Goal: Task Accomplishment & Management: Complete application form

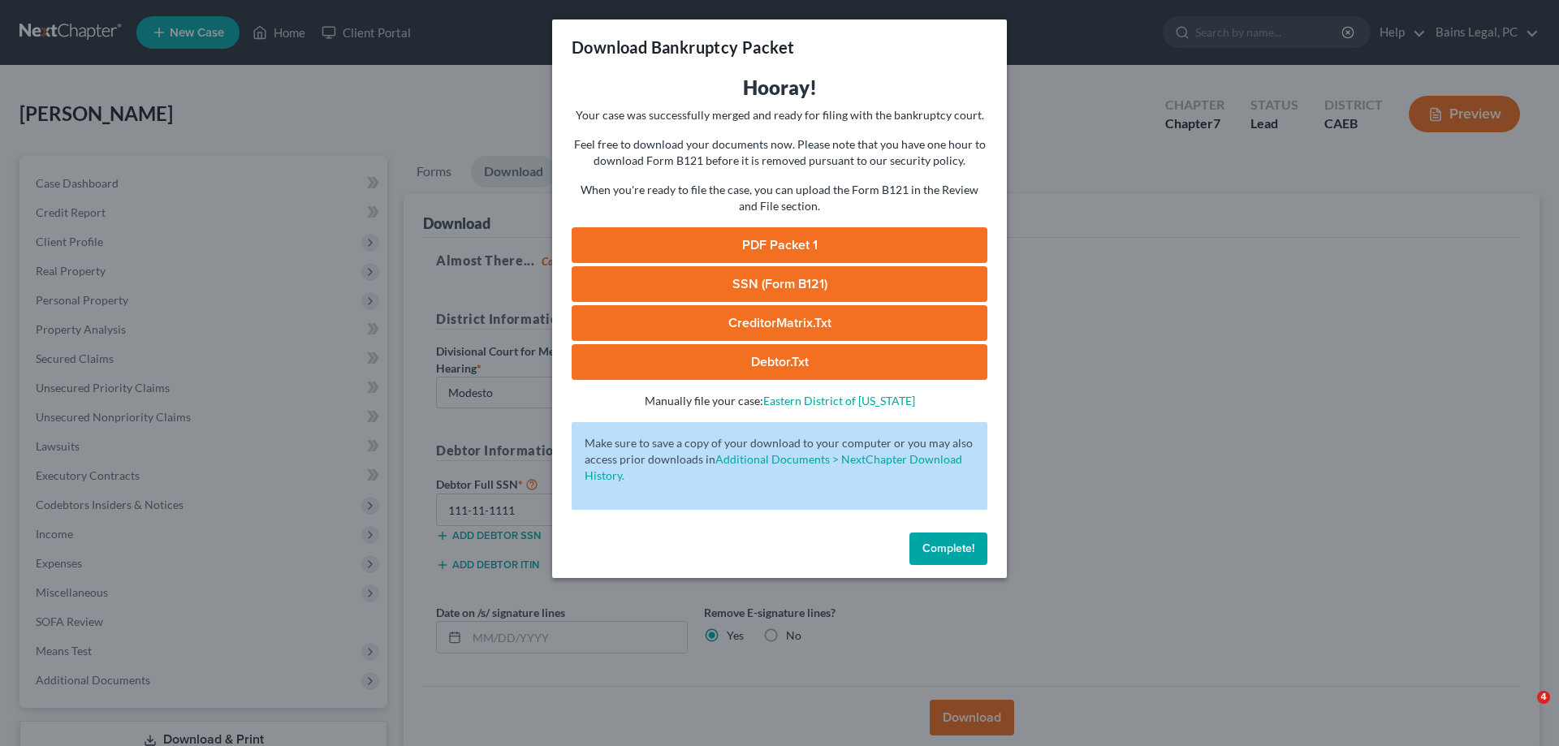
select select "1"
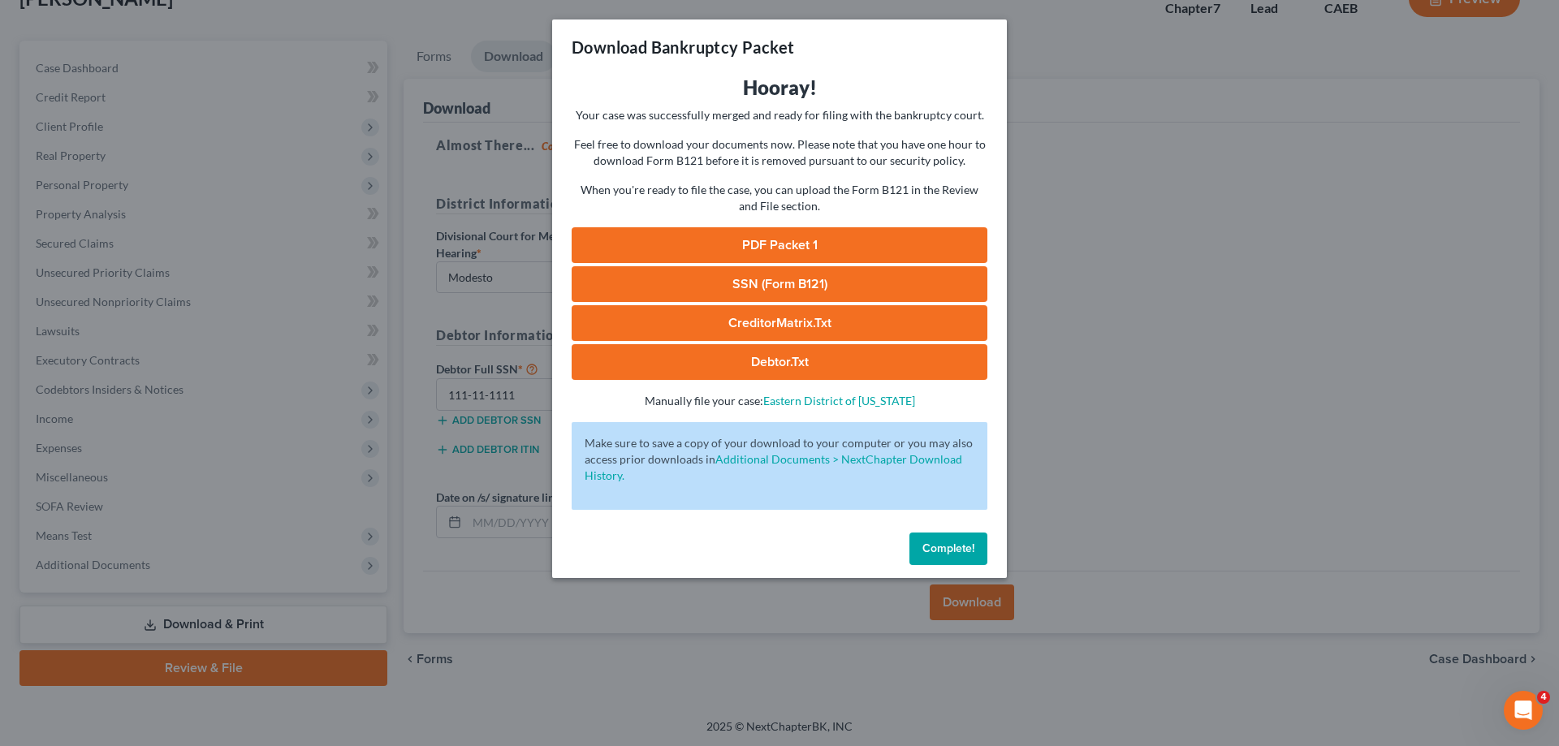
drag, startPoint x: 970, startPoint y: 551, endPoint x: 338, endPoint y: 229, distance: 709.6
click at [969, 551] on span "Complete!" at bounding box center [948, 549] width 52 height 14
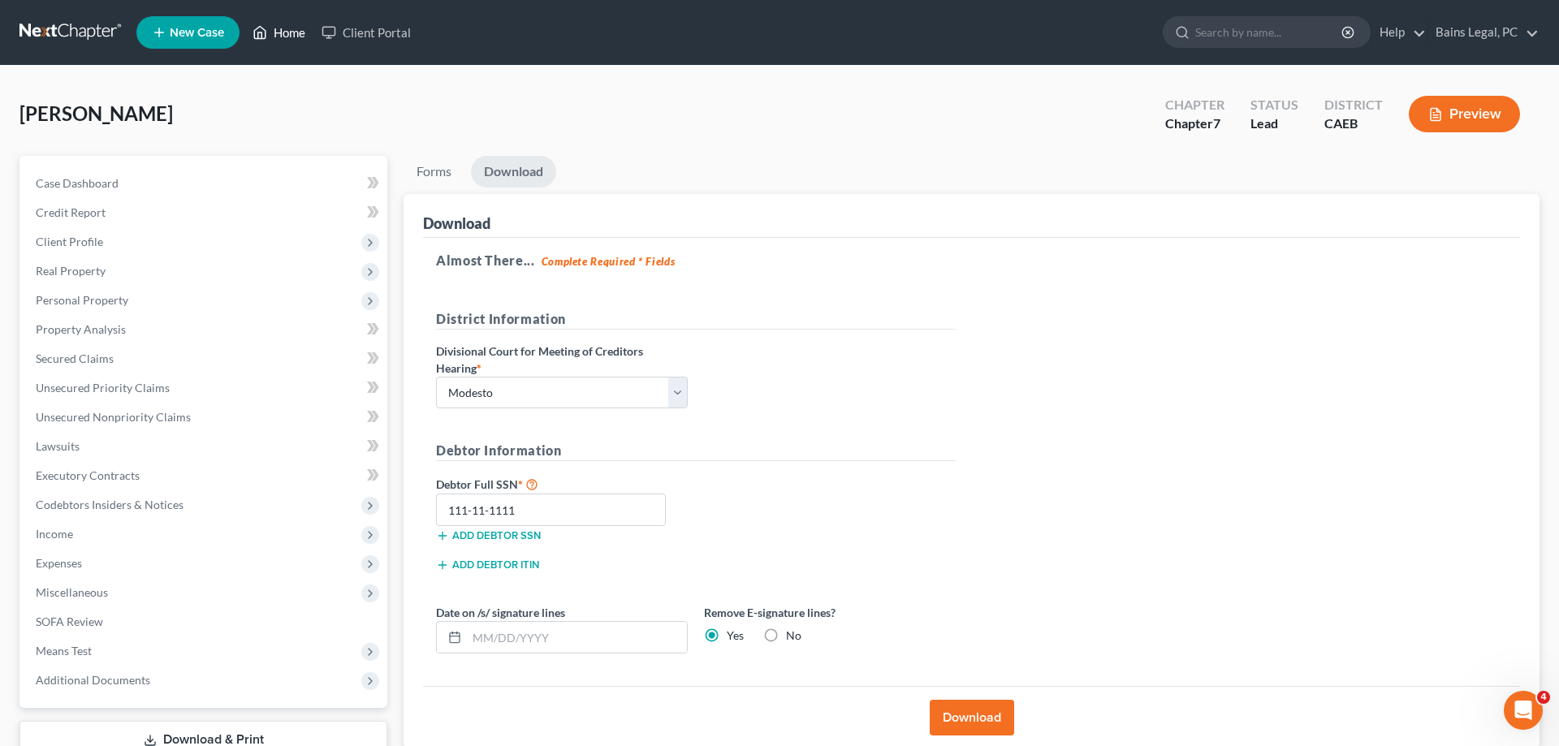
drag, startPoint x: 293, startPoint y: 35, endPoint x: 684, endPoint y: 80, distance: 394.0
click at [292, 35] on link "Home" at bounding box center [278, 32] width 69 height 29
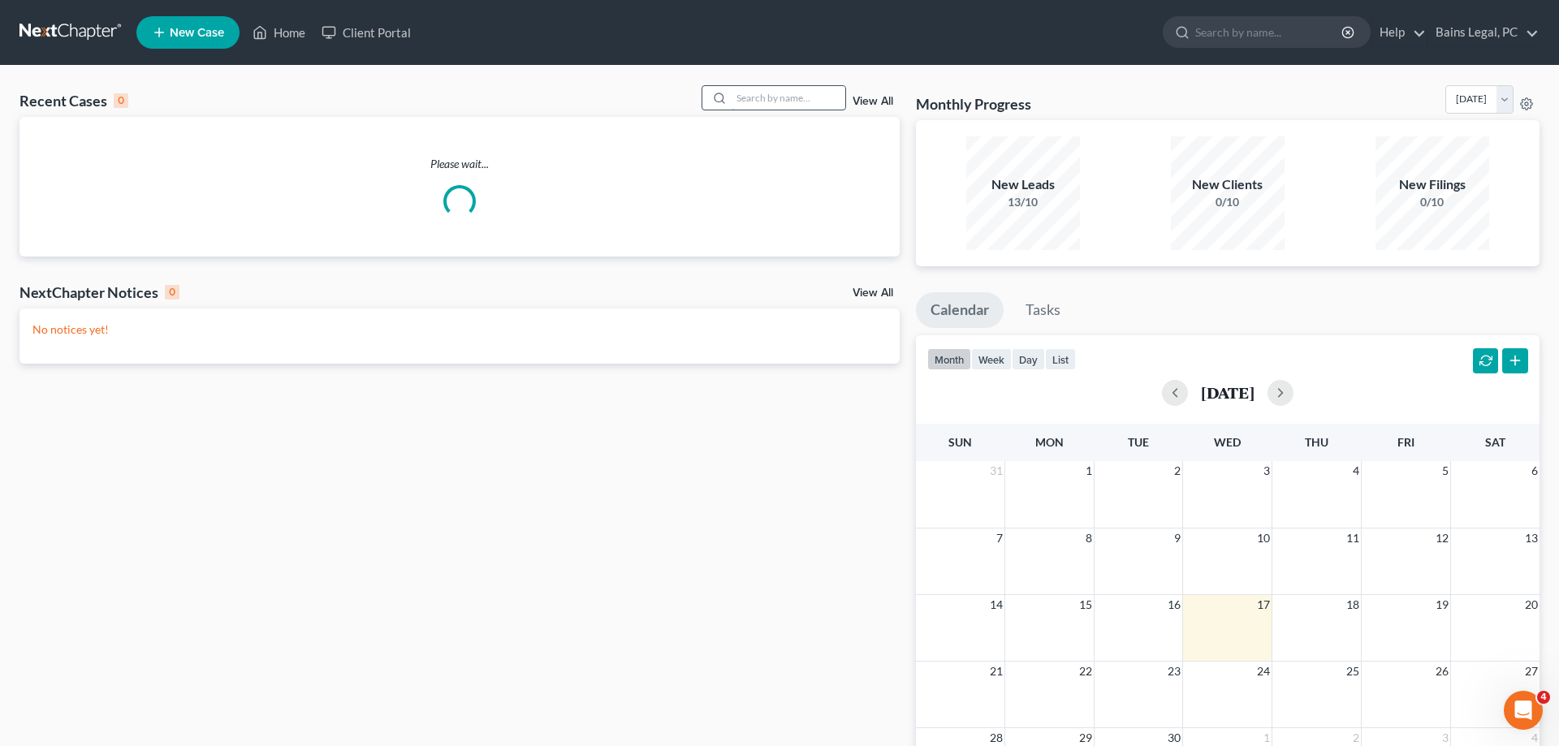
click at [771, 105] on input "search" at bounding box center [789, 98] width 114 height 24
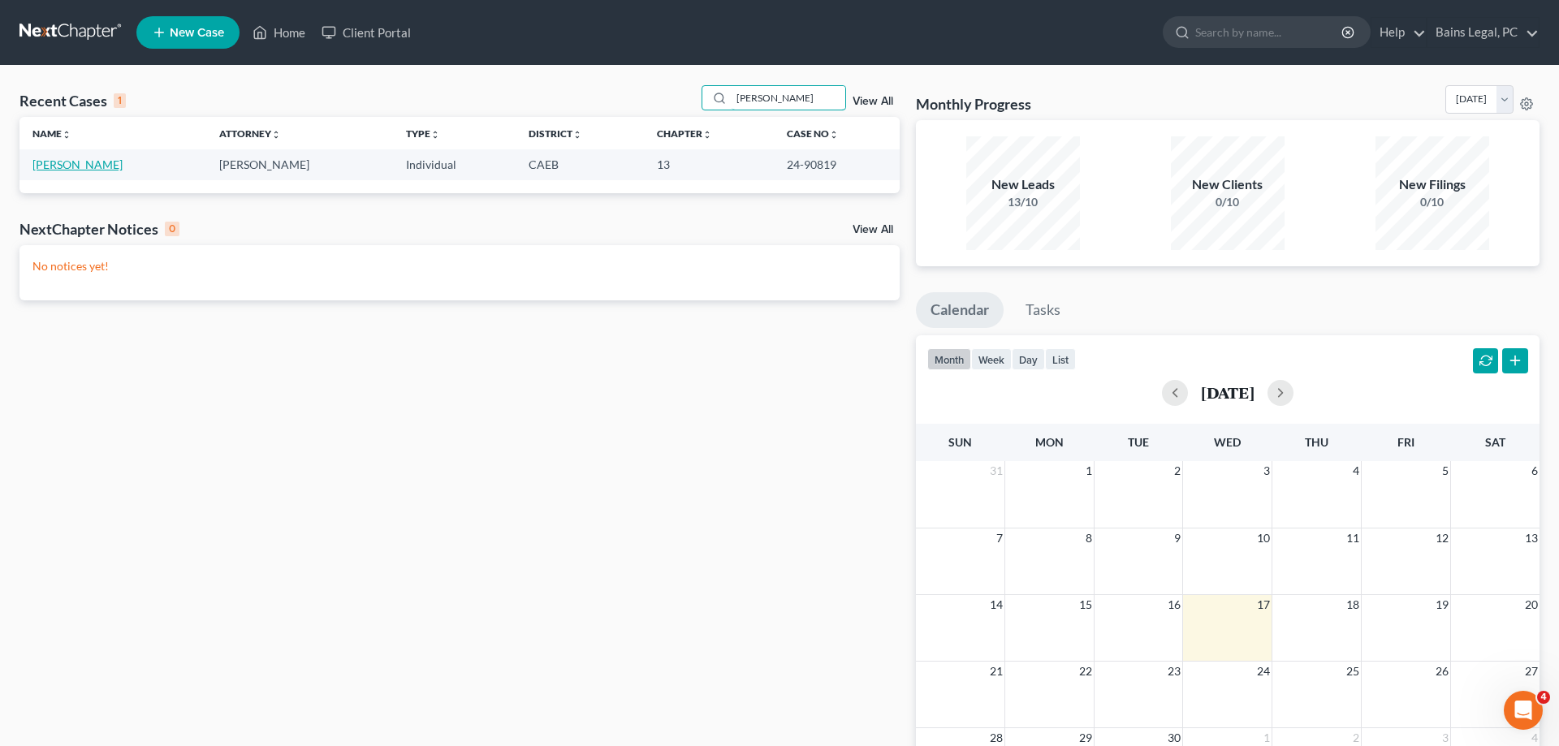
type input "[PERSON_NAME]"
click at [70, 166] on link "[PERSON_NAME]" at bounding box center [77, 165] width 90 height 14
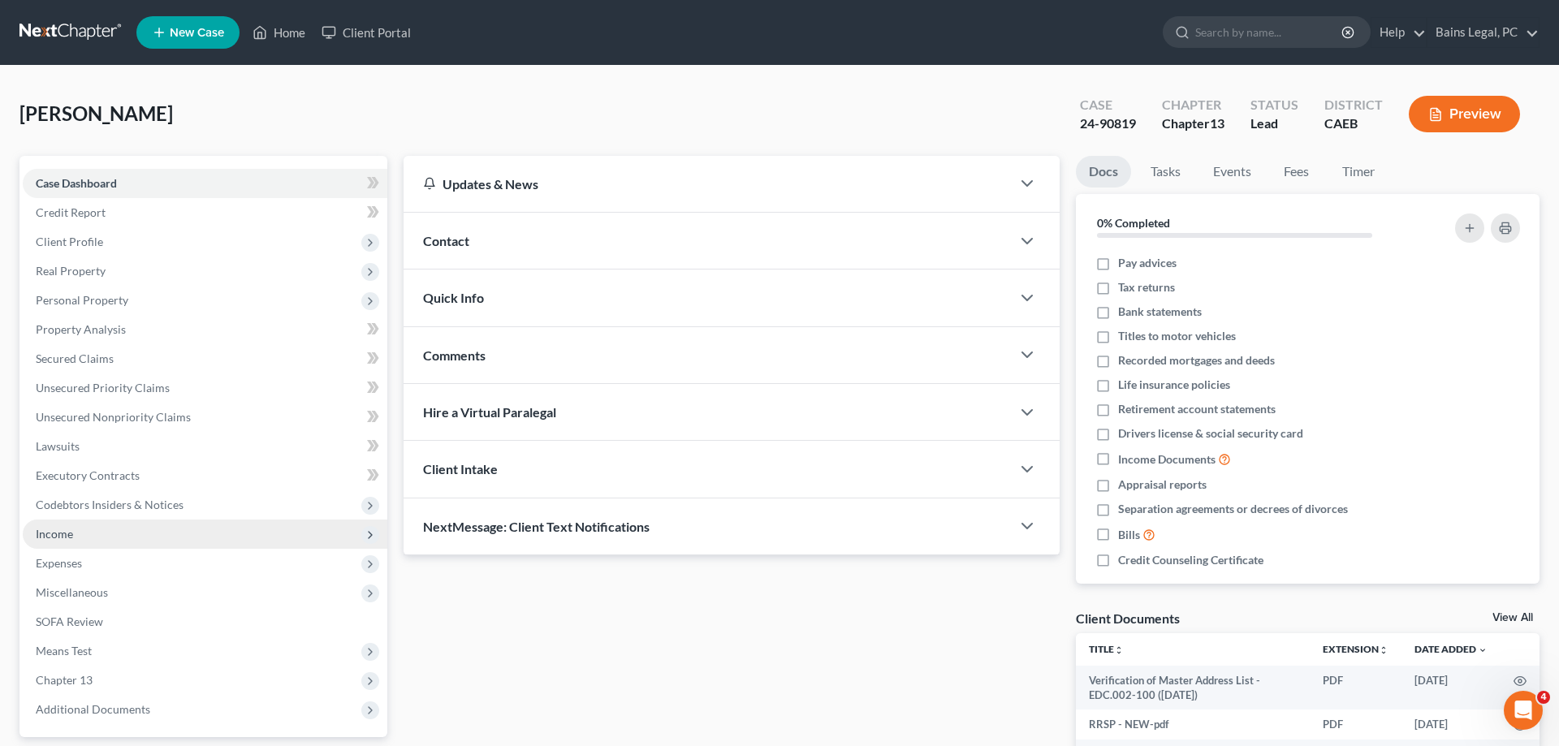
drag, startPoint x: 92, startPoint y: 530, endPoint x: 148, endPoint y: 579, distance: 74.2
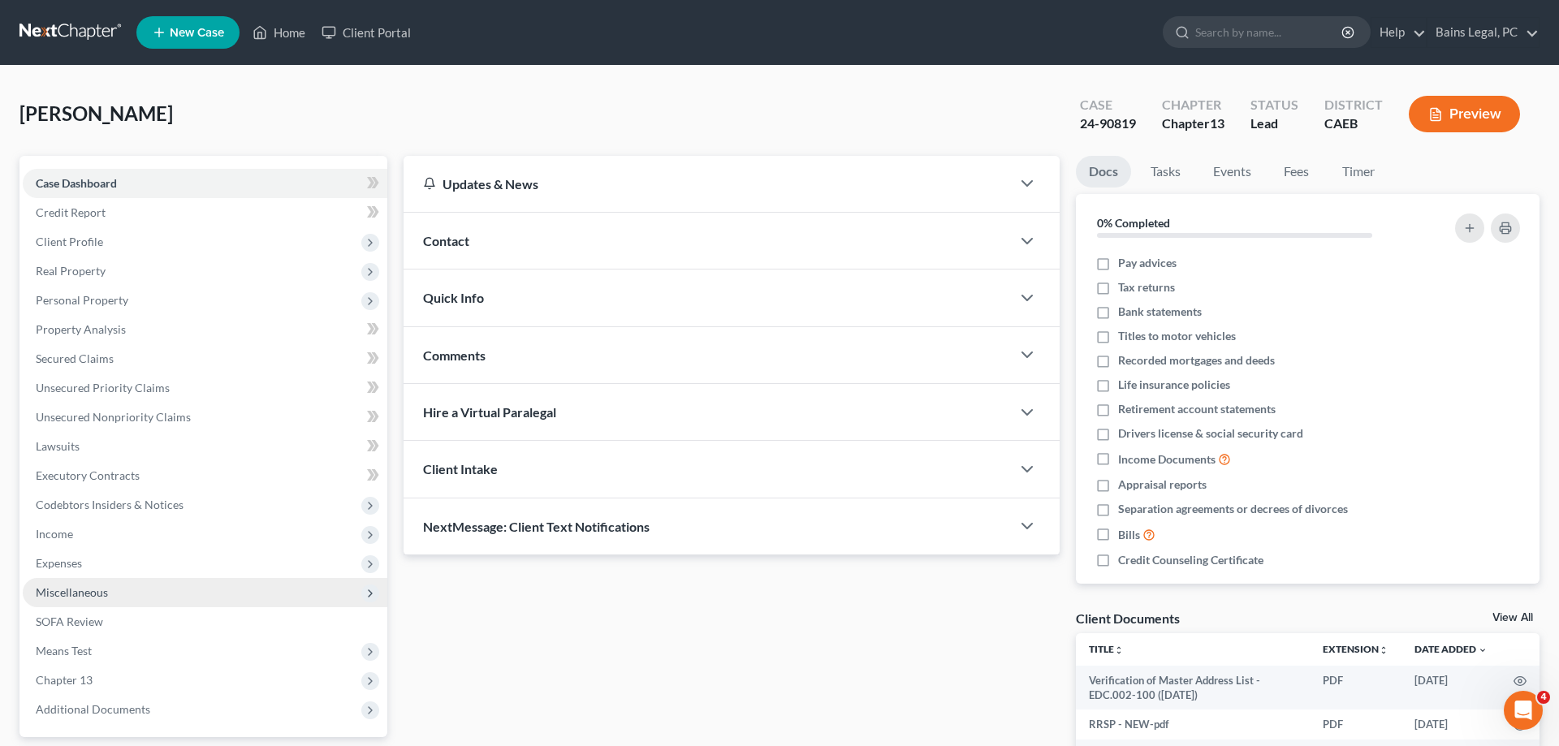
click at [92, 531] on span "Income" at bounding box center [205, 534] width 365 height 29
click at [142, 588] on span "Non Employment Income" at bounding box center [132, 592] width 128 height 14
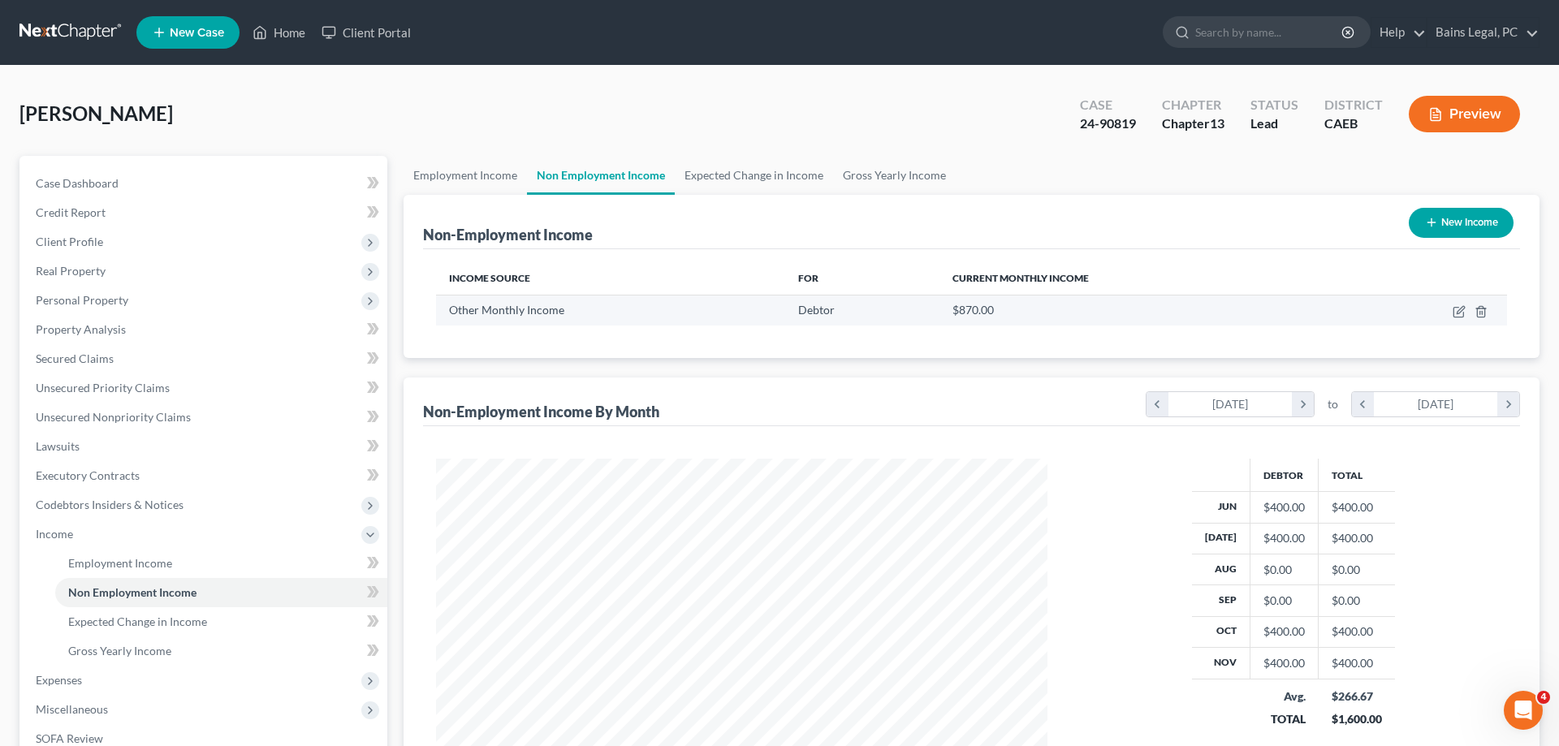
scroll to position [305, 644]
click at [1460, 313] on icon "button" at bounding box center [1459, 311] width 13 height 13
select select "13"
select select "0"
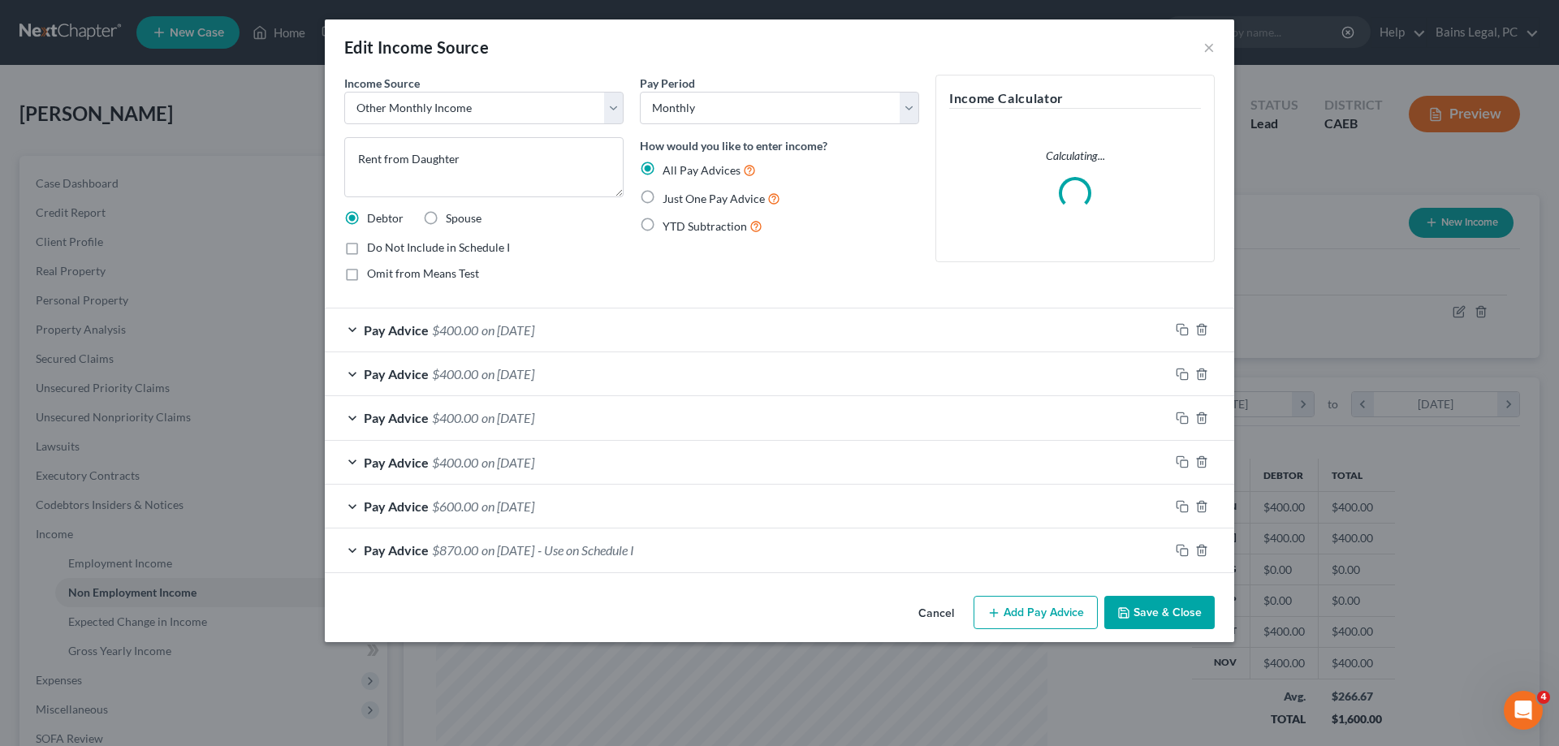
click at [1172, 619] on button "Save & Close" at bounding box center [1159, 613] width 110 height 34
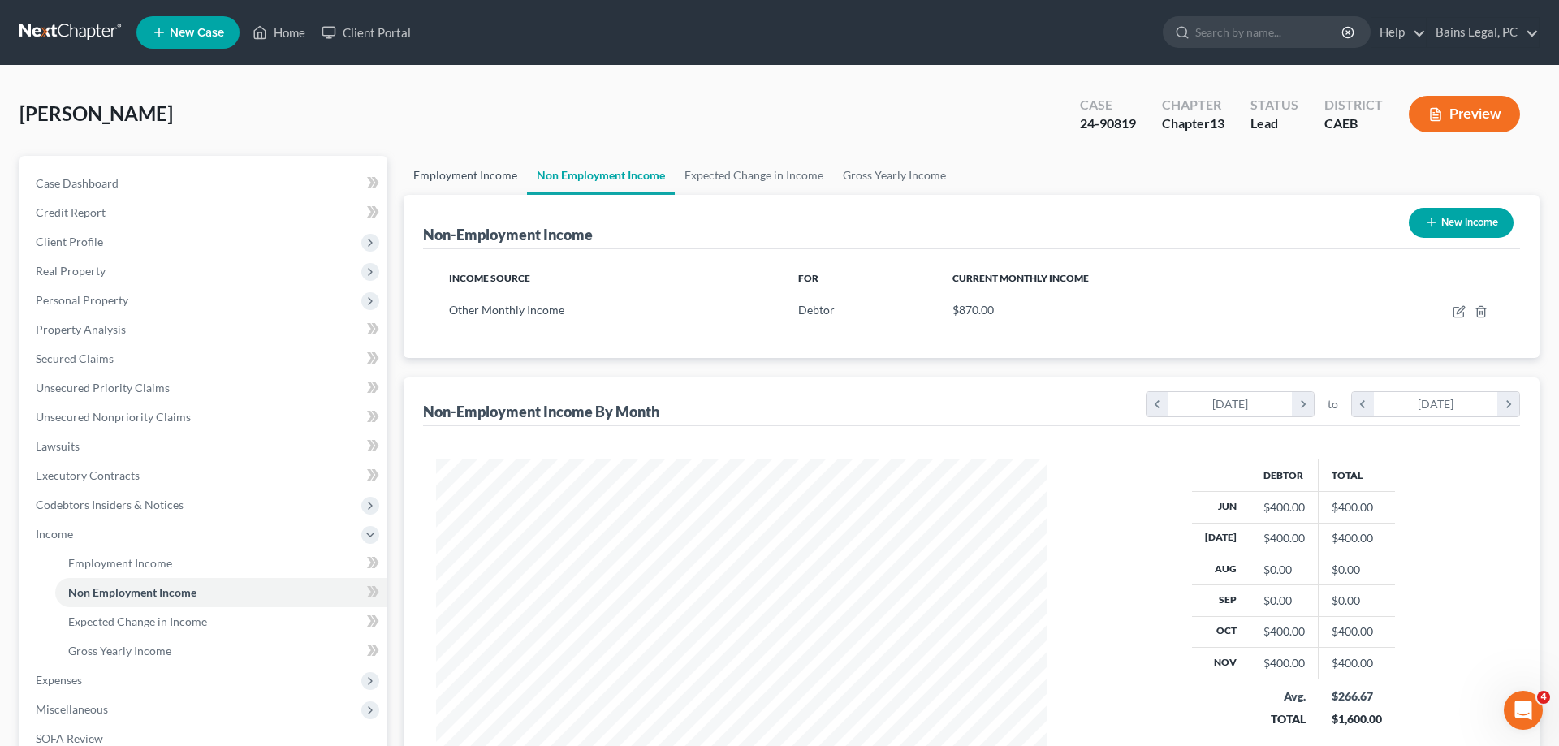
click at [463, 179] on link "Employment Income" at bounding box center [465, 175] width 123 height 39
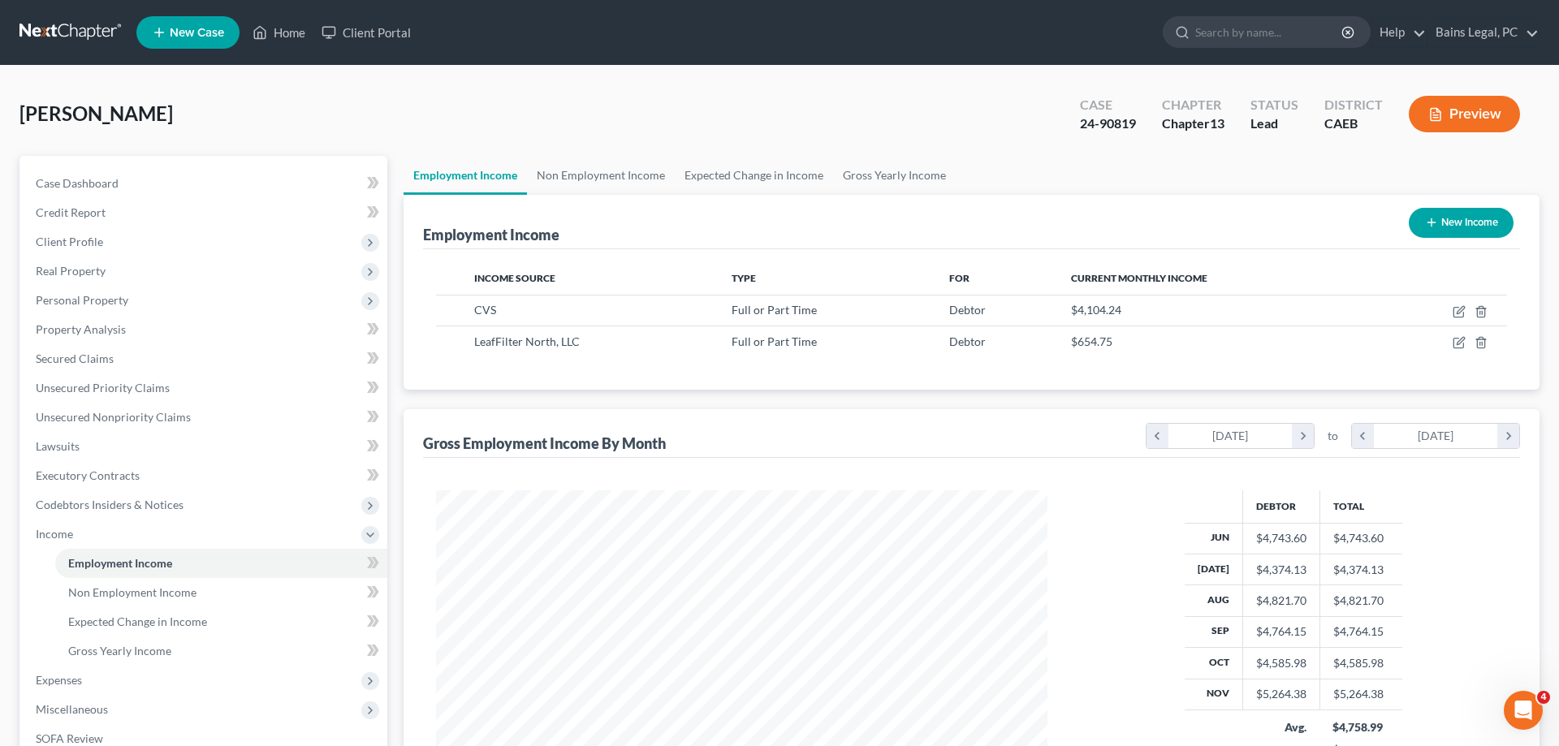
scroll to position [305, 644]
click at [1463, 341] on icon "button" at bounding box center [1459, 342] width 13 height 13
select select "0"
select select "4"
select select "3"
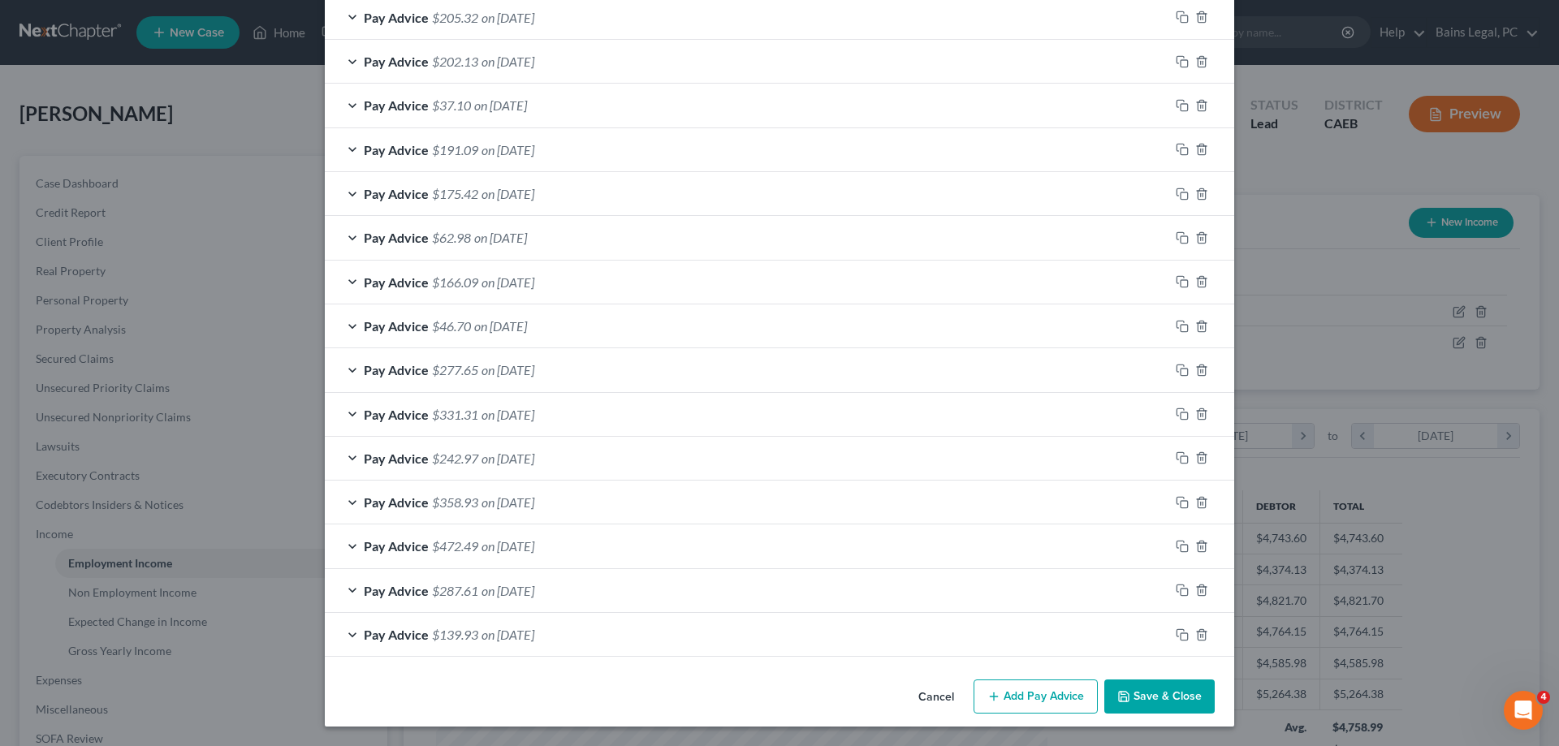
scroll to position [627, 0]
click at [1172, 706] on button "Save & Close" at bounding box center [1159, 697] width 110 height 34
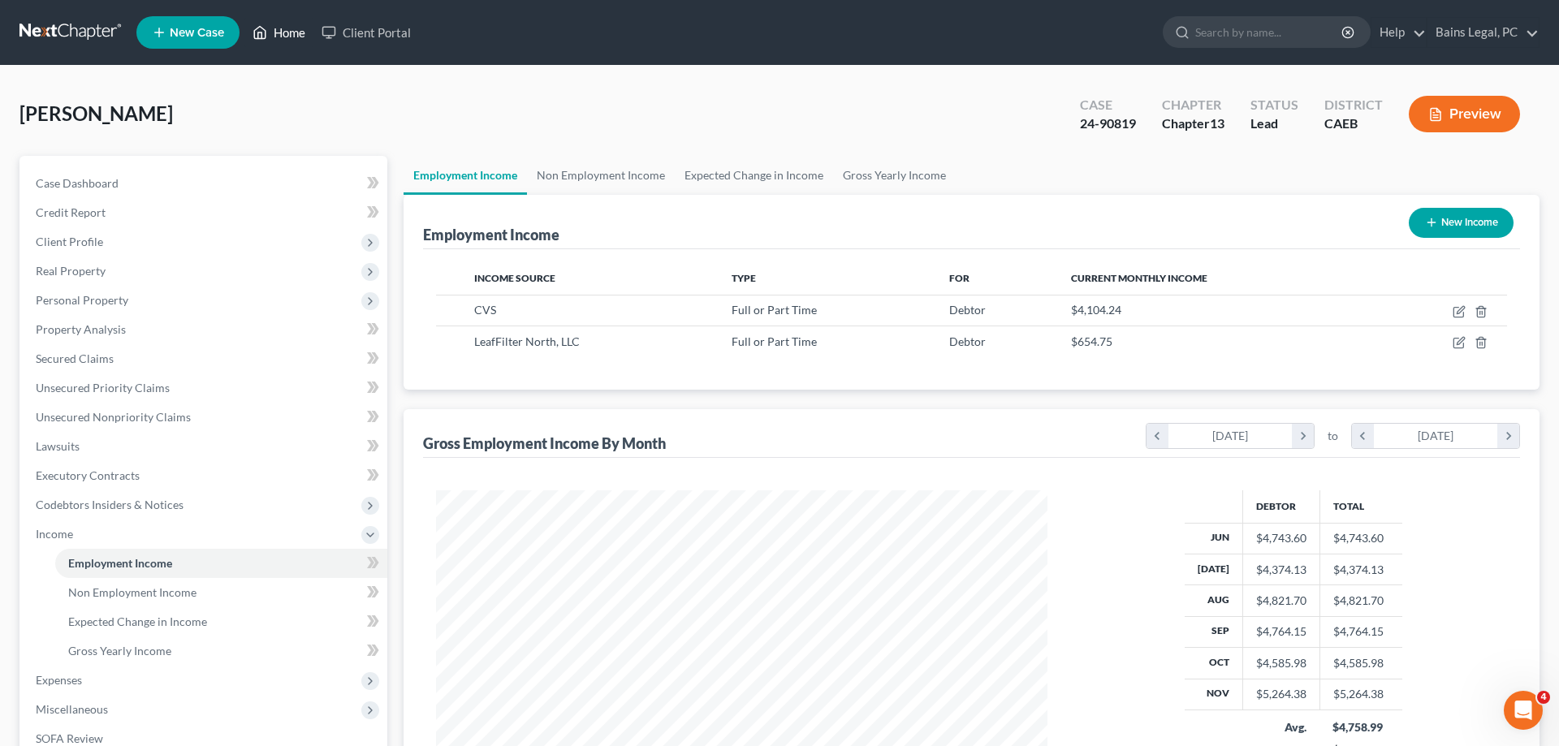
click at [284, 29] on link "Home" at bounding box center [278, 32] width 69 height 29
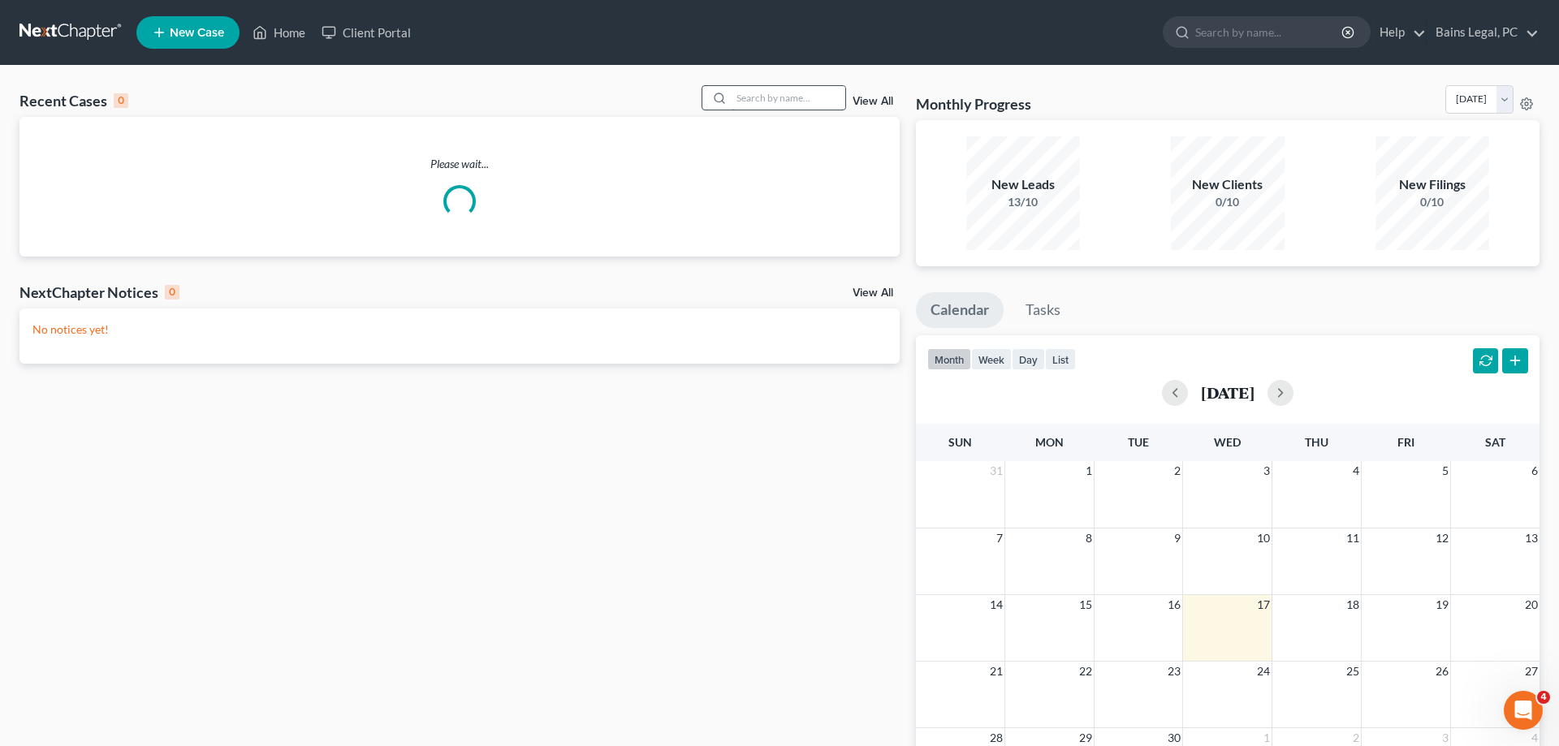
click at [786, 109] on div at bounding box center [774, 97] width 145 height 25
click at [784, 101] on input "search" at bounding box center [789, 98] width 114 height 24
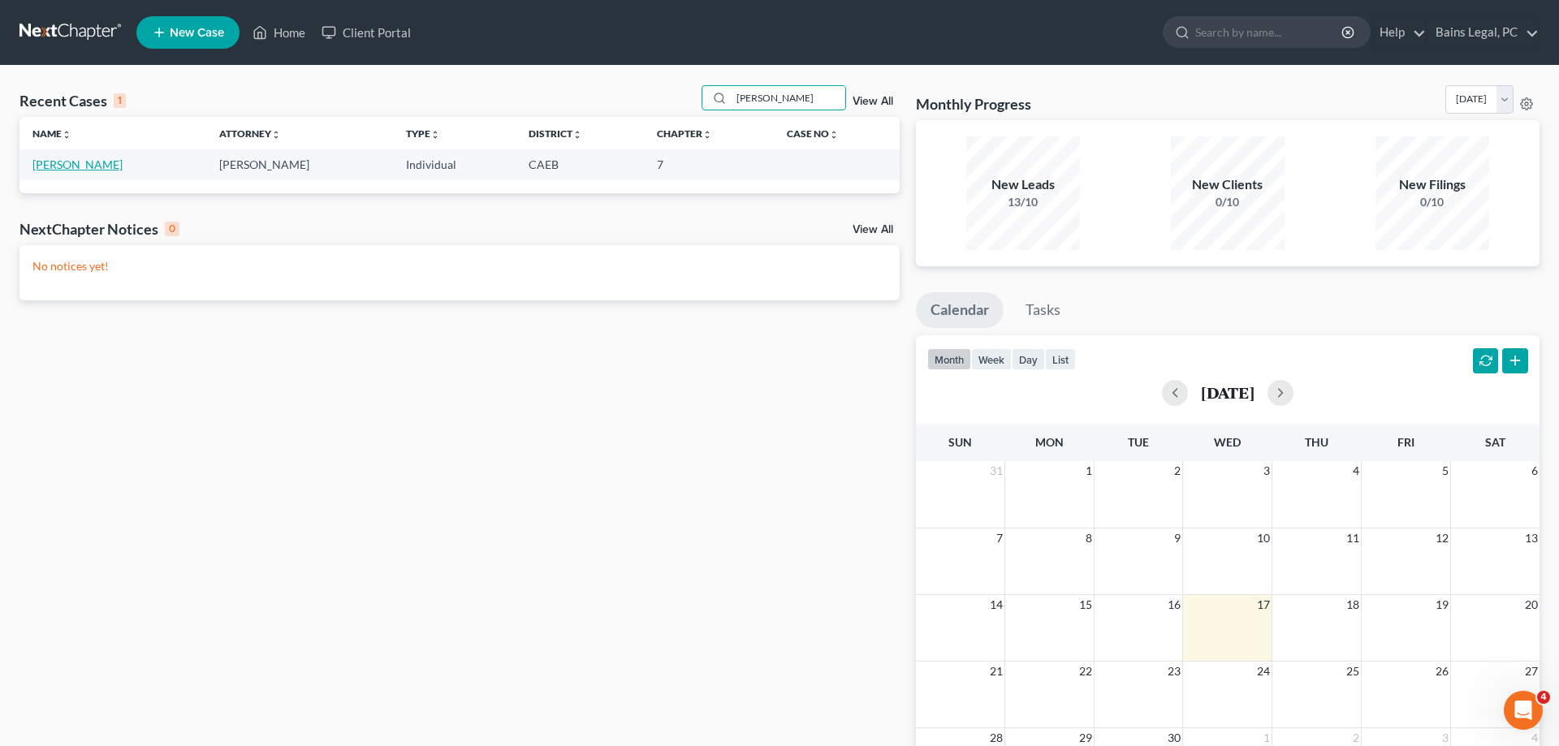
type input "[PERSON_NAME]"
click at [67, 168] on link "[PERSON_NAME]" at bounding box center [77, 165] width 90 height 14
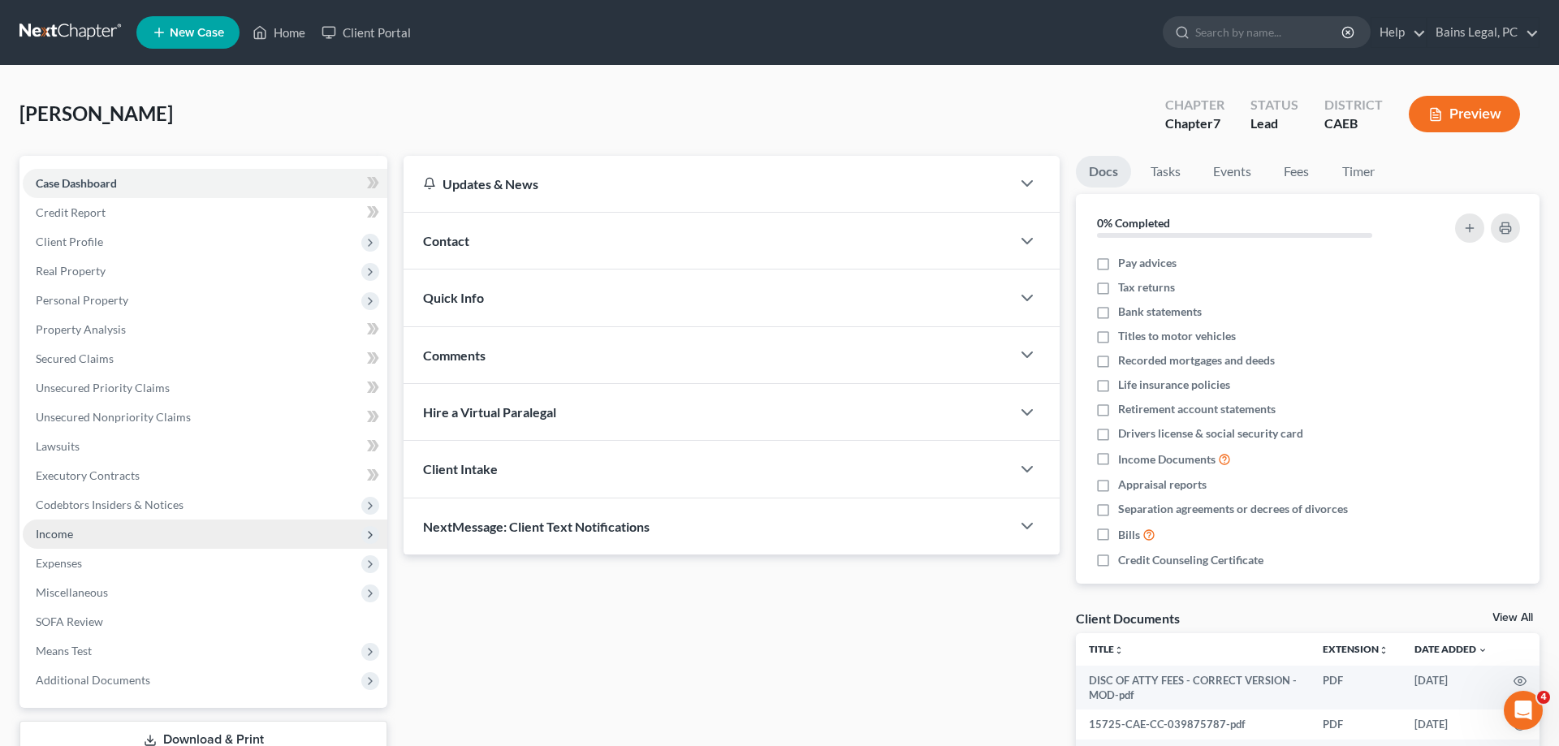
click at [101, 536] on span "Income" at bounding box center [205, 534] width 365 height 29
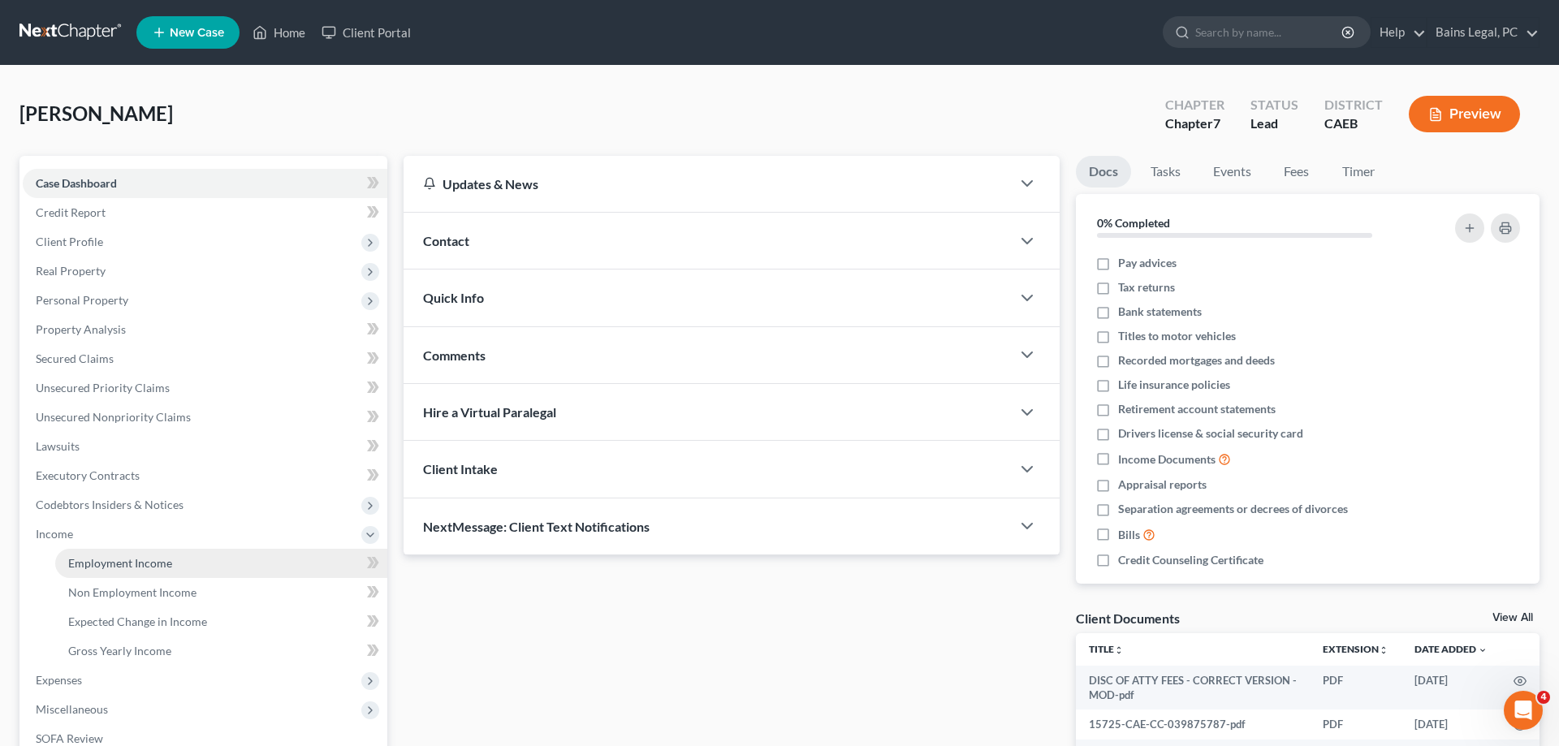
click at [158, 563] on span "Employment Income" at bounding box center [120, 563] width 104 height 14
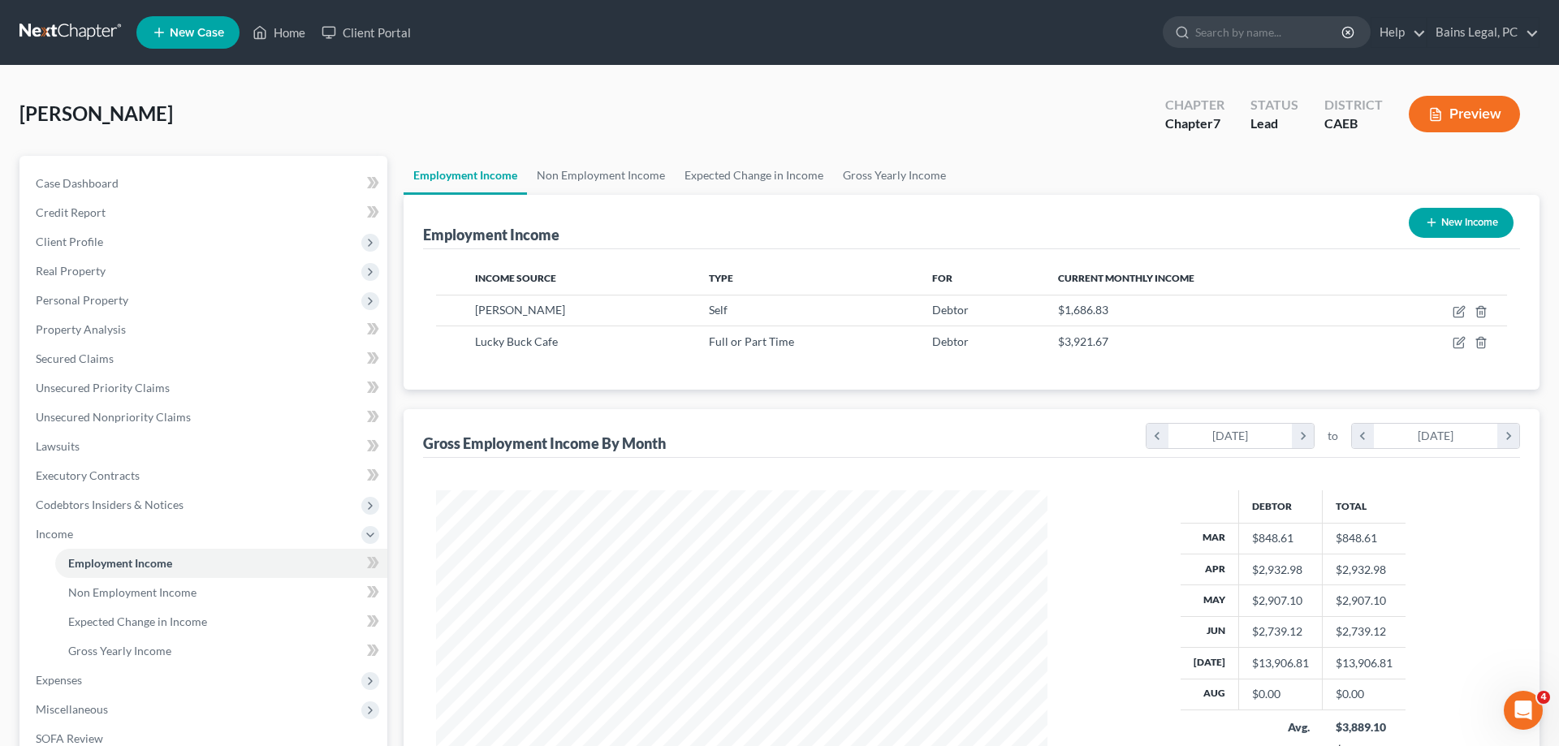
scroll to position [305, 644]
drag, startPoint x: 283, startPoint y: 32, endPoint x: 723, endPoint y: 42, distance: 441.0
click at [283, 32] on link "Home" at bounding box center [278, 32] width 69 height 29
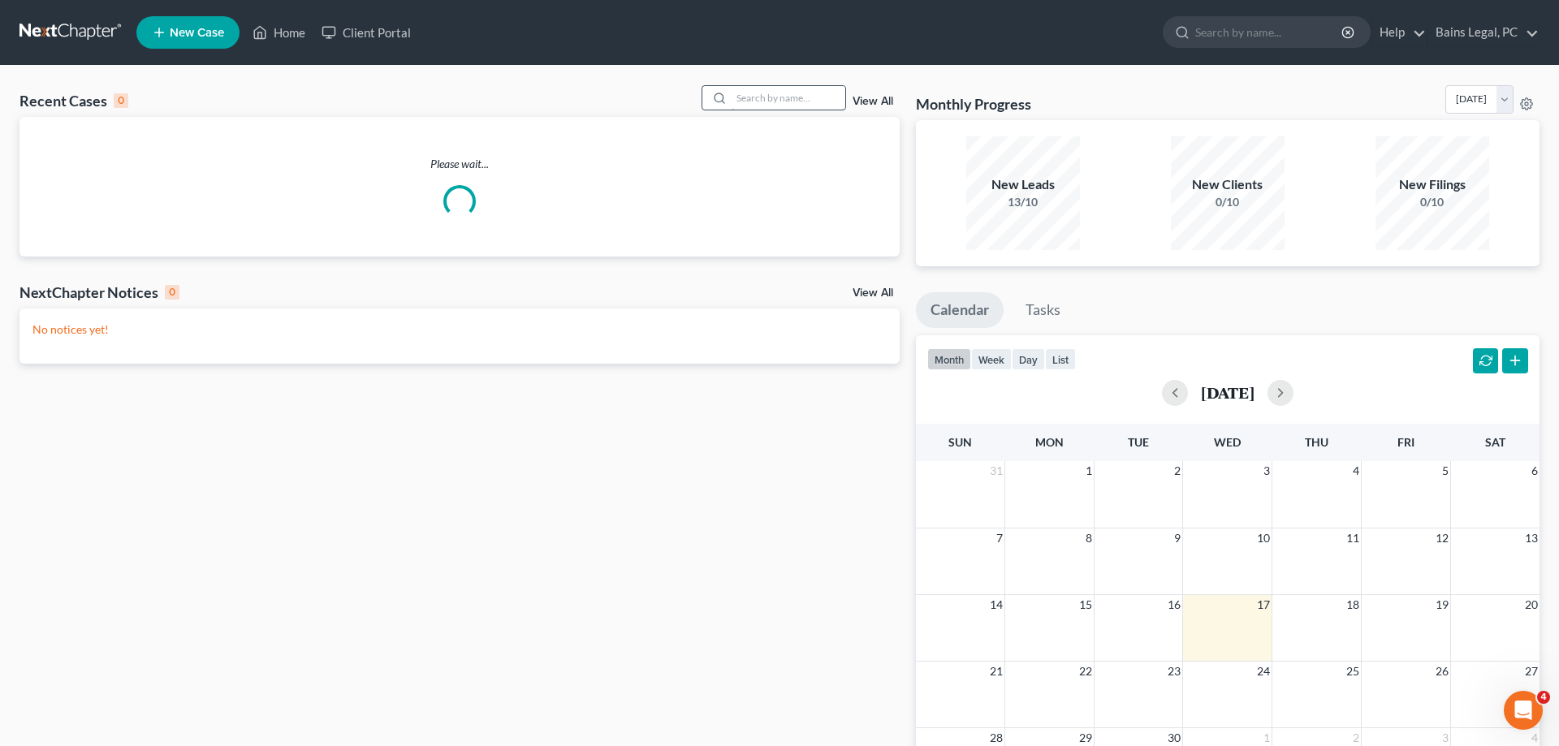
click at [754, 93] on input "search" at bounding box center [789, 98] width 114 height 24
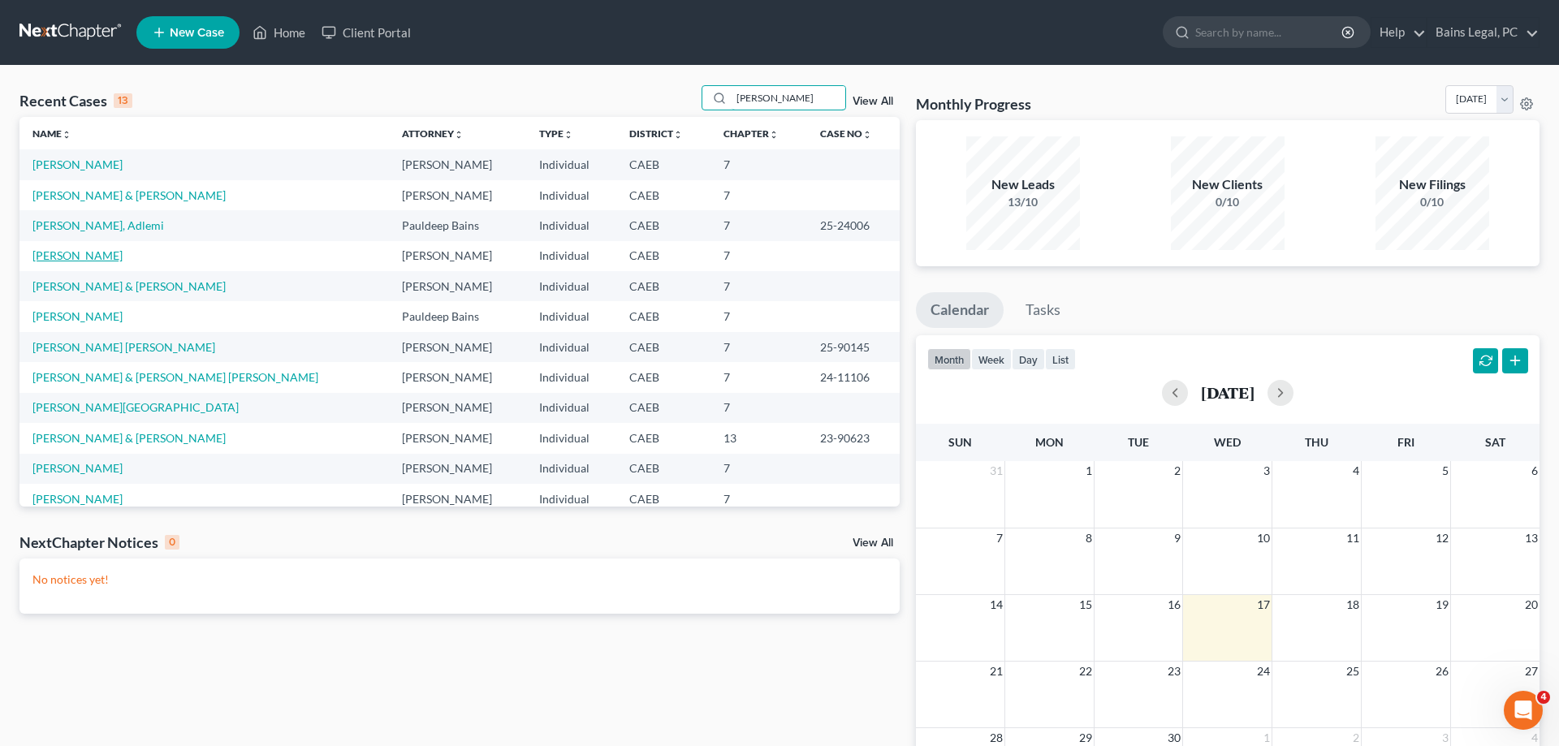
type input "[PERSON_NAME]"
click at [93, 255] on link "[PERSON_NAME]" at bounding box center [77, 255] width 90 height 14
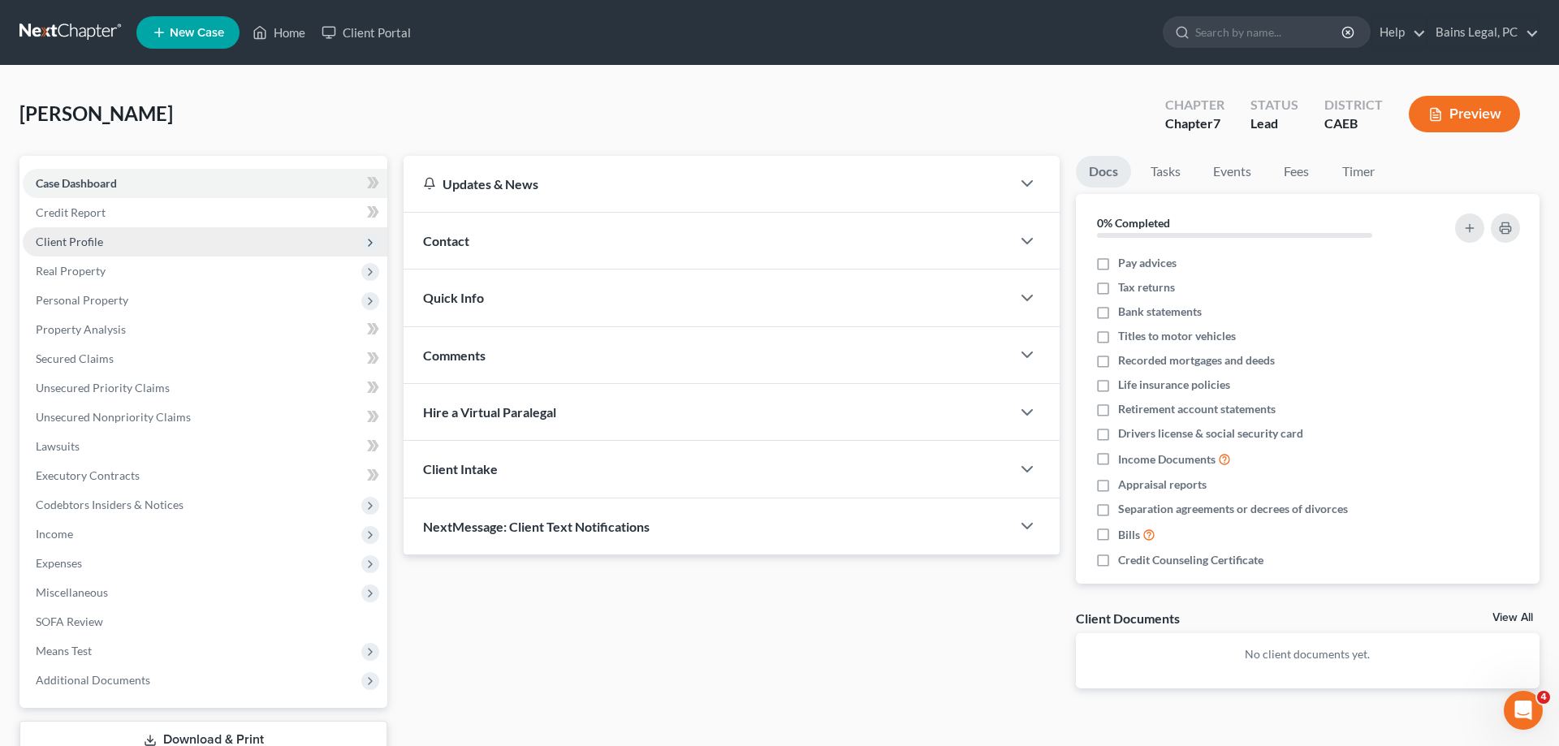
click at [106, 247] on span "Client Profile" at bounding box center [205, 241] width 365 height 29
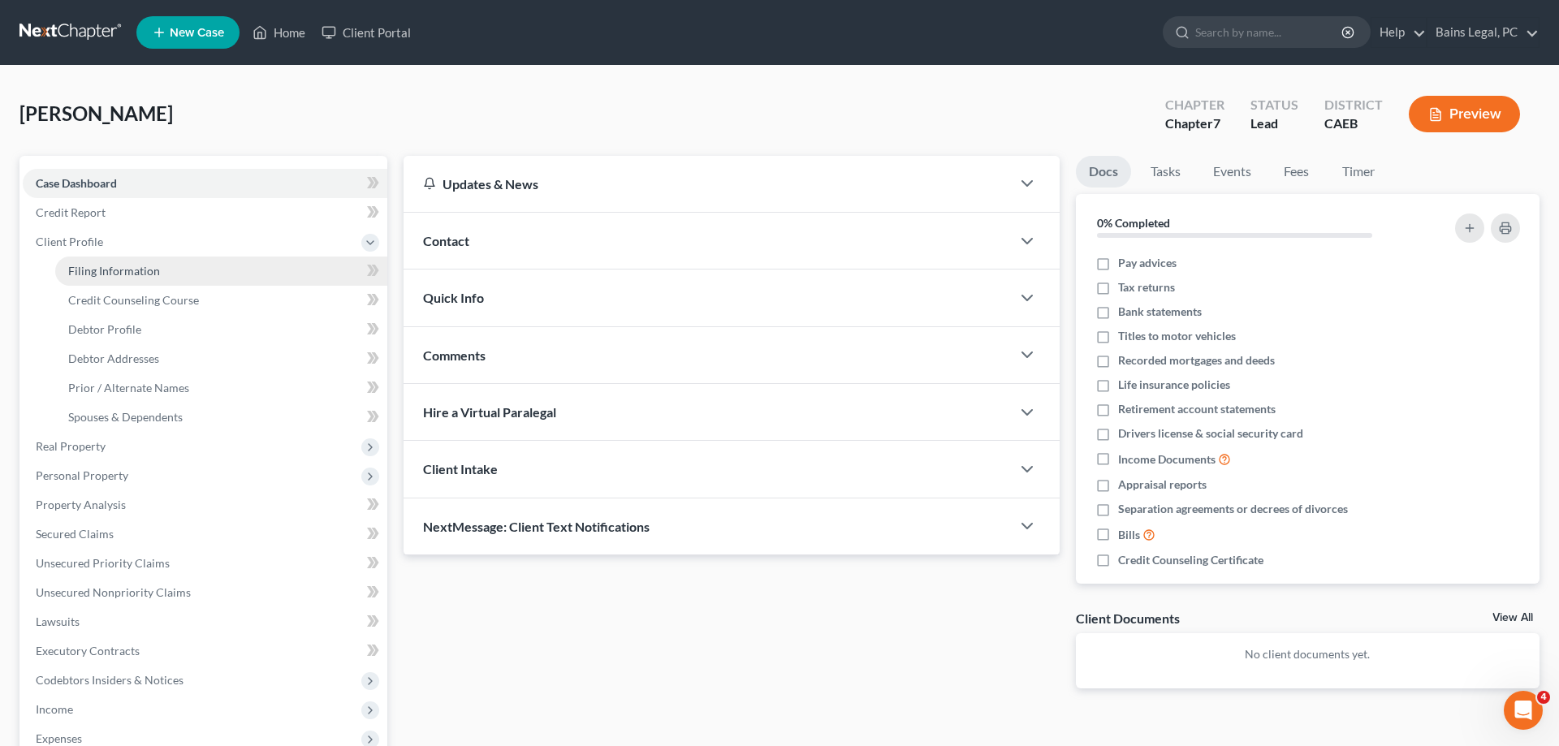
click at [148, 271] on span "Filing Information" at bounding box center [114, 271] width 92 height 14
select select "1"
select select "0"
select select "8"
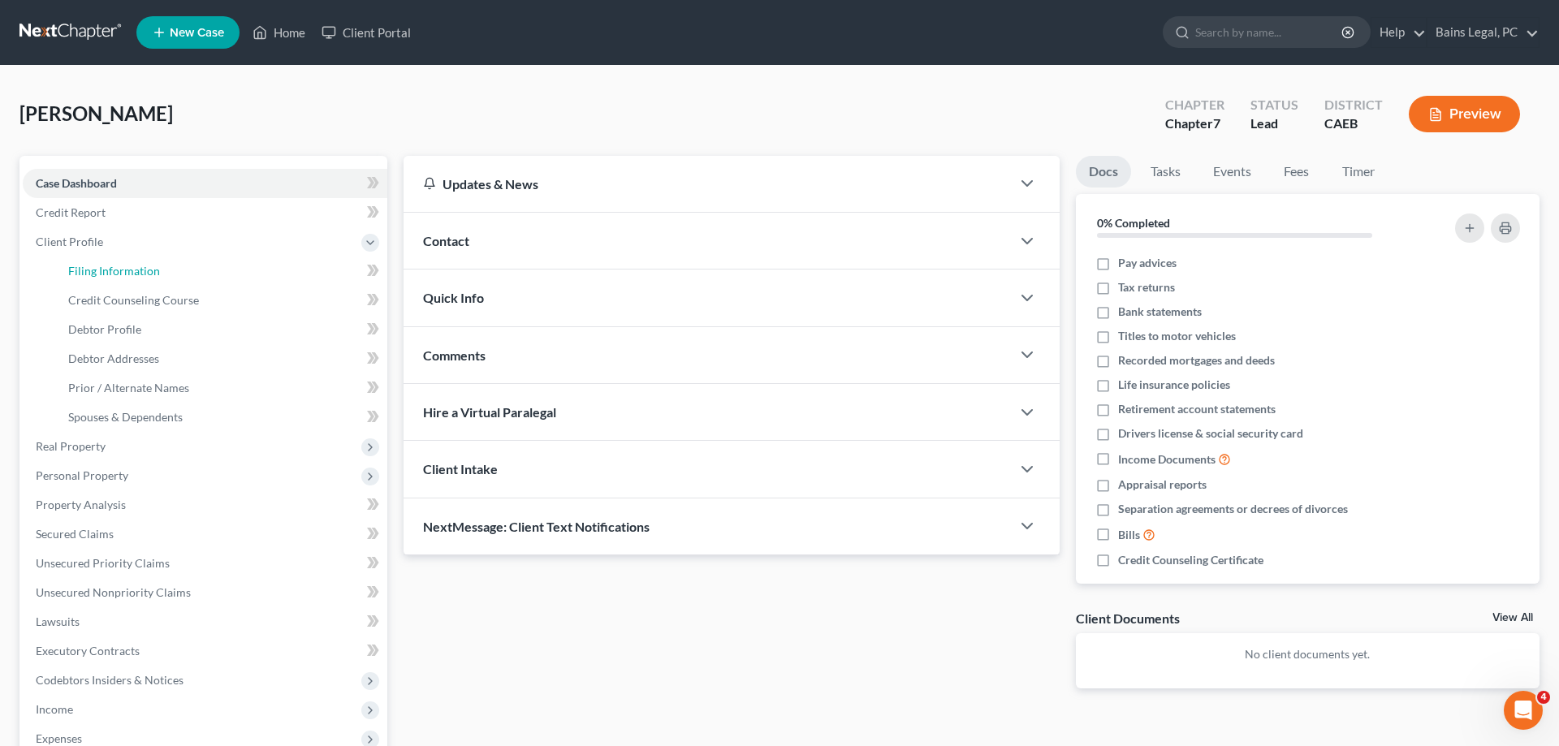
select select "2"
select select "0"
select select "4"
select select "0"
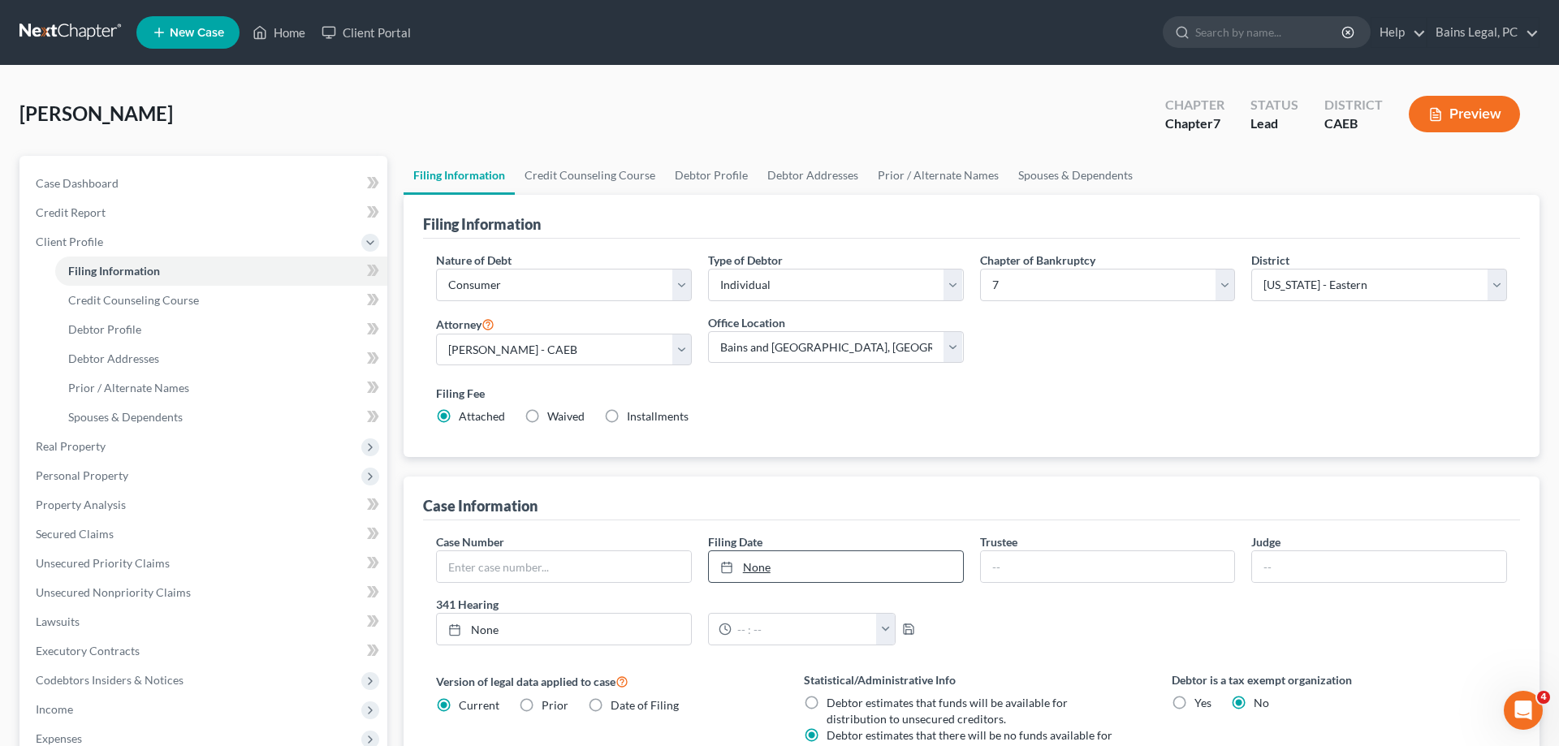
type input "[DATE]"
click at [879, 567] on link "[DATE]" at bounding box center [836, 566] width 254 height 31
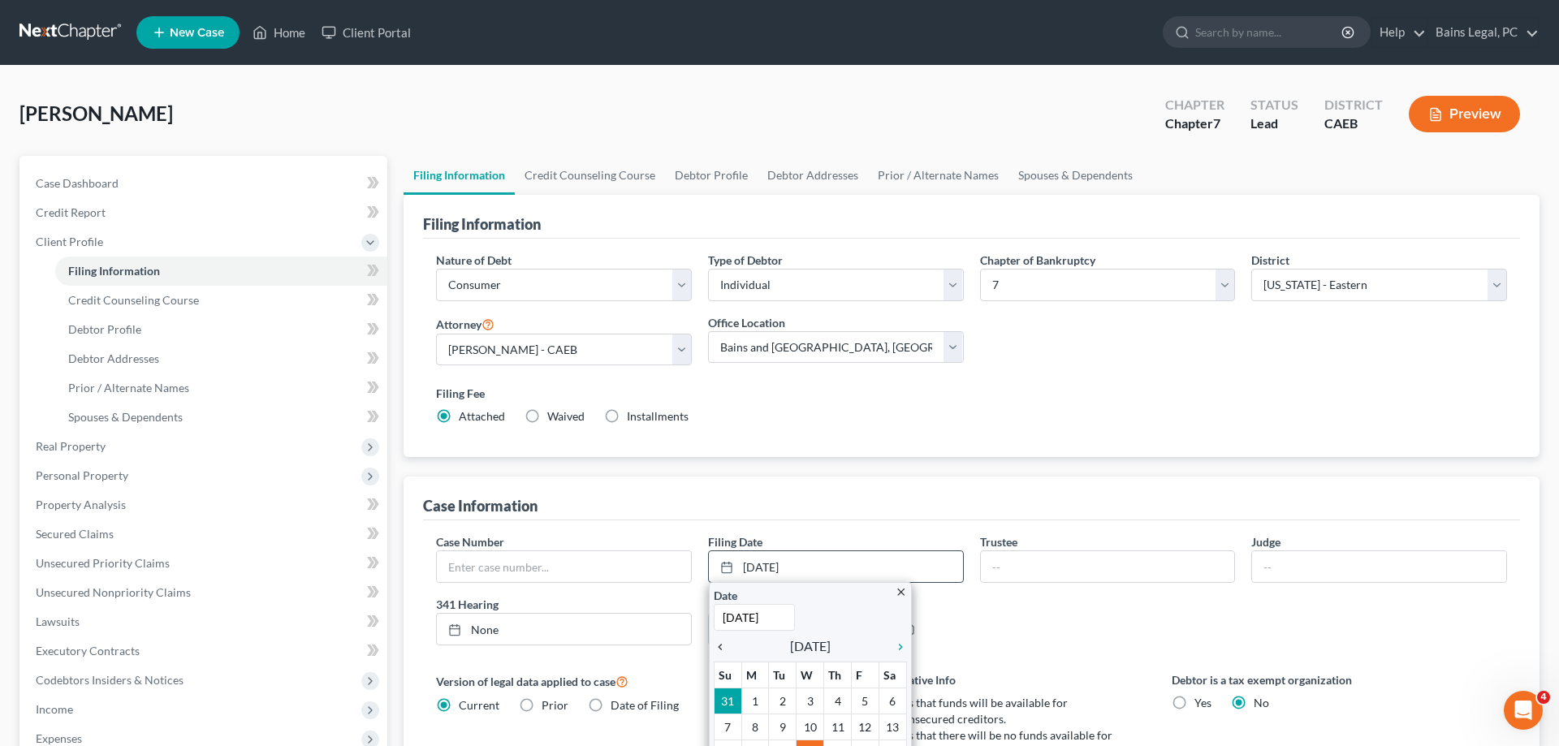
click at [723, 648] on icon "chevron_left" at bounding box center [724, 647] width 21 height 13
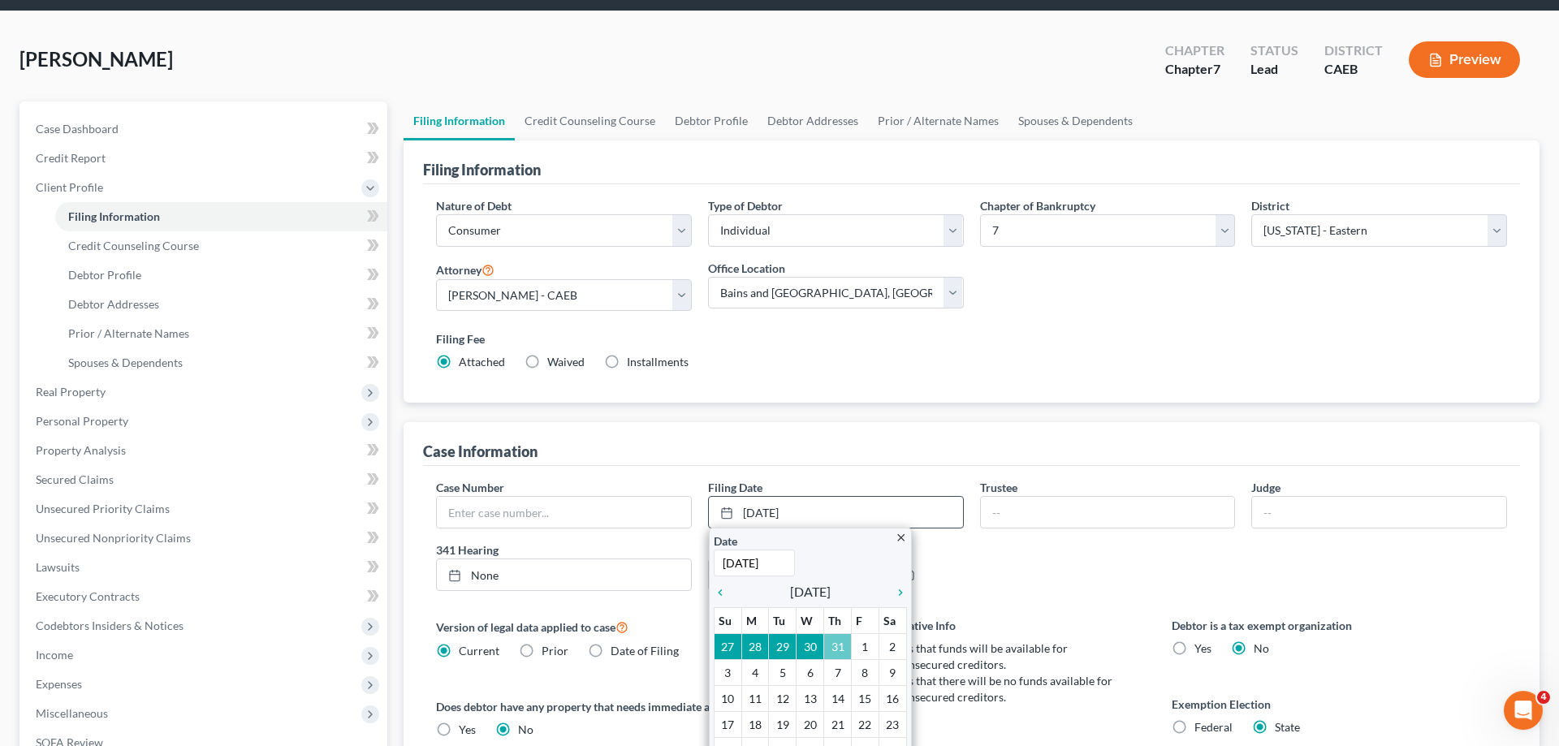
scroll to position [83, 0]
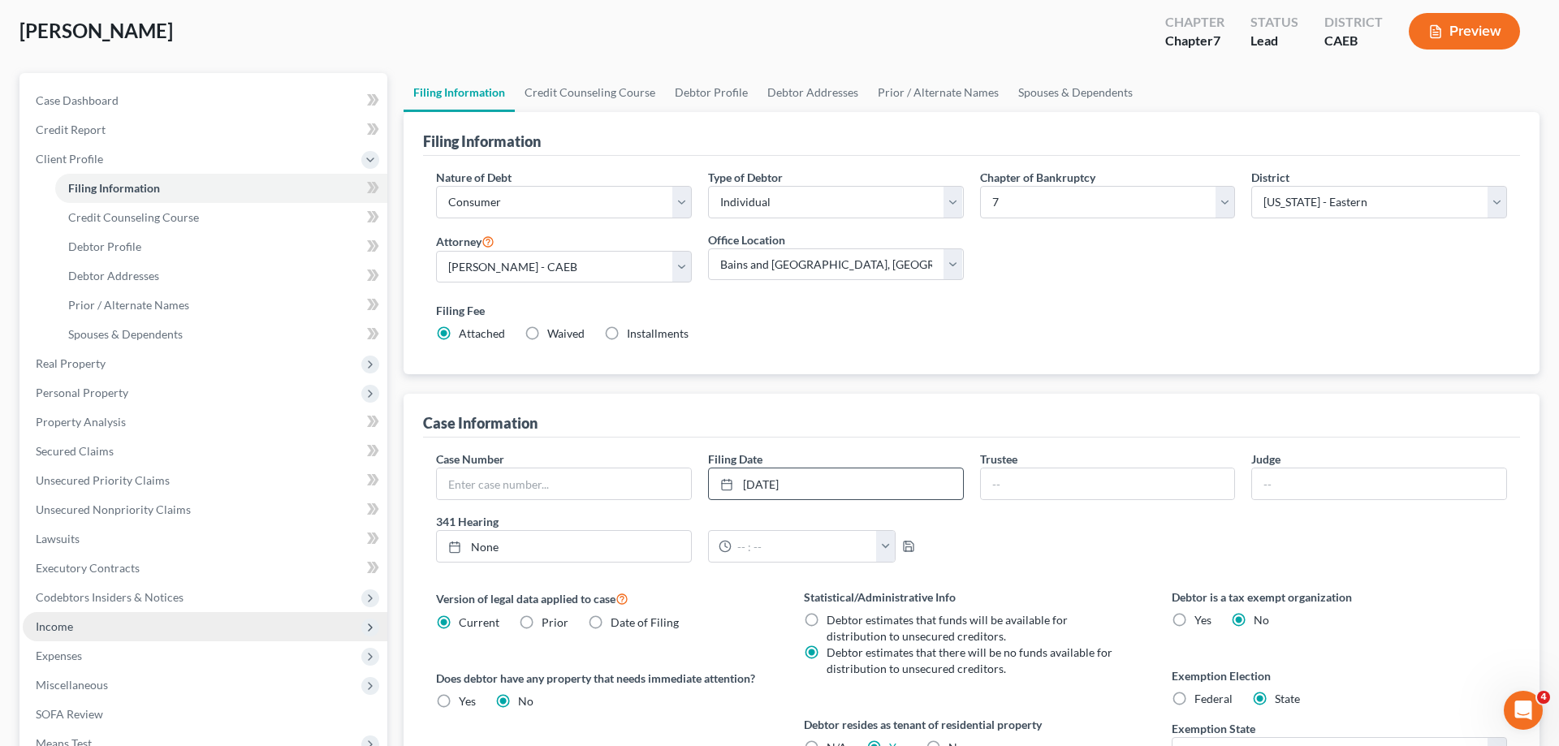
drag, startPoint x: 119, startPoint y: 629, endPoint x: 138, endPoint y: 633, distance: 19.0
click at [120, 629] on span "Income" at bounding box center [205, 626] width 365 height 29
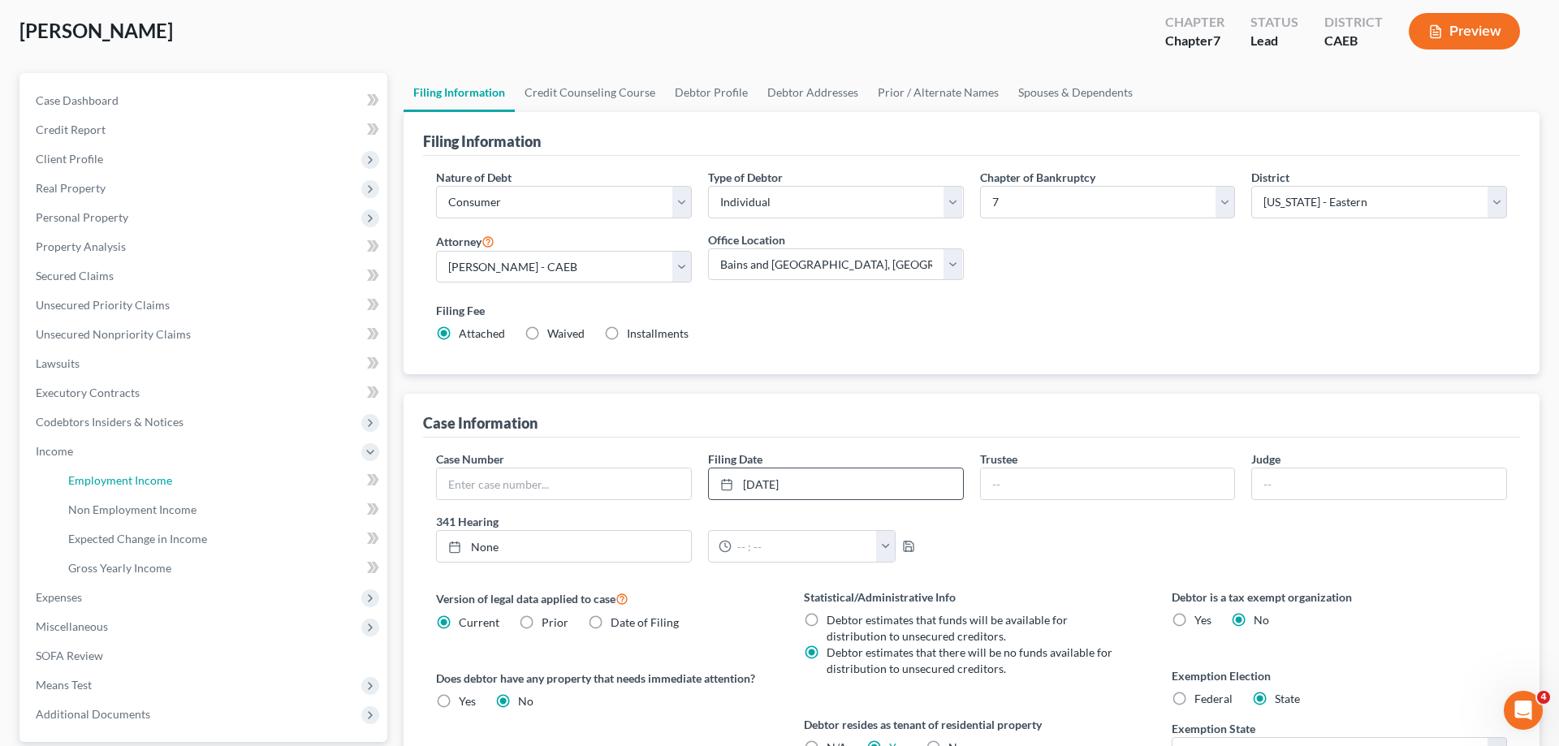
click at [169, 474] on span "Employment Income" at bounding box center [120, 480] width 104 height 14
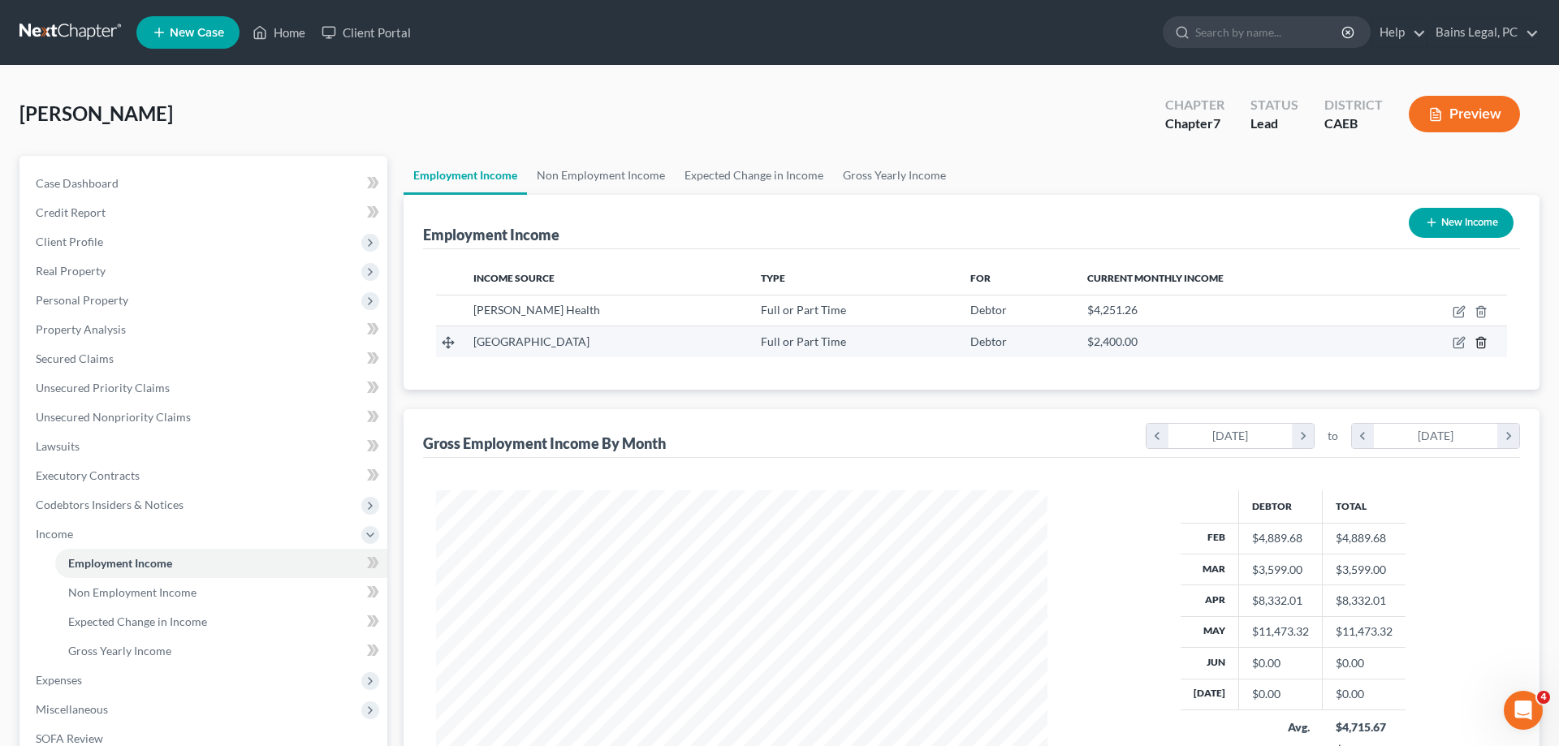
scroll to position [305, 644]
click at [1457, 343] on icon "button" at bounding box center [1460, 341] width 7 height 7
select select "0"
select select "4"
select select "0"
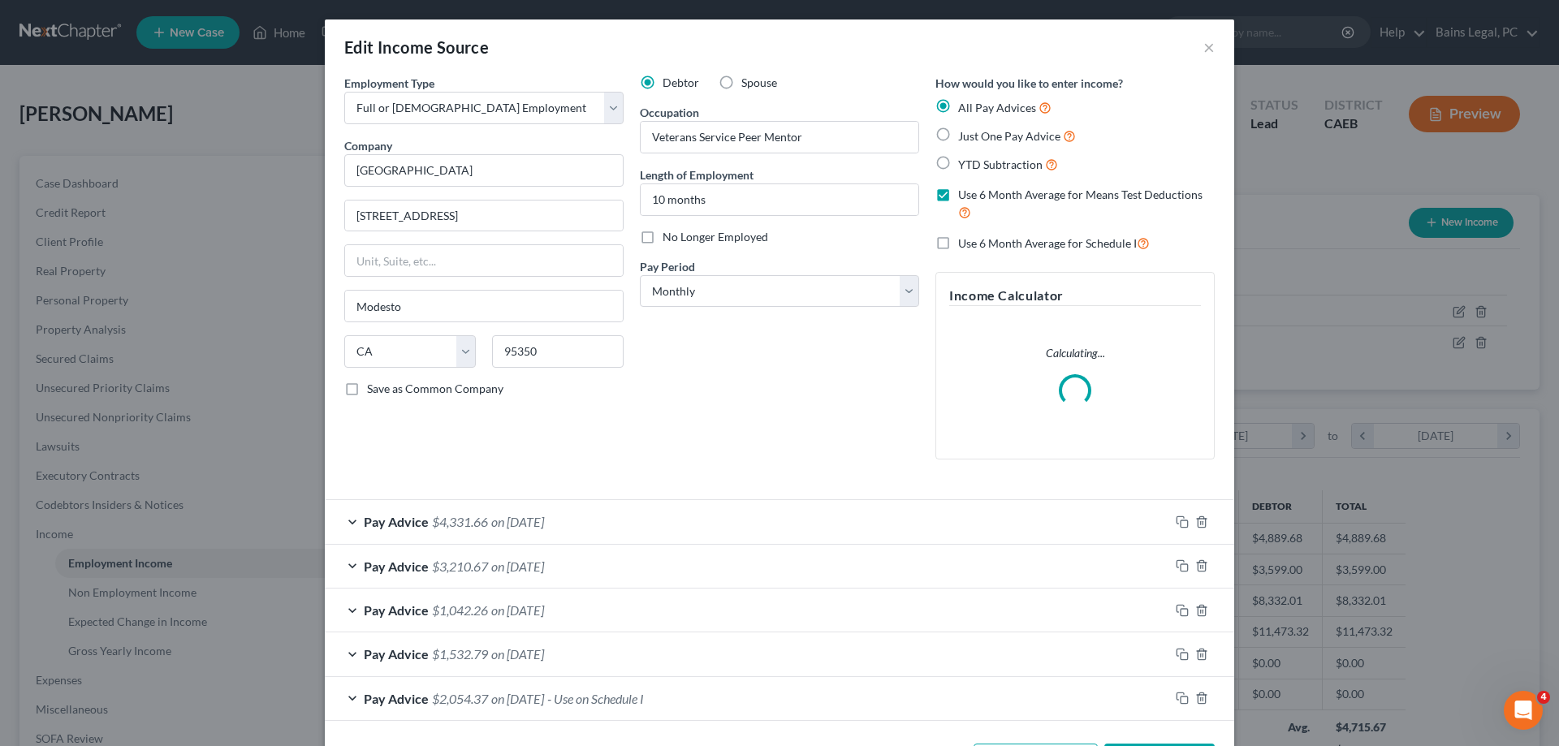
scroll to position [64, 0]
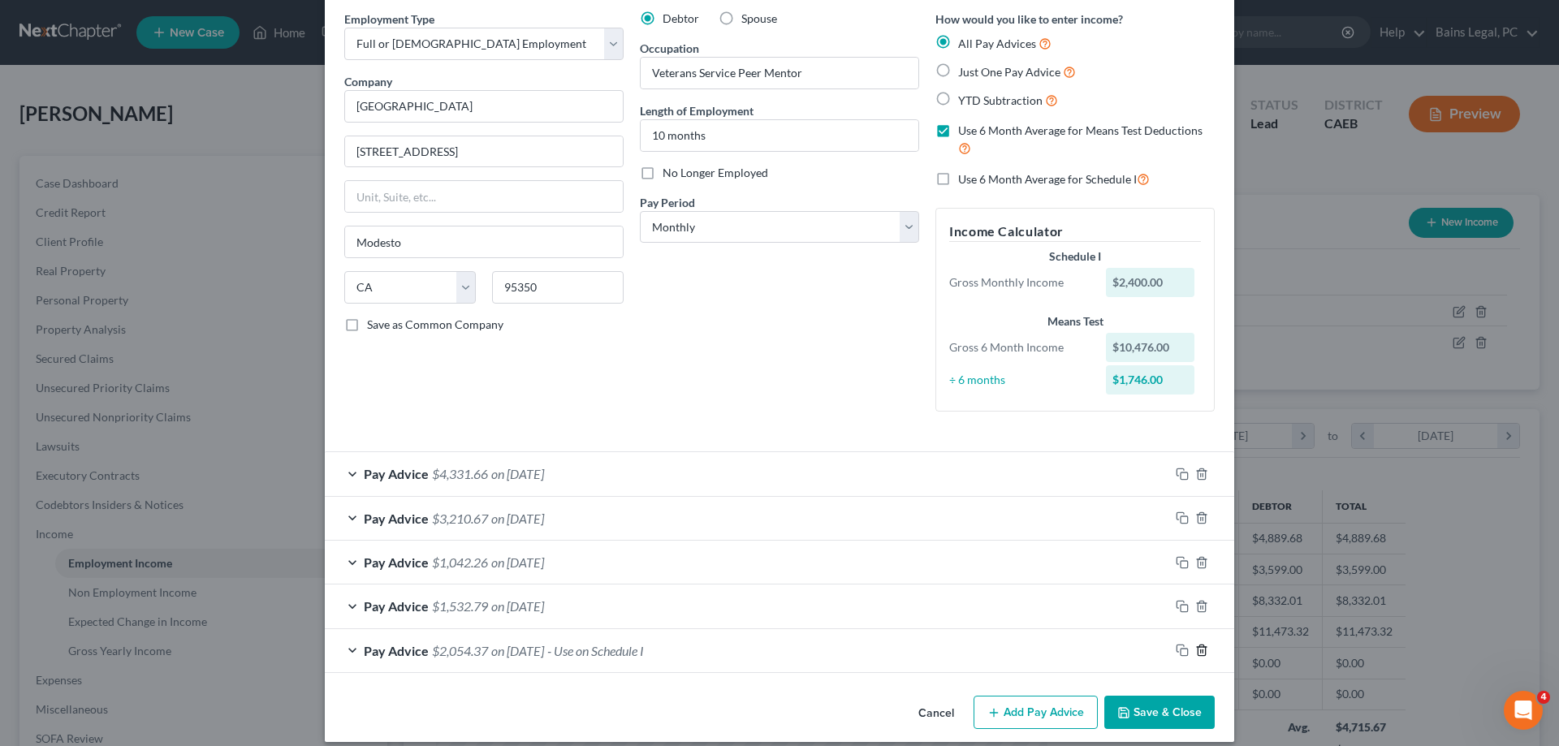
click at [1203, 657] on icon "button" at bounding box center [1201, 650] width 13 height 13
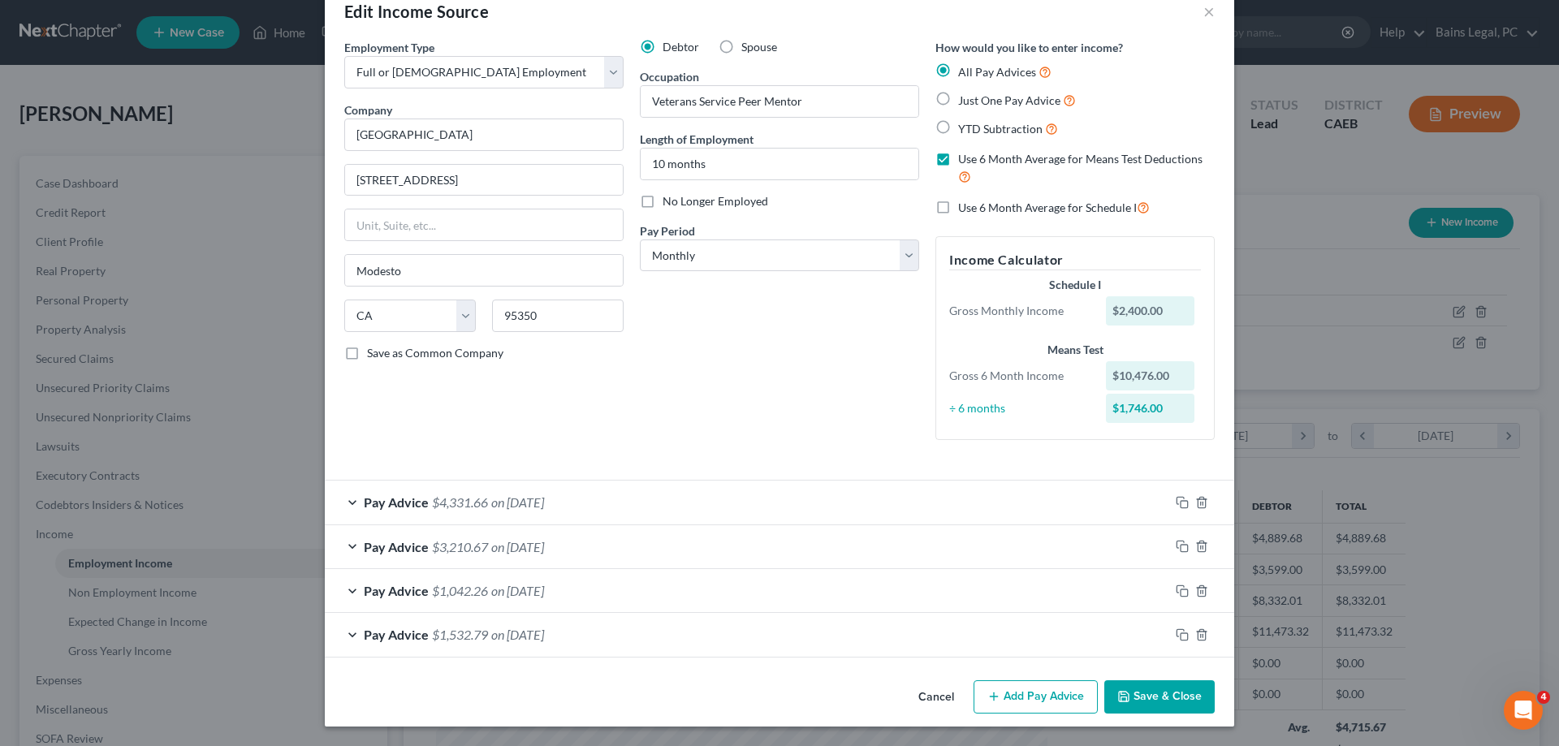
scroll to position [36, 0]
click at [1204, 640] on icon "button" at bounding box center [1201, 634] width 7 height 11
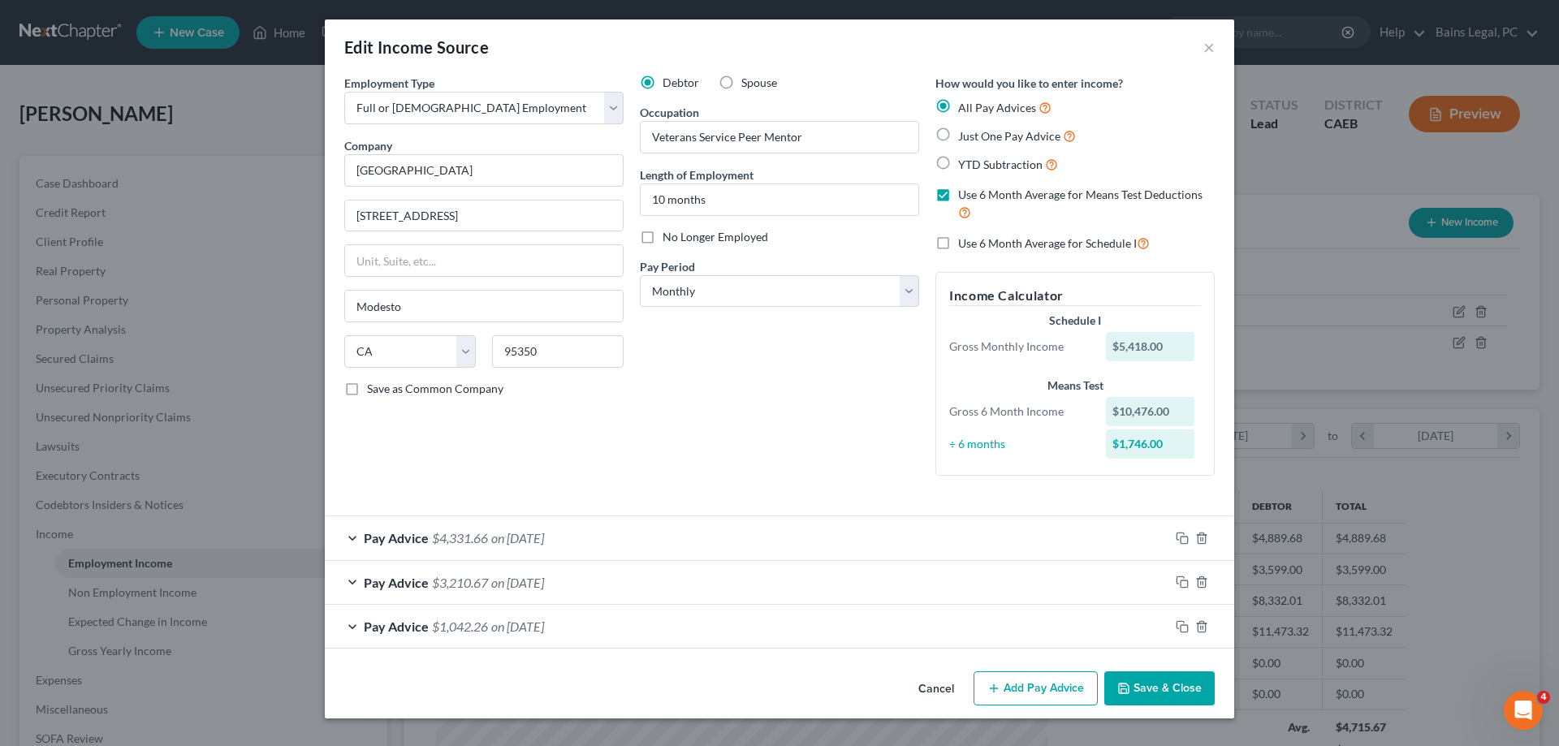
scroll to position [0, 0]
click at [1205, 628] on icon "button" at bounding box center [1201, 626] width 7 height 11
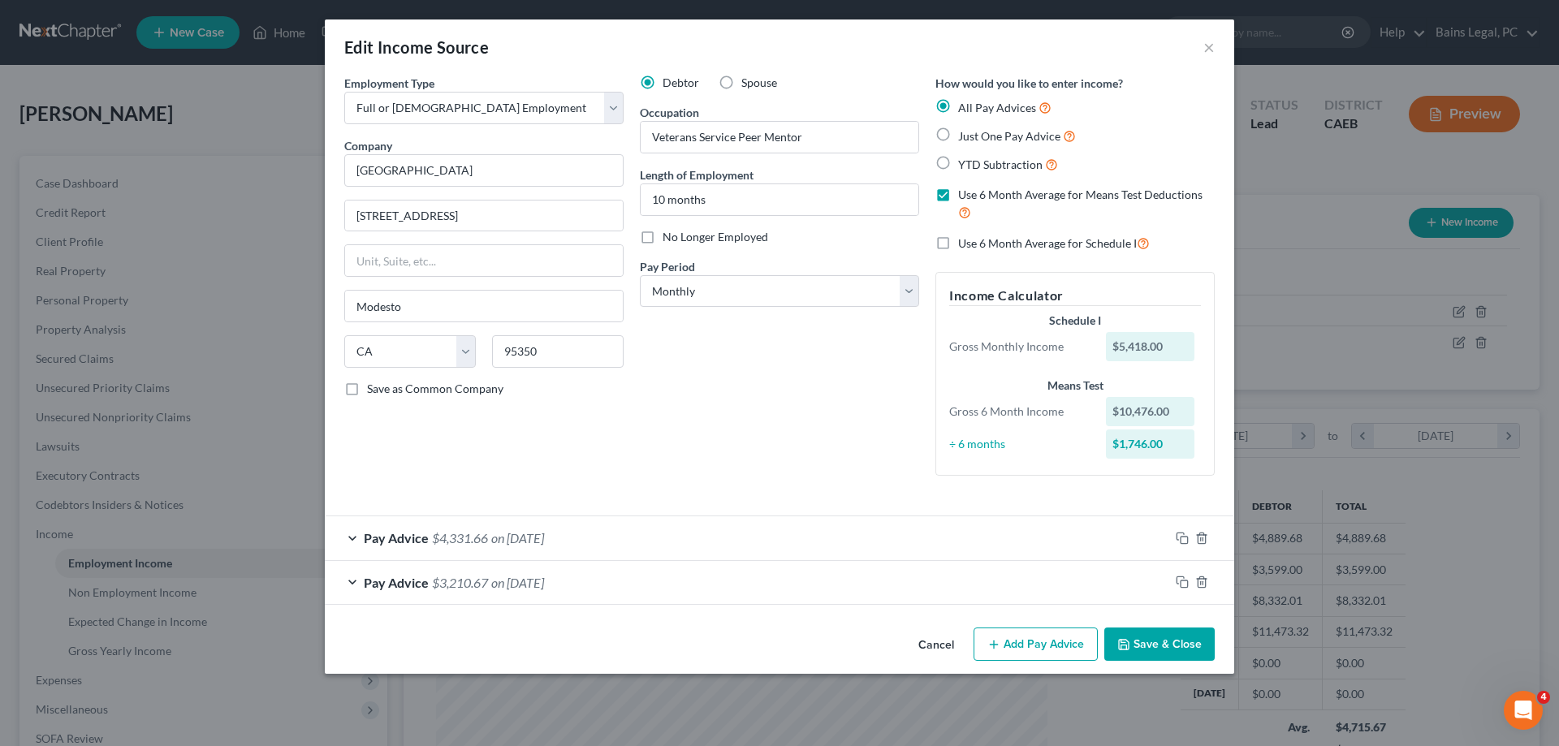
click at [705, 542] on div "Pay Advice $4,331.66 on [DATE]" at bounding box center [747, 537] width 844 height 43
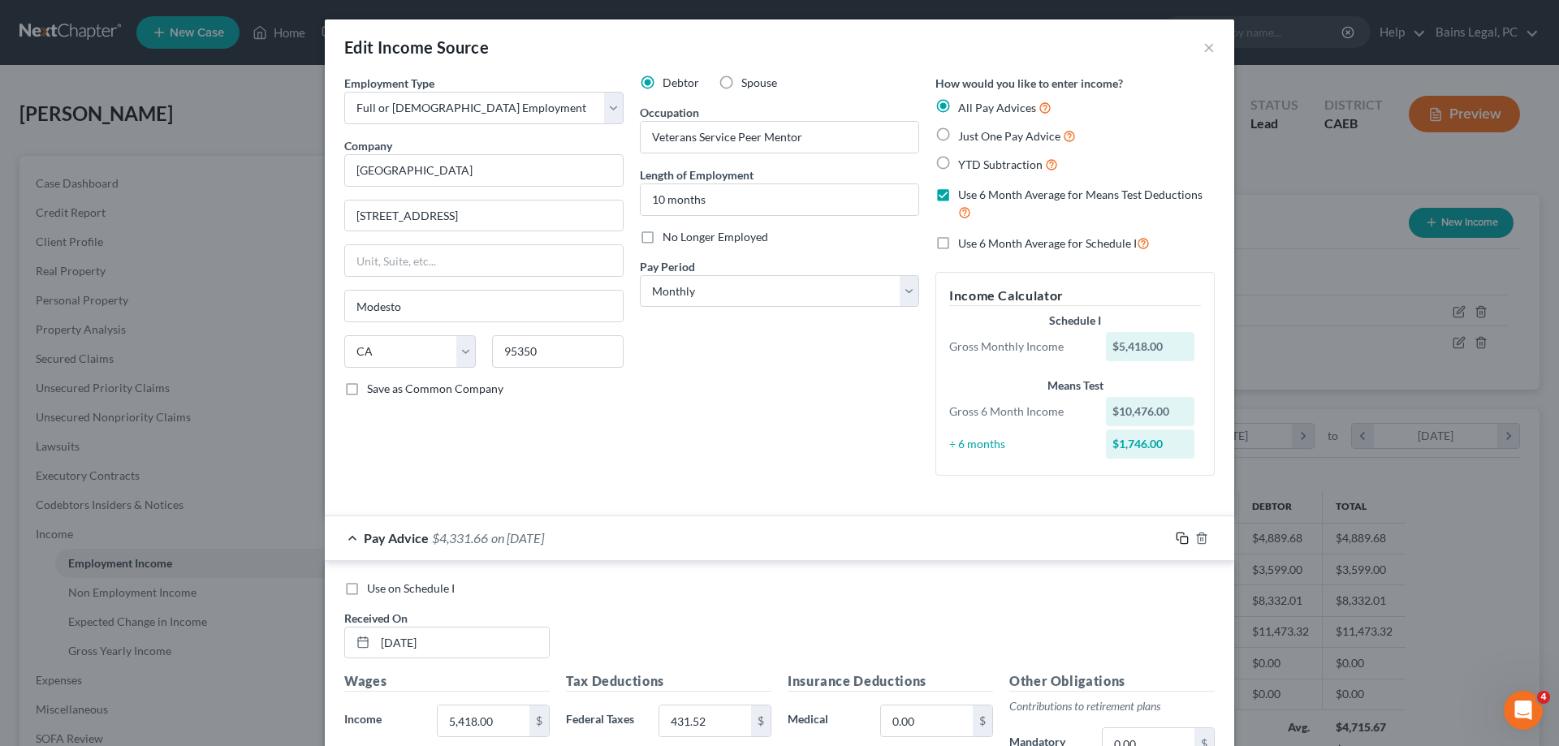
click at [1176, 535] on icon "button" at bounding box center [1182, 538] width 13 height 13
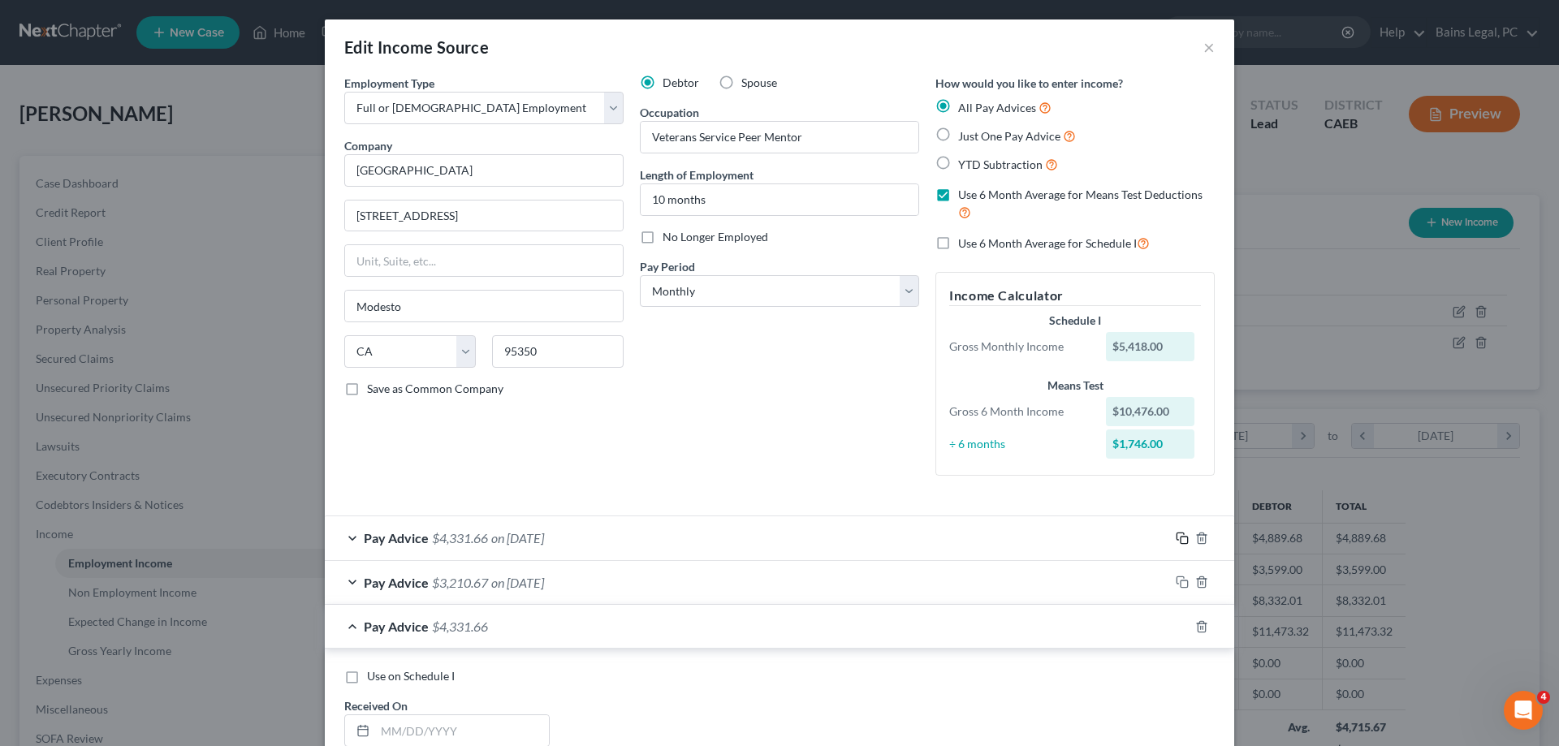
scroll to position [331, 0]
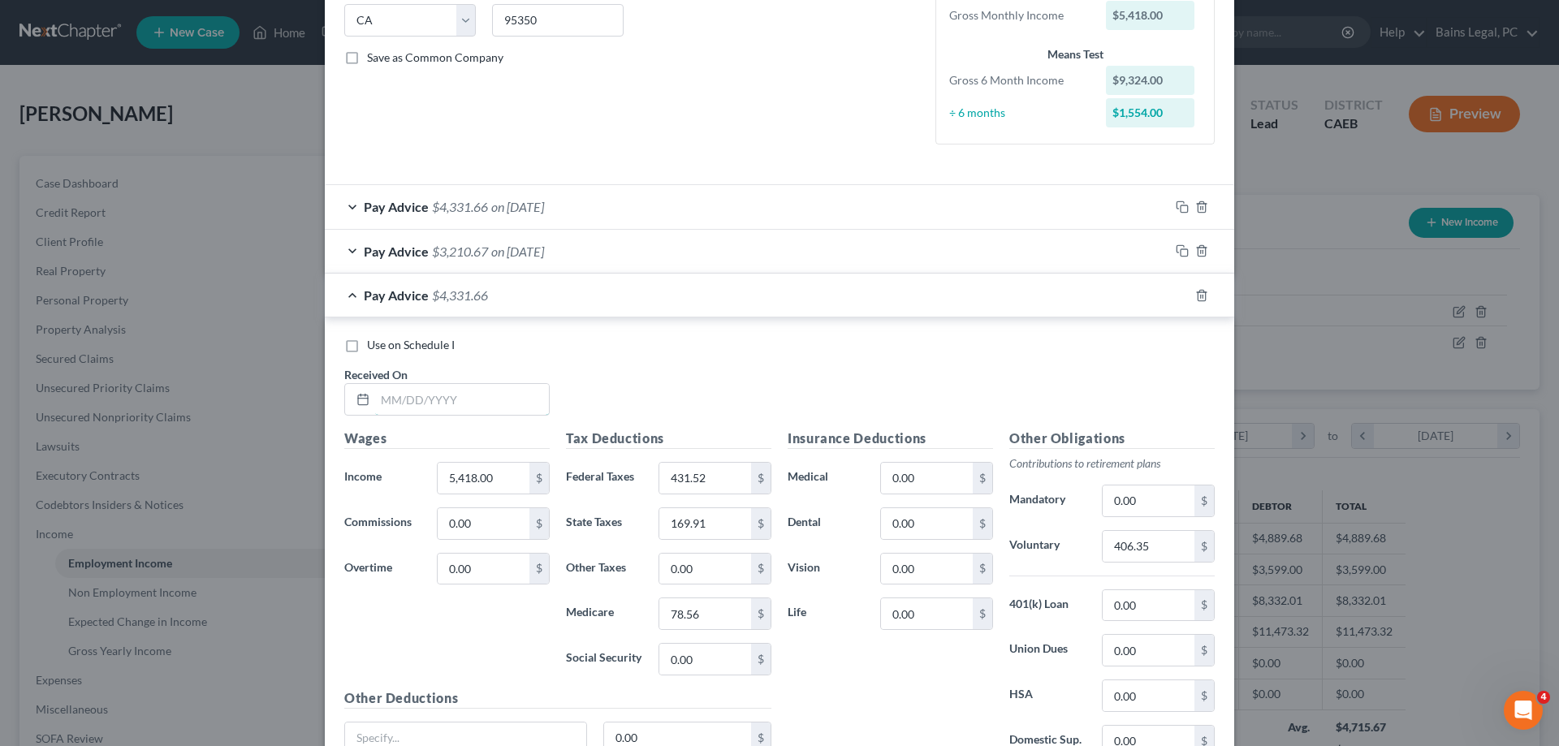
click at [525, 408] on input "text" at bounding box center [462, 399] width 174 height 31
type input "[DATE]"
drag, startPoint x: 500, startPoint y: 480, endPoint x: 415, endPoint y: 486, distance: 85.5
click at [438, 488] on input "5,418.00" at bounding box center [484, 478] width 92 height 31
type input "4,050"
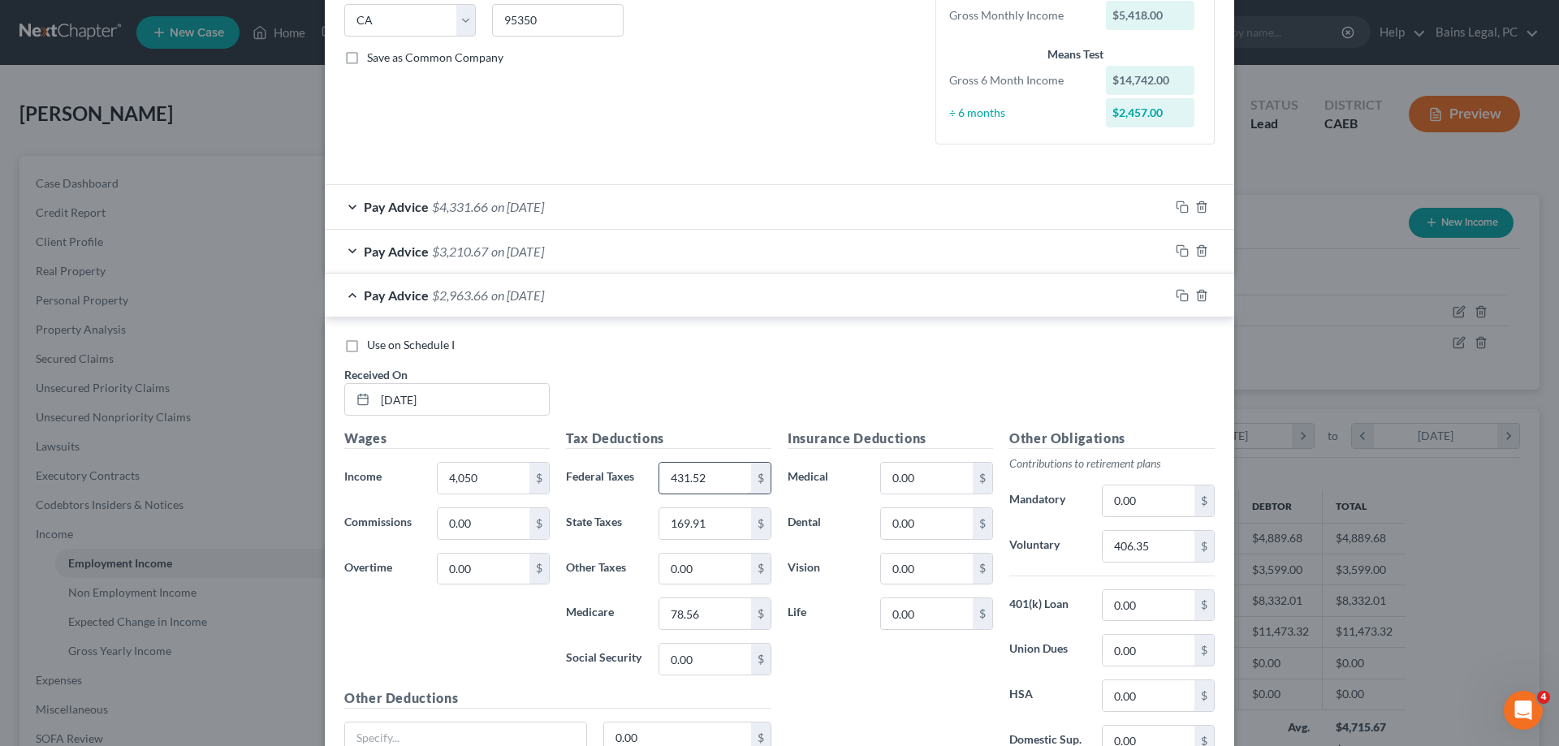
click at [745, 468] on input "431.52" at bounding box center [705, 478] width 92 height 31
drag, startPoint x: 711, startPoint y: 472, endPoint x: 643, endPoint y: 483, distance: 69.1
click at [659, 483] on input "431.52" at bounding box center [705, 478] width 92 height 31
type input "279.68"
type input "87.91"
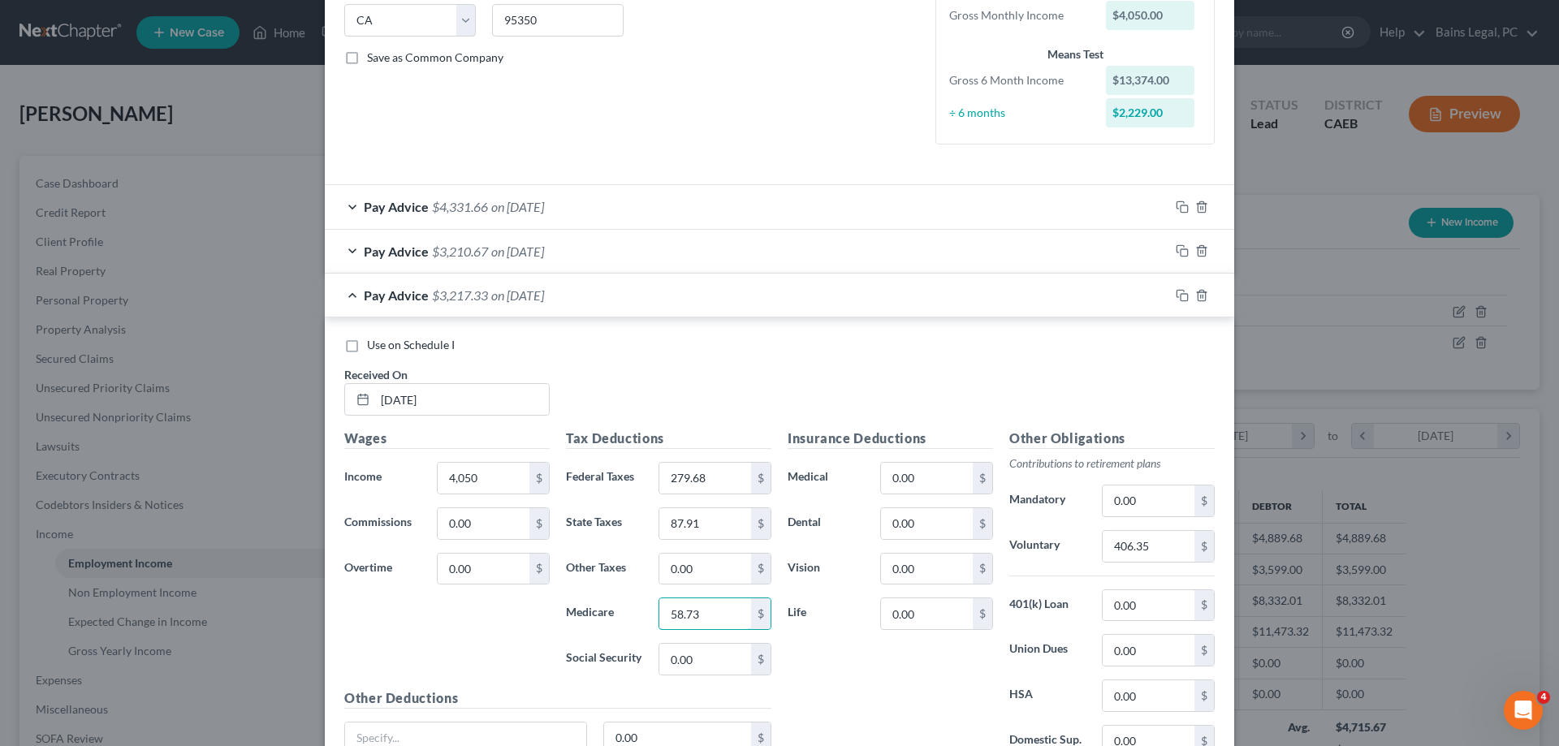
type input "58.73"
drag, startPoint x: 1168, startPoint y: 547, endPoint x: 1173, endPoint y: 536, distance: 12.4
click at [1173, 536] on input "406.35" at bounding box center [1149, 546] width 92 height 31
click at [1174, 506] on input "0.00" at bounding box center [1149, 501] width 92 height 31
type input "303.75"
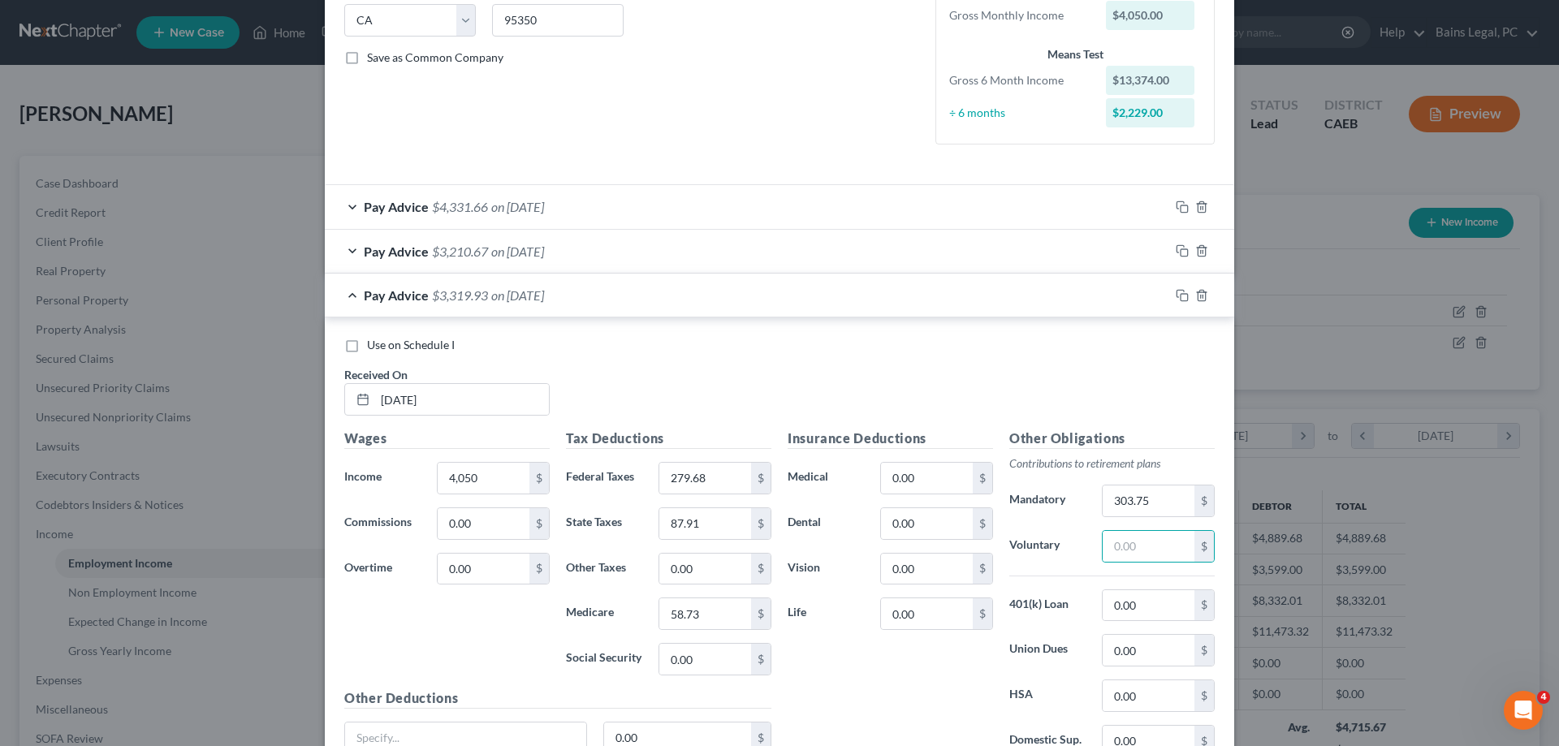
click at [633, 206] on div "Pay Advice $4,331.66 on [DATE]" at bounding box center [747, 206] width 844 height 43
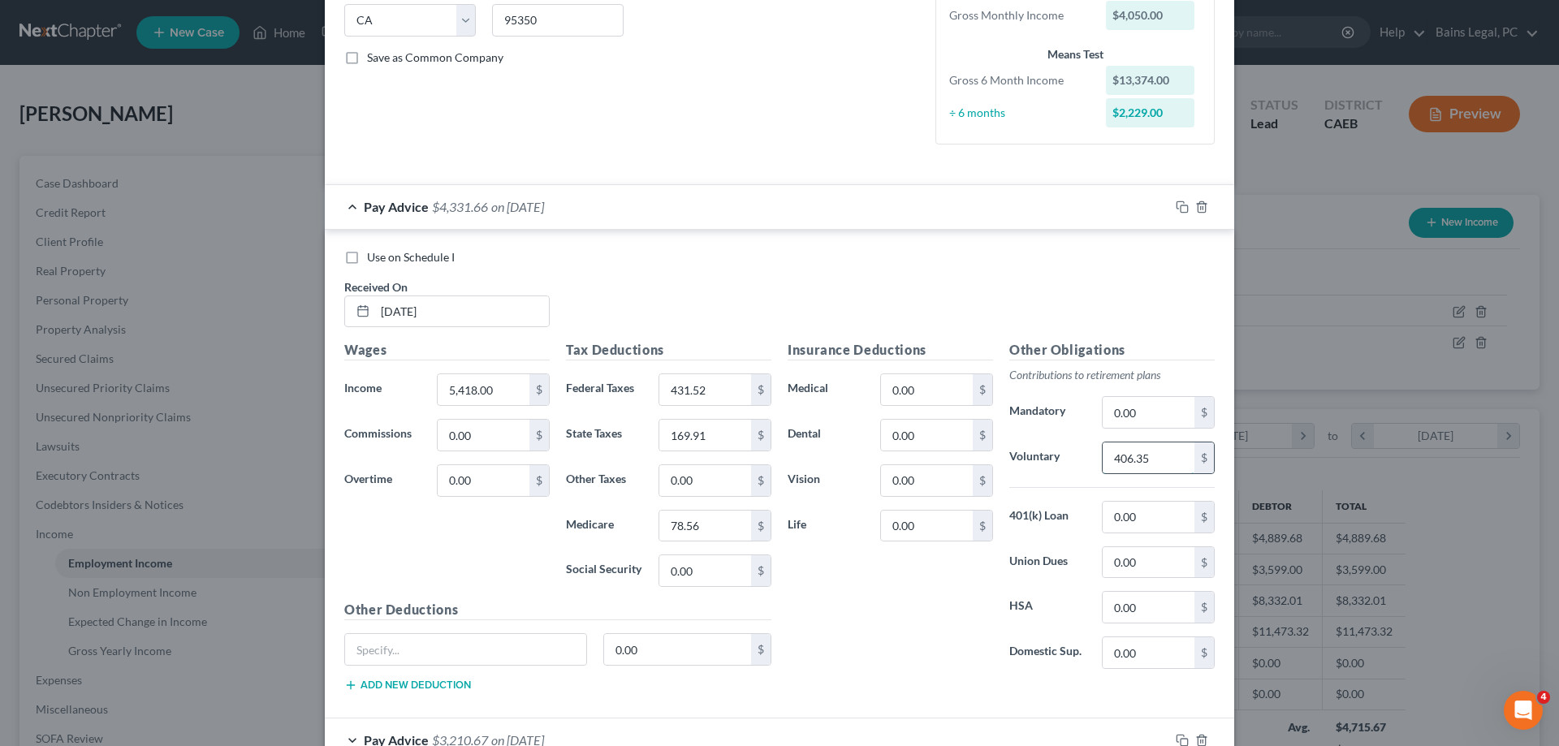
drag, startPoint x: 1177, startPoint y: 460, endPoint x: 1204, endPoint y: 467, distance: 28.4
click at [1194, 467] on input "406.35" at bounding box center [1149, 458] width 92 height 31
click at [1138, 413] on input "0.00" at bounding box center [1149, 412] width 92 height 31
paste input "406.35"
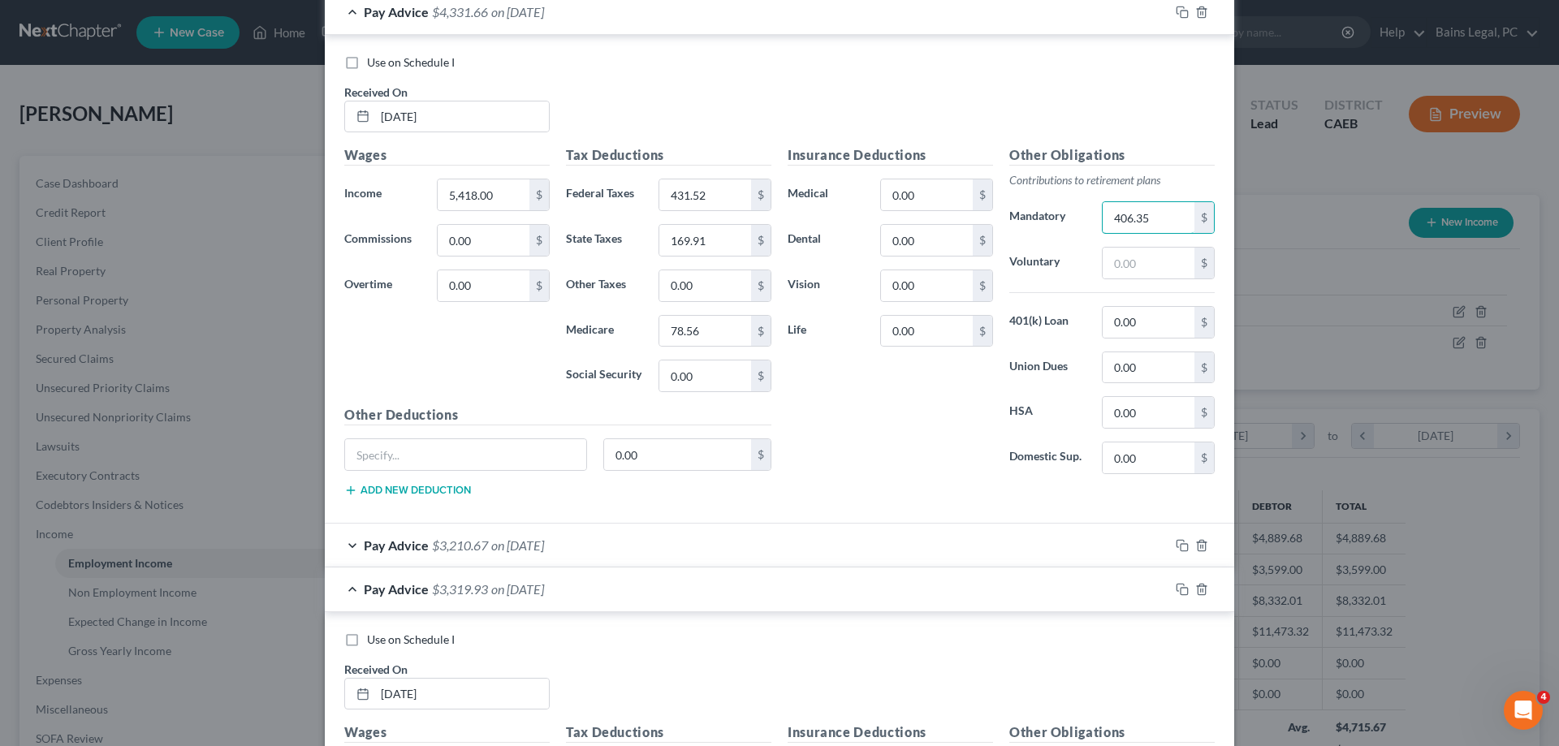
scroll to position [580, 0]
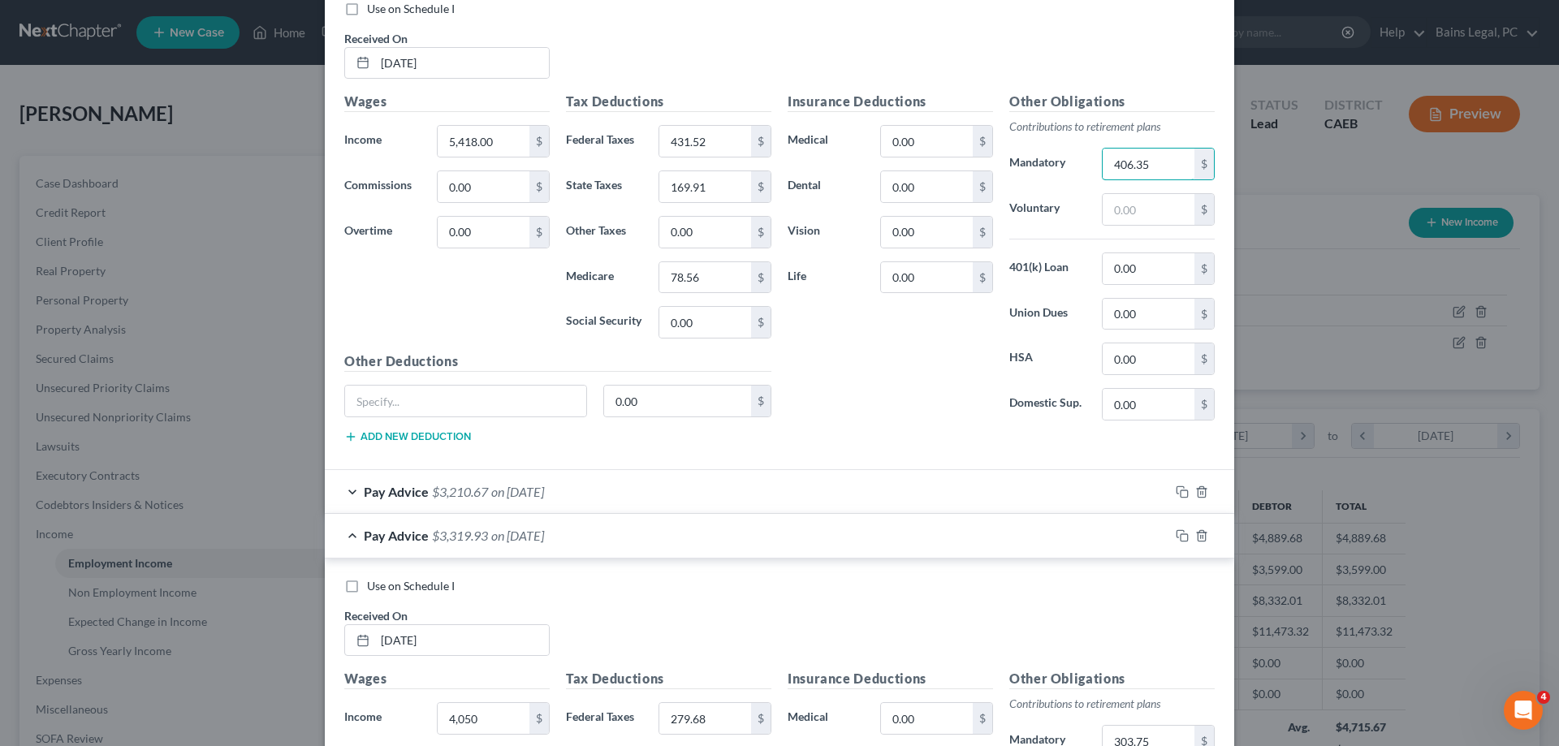
type input "406.35"
click at [602, 492] on div "Pay Advice $3,210.67 on [DATE]" at bounding box center [747, 491] width 844 height 43
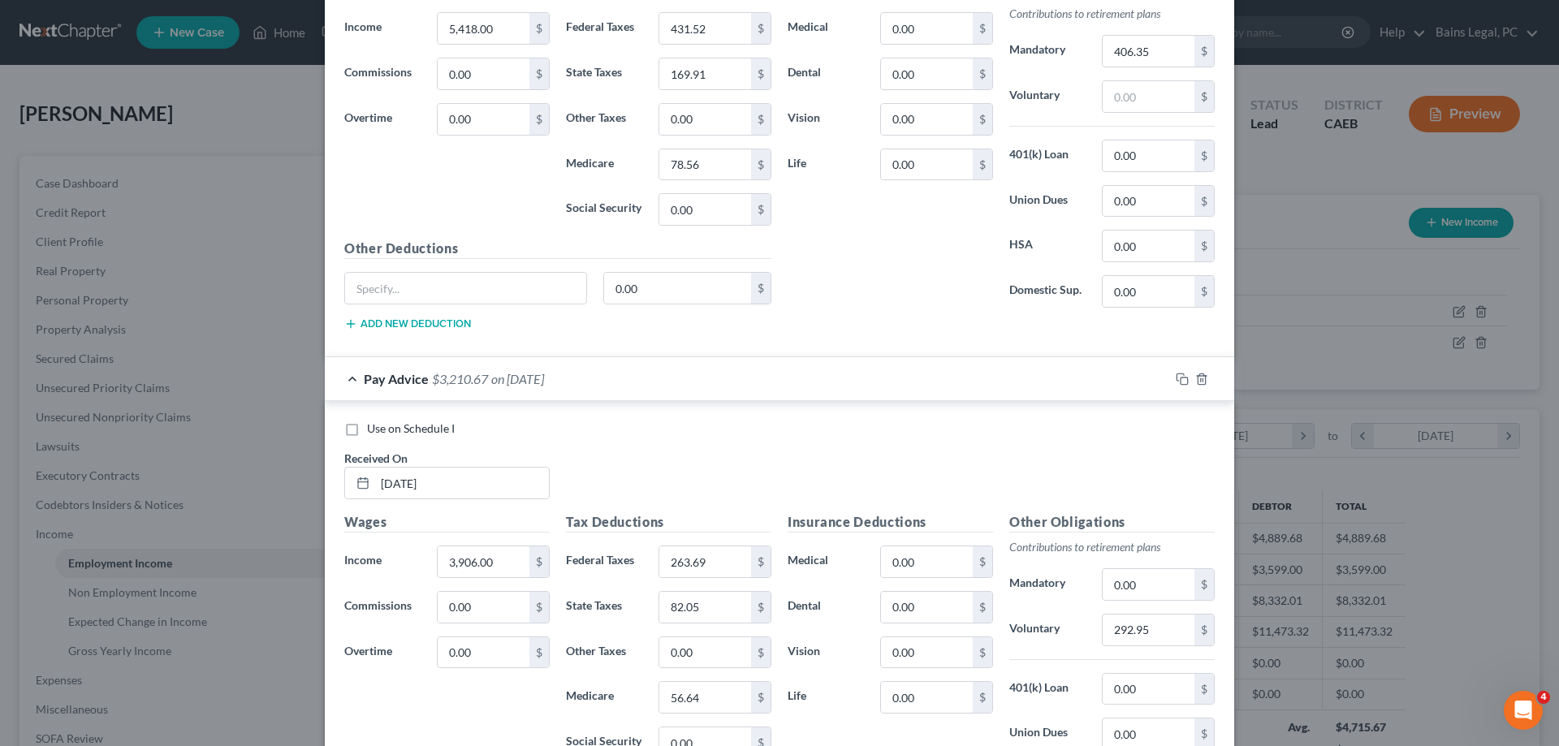
scroll to position [745, 0]
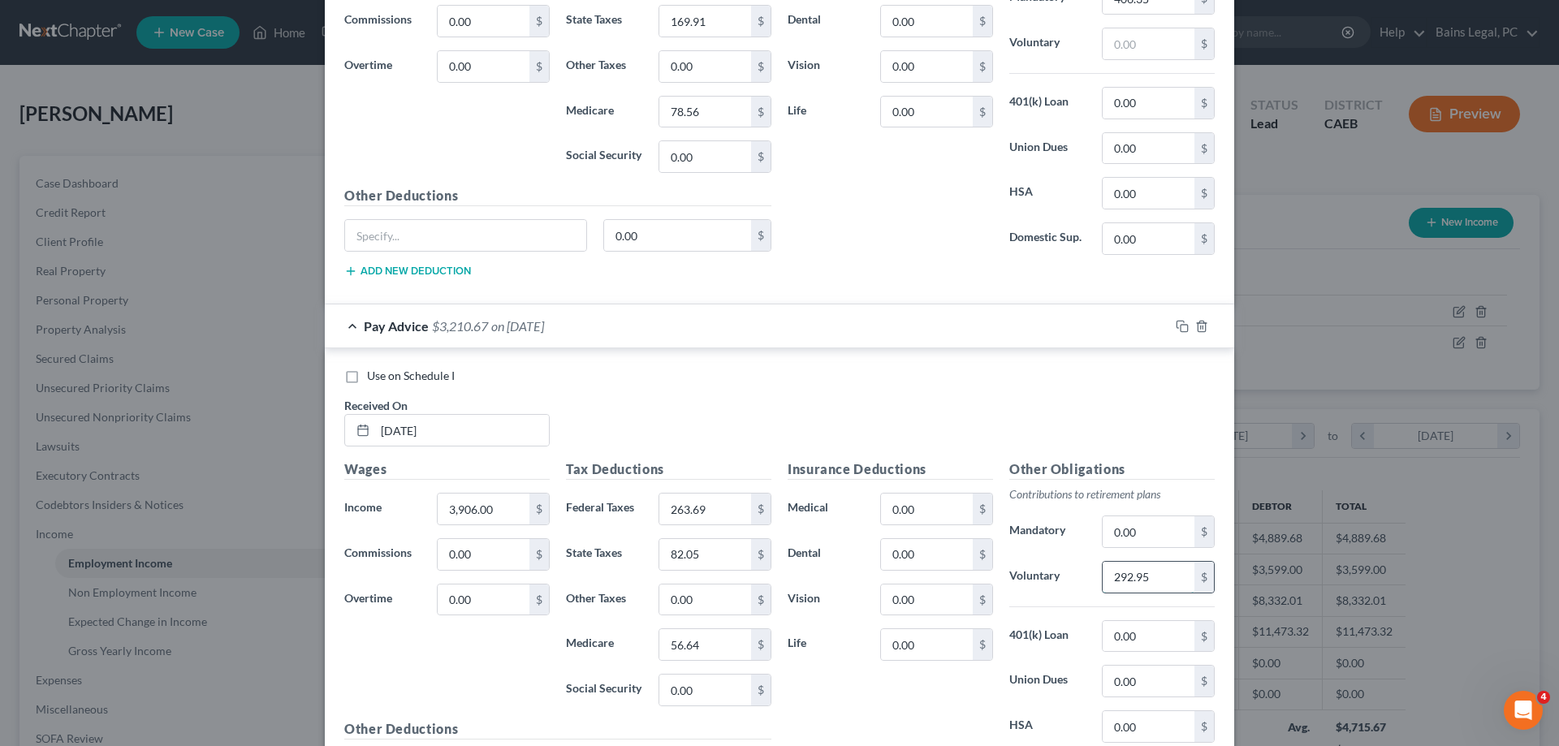
drag, startPoint x: 1168, startPoint y: 575, endPoint x: 1184, endPoint y: 573, distance: 16.3
click at [1184, 573] on input "292.95" at bounding box center [1149, 577] width 92 height 31
click at [1139, 534] on input "0.00" at bounding box center [1149, 531] width 92 height 31
paste input "292.95"
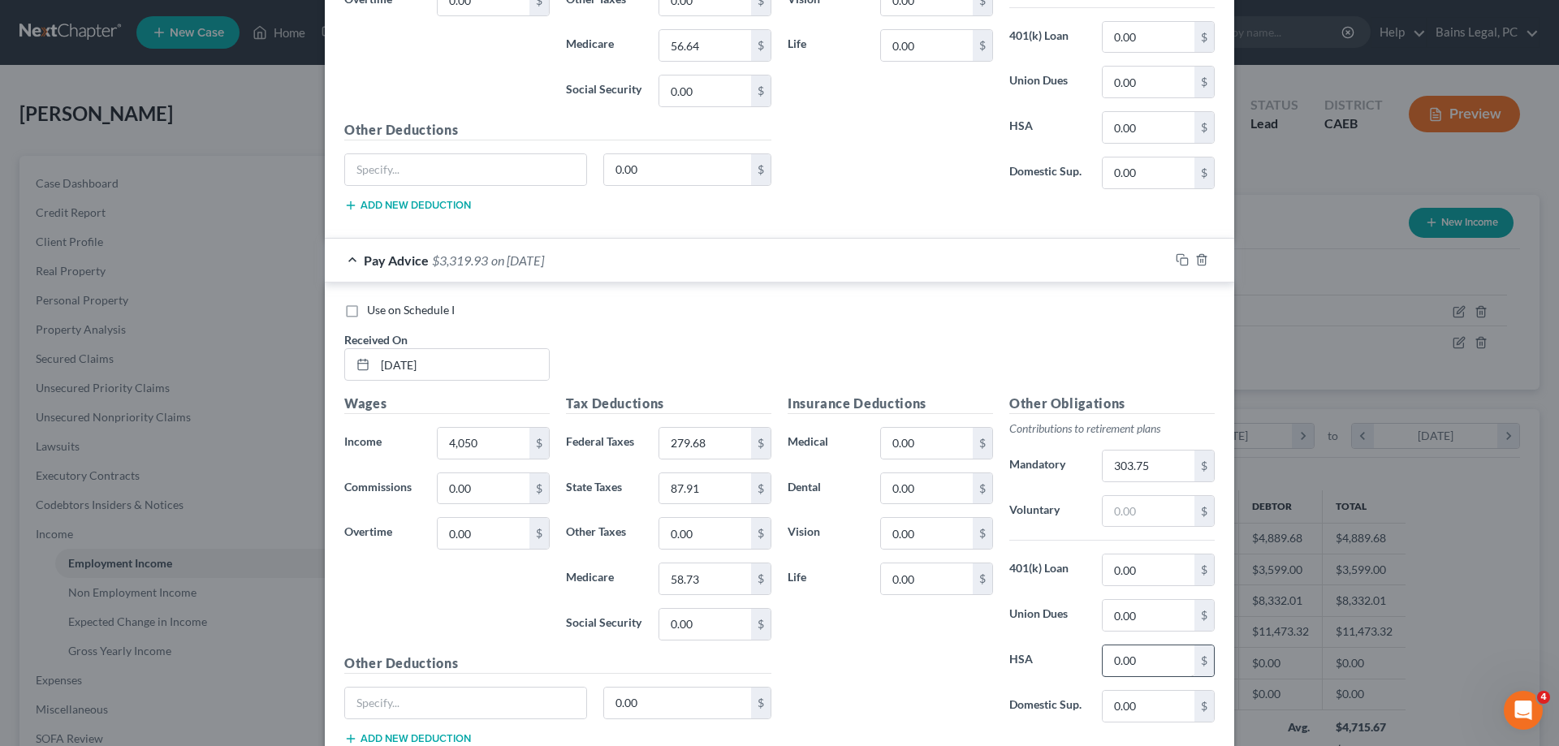
scroll to position [1459, 0]
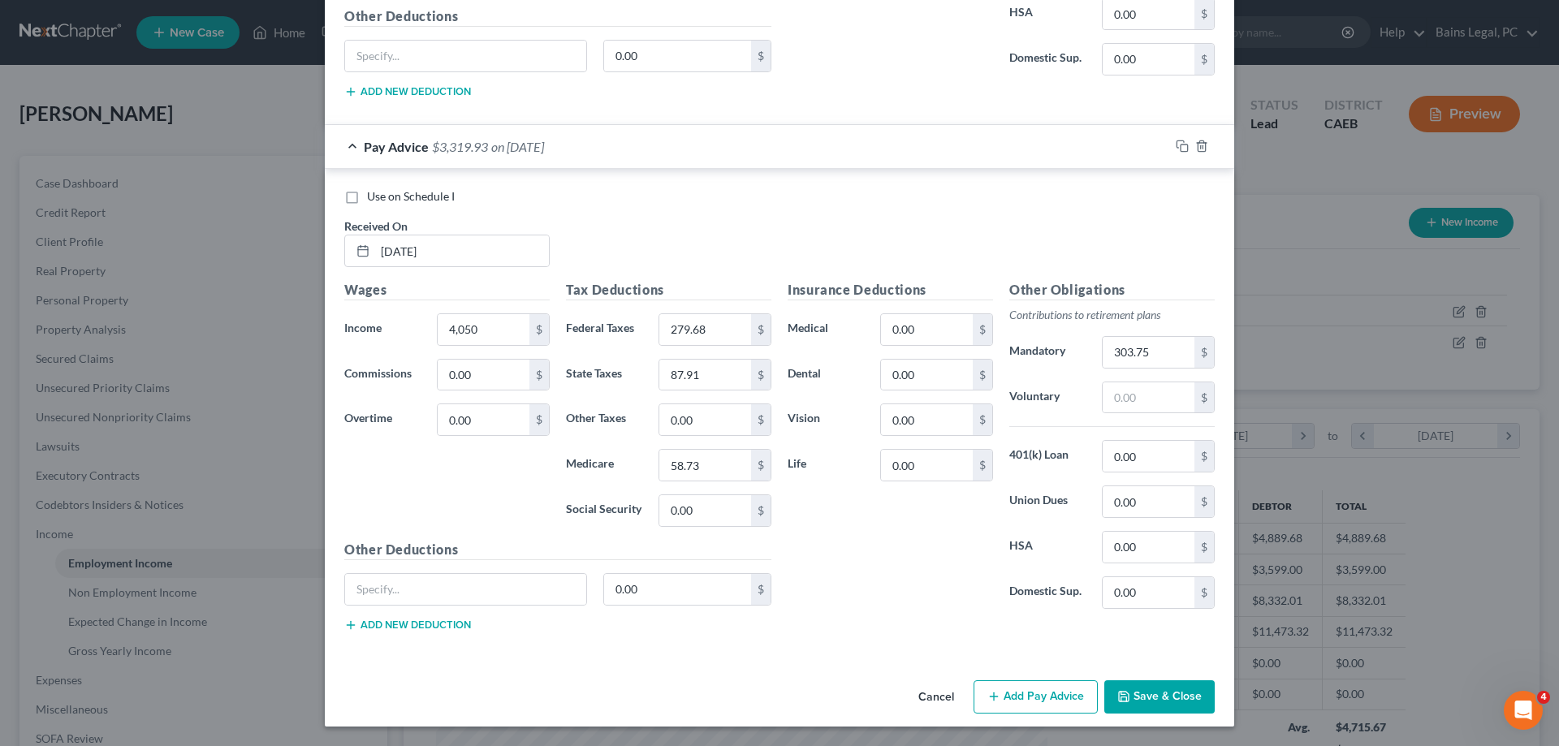
type input "292.95"
click at [1171, 703] on button "Save & Close" at bounding box center [1159, 697] width 110 height 34
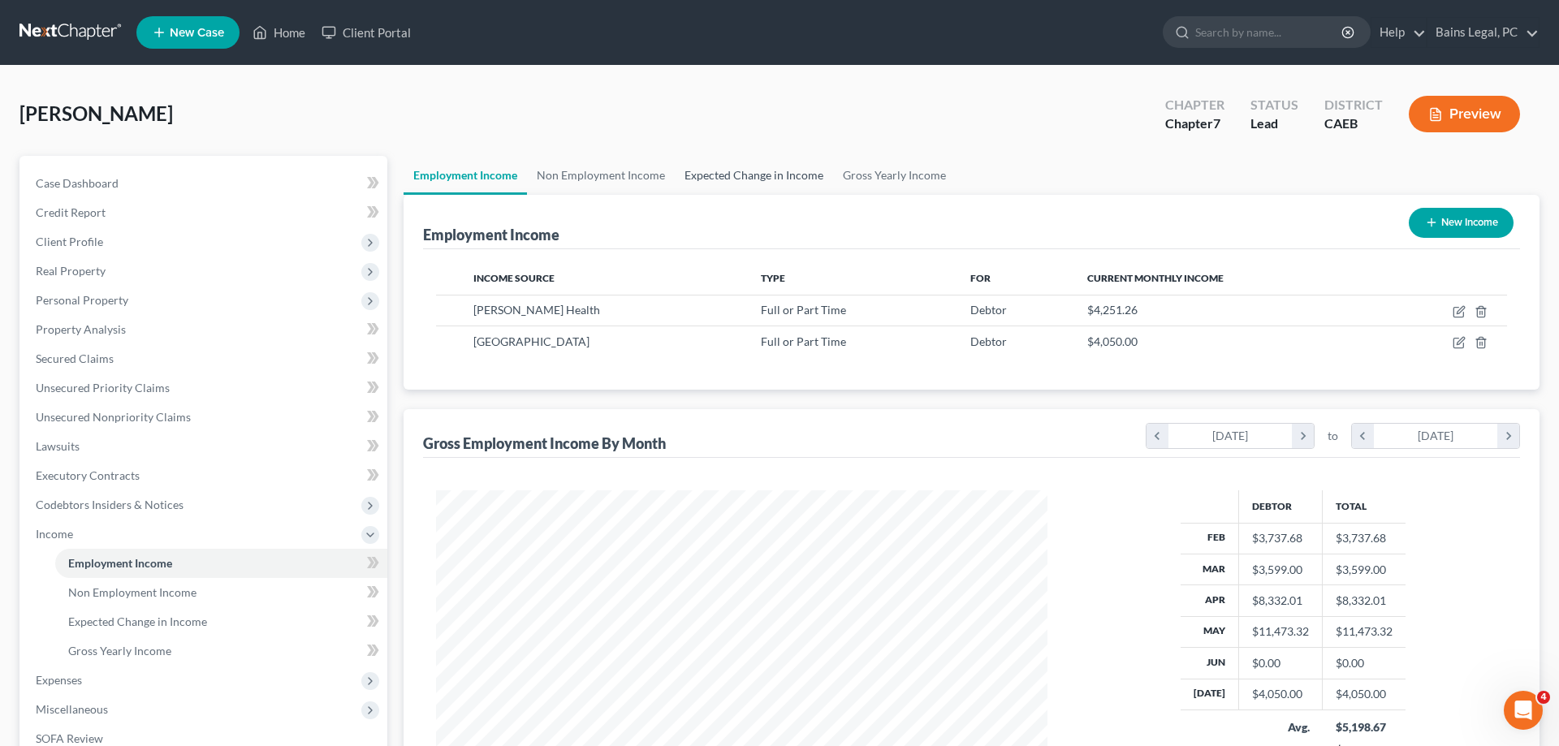
click at [694, 166] on link "Expected Change in Income" at bounding box center [754, 175] width 158 height 39
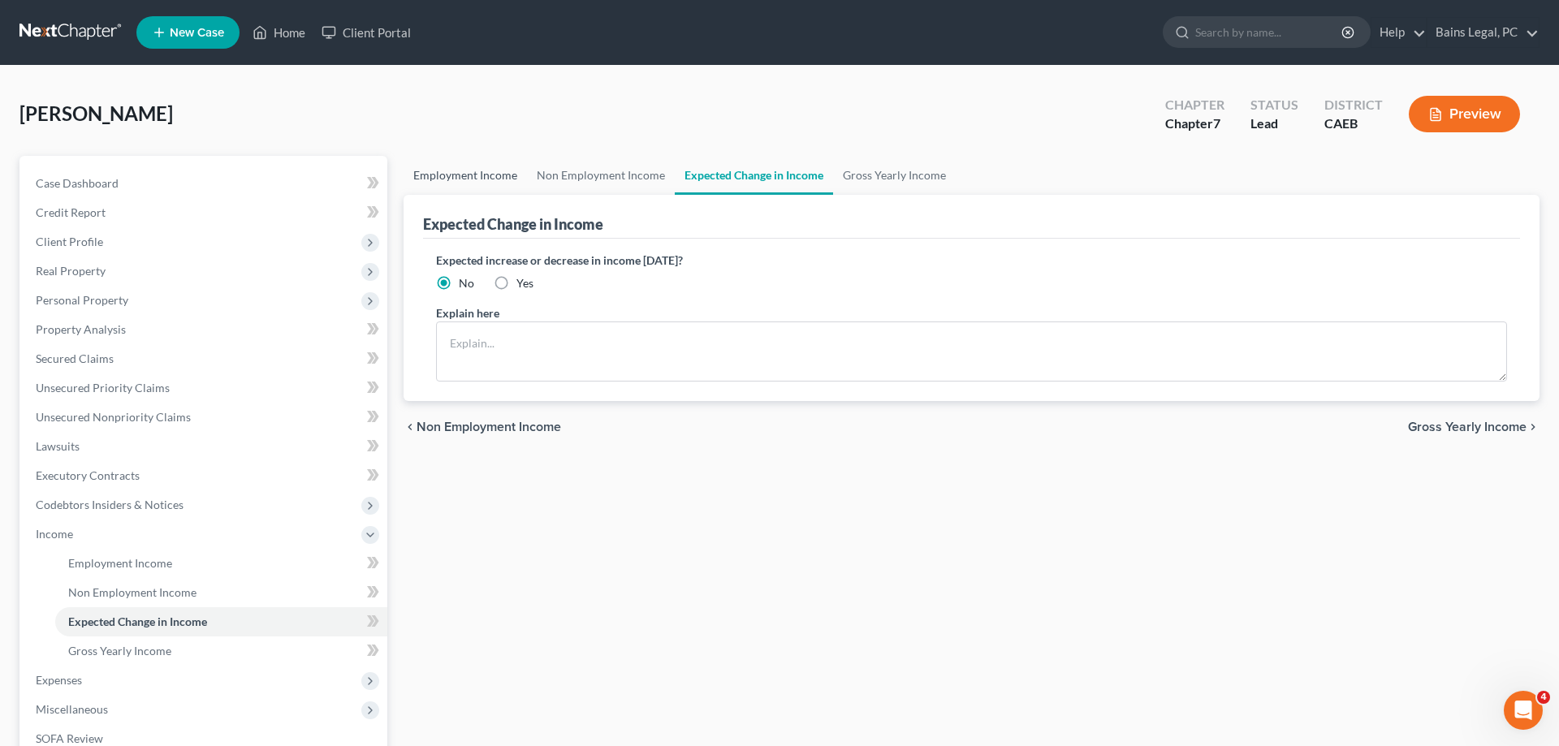
click at [443, 171] on link "Employment Income" at bounding box center [465, 175] width 123 height 39
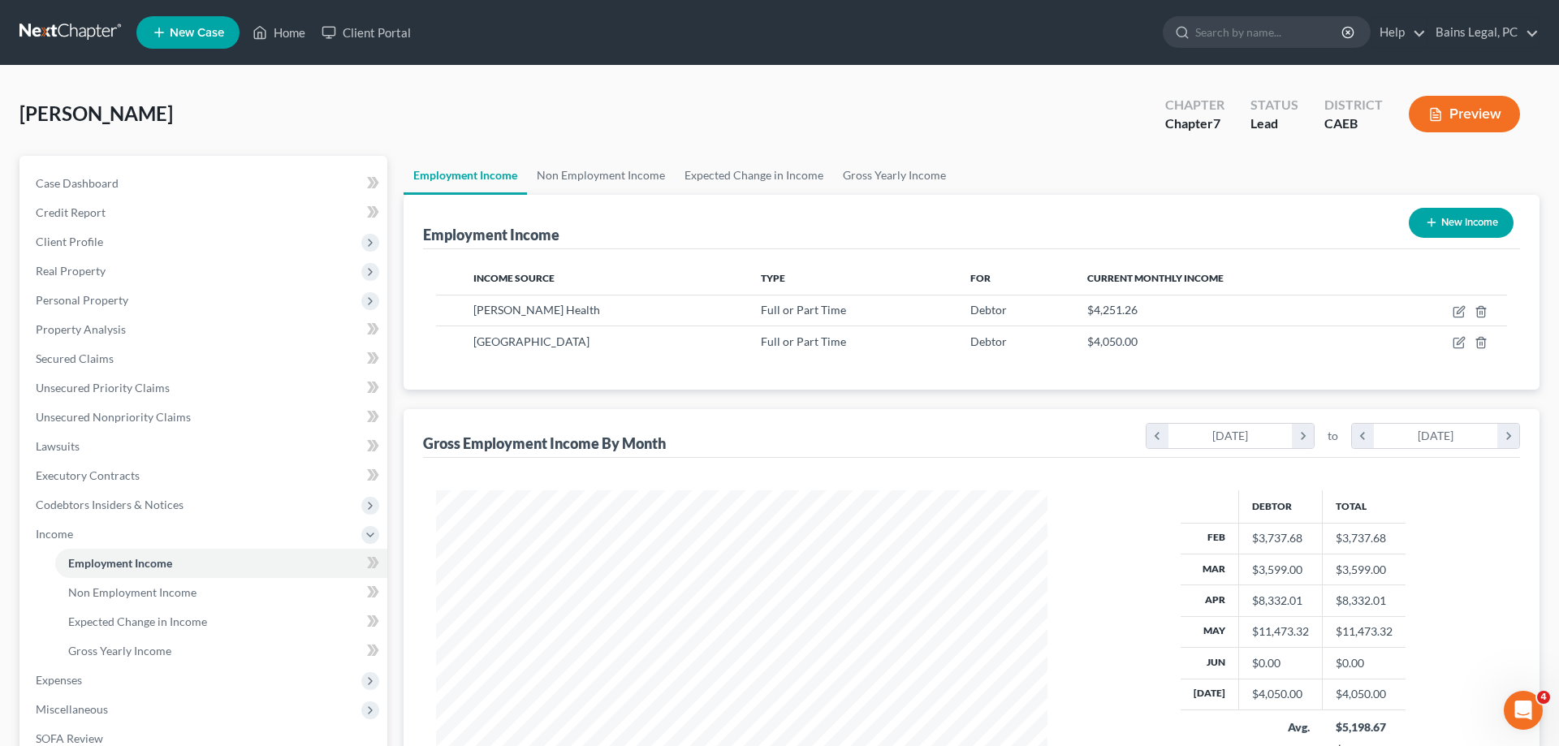
scroll to position [305, 644]
click at [1462, 348] on icon "button" at bounding box center [1458, 344] width 10 height 10
select select "0"
select select "4"
select select "0"
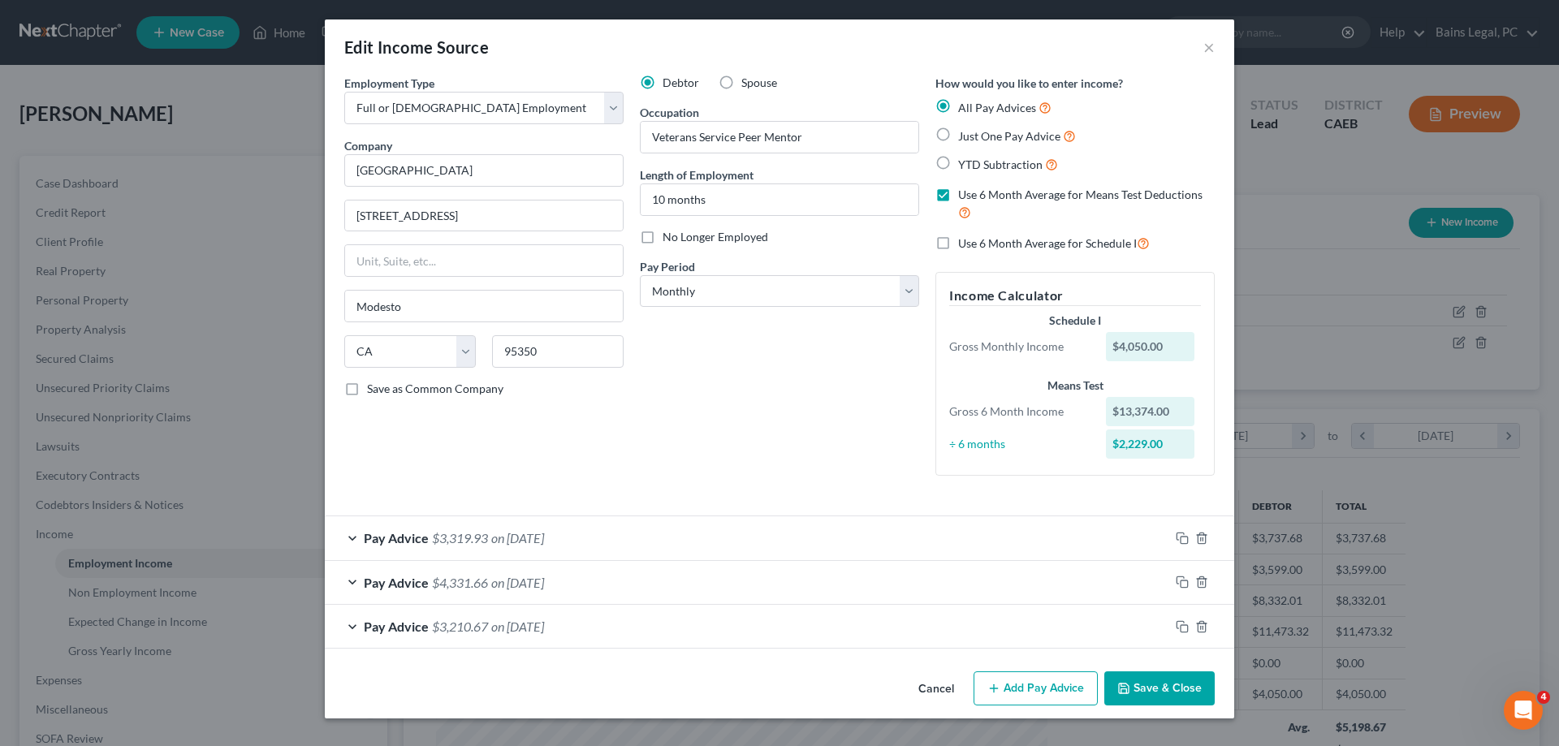
click at [1169, 692] on button "Save & Close" at bounding box center [1159, 689] width 110 height 34
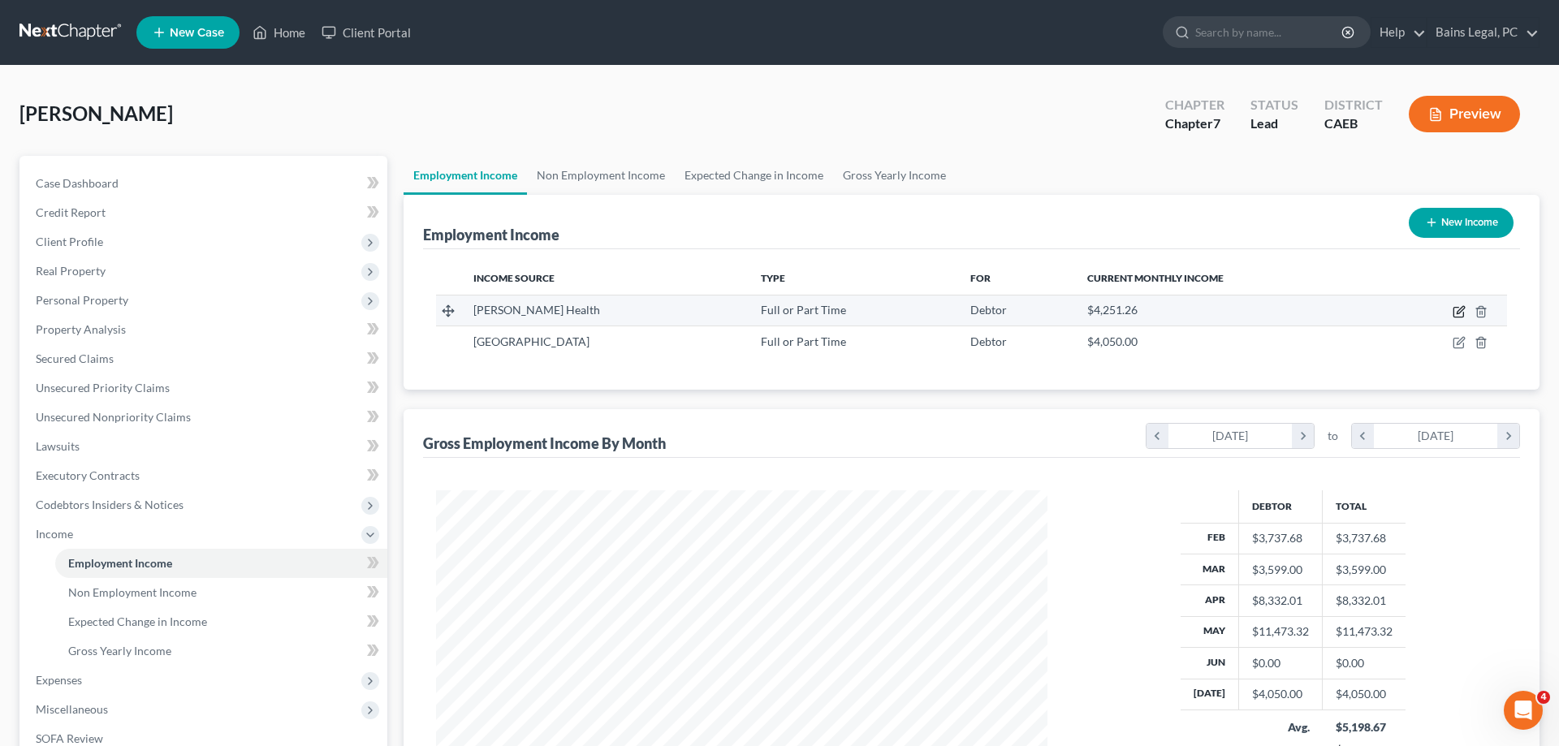
click at [1462, 307] on icon "button" at bounding box center [1459, 311] width 13 height 13
select select "0"
select select "4"
select select "2"
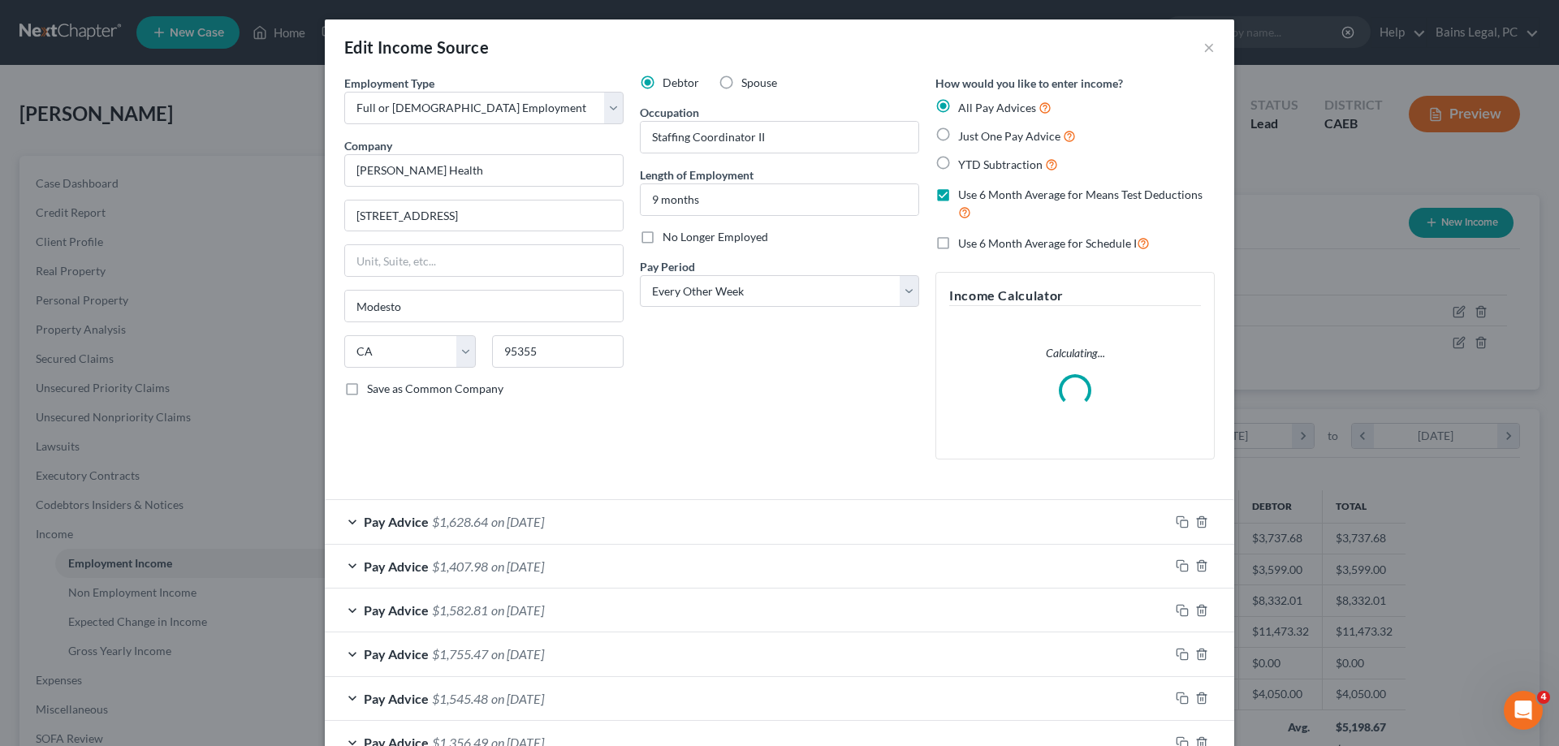
scroll to position [417, 0]
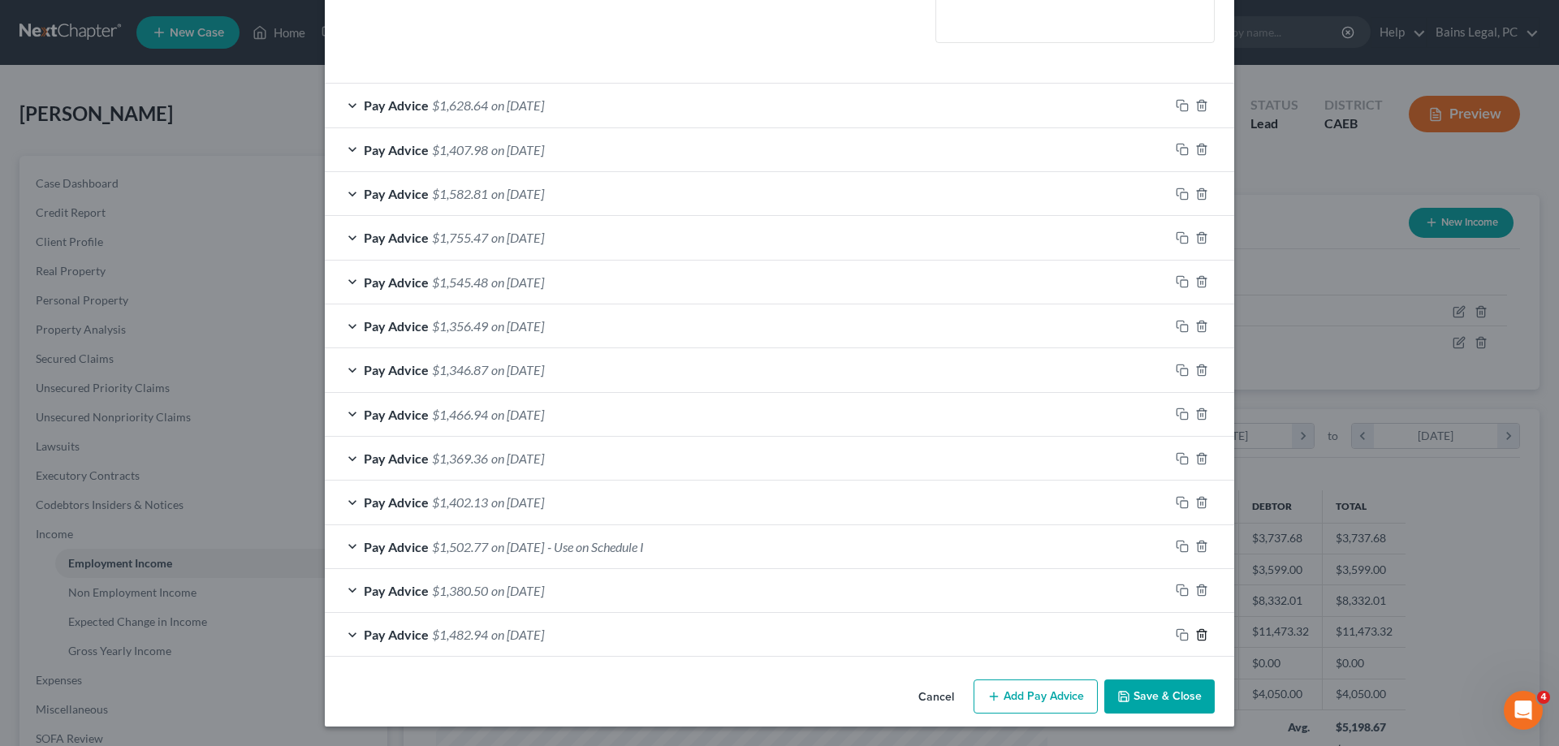
click at [1205, 637] on icon "button" at bounding box center [1201, 634] width 7 height 11
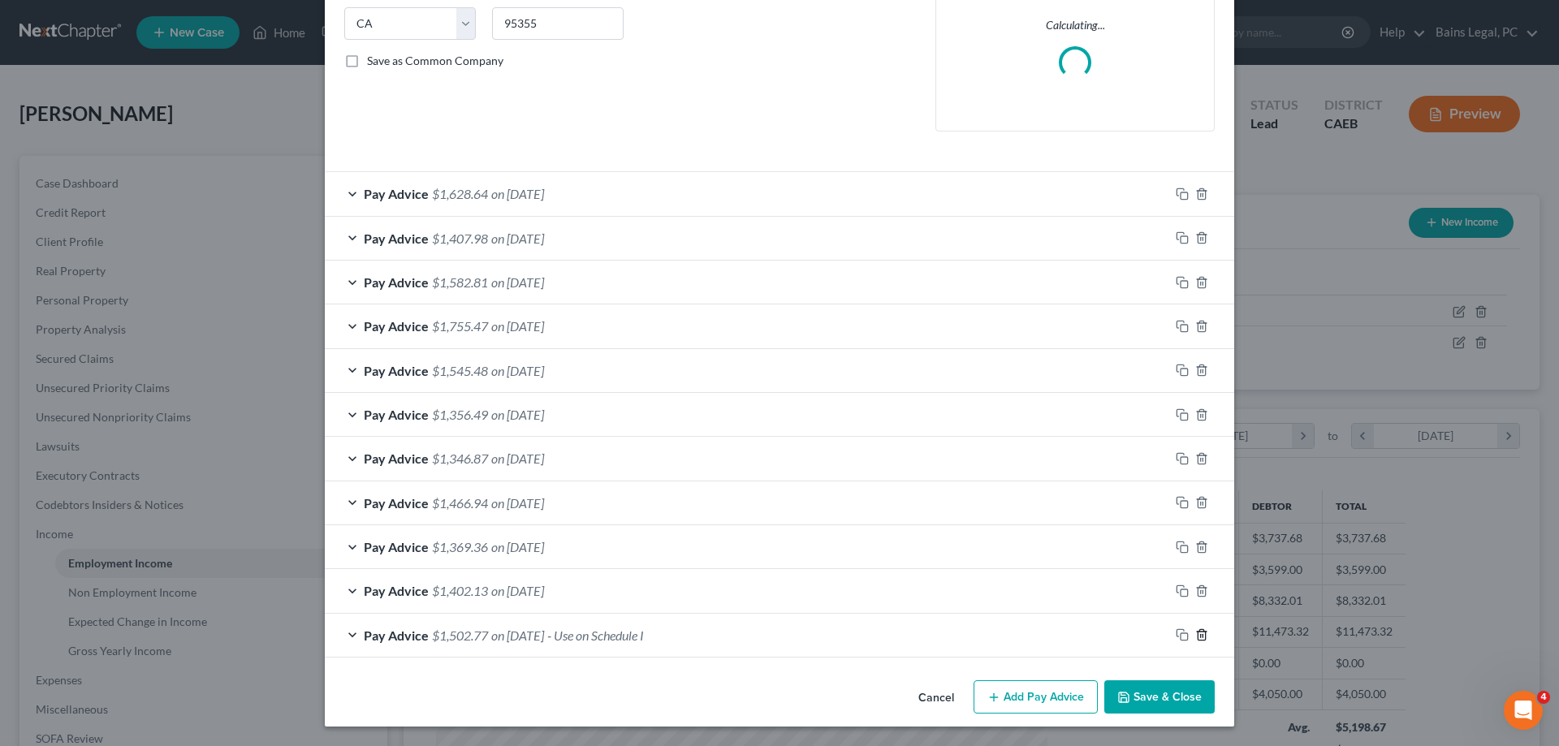
click at [1205, 637] on icon "button" at bounding box center [1201, 634] width 7 height 11
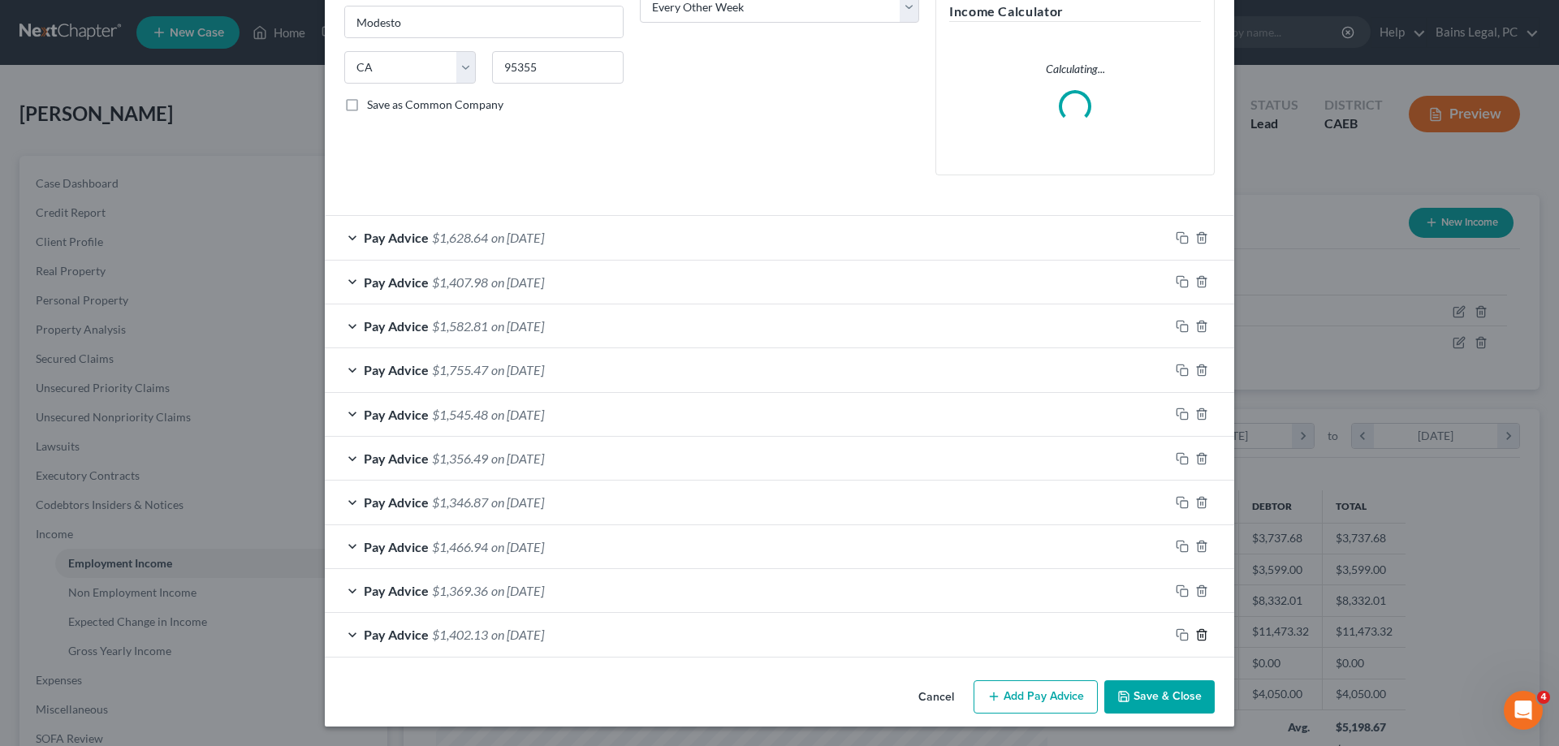
click at [1205, 637] on icon "button" at bounding box center [1201, 634] width 7 height 11
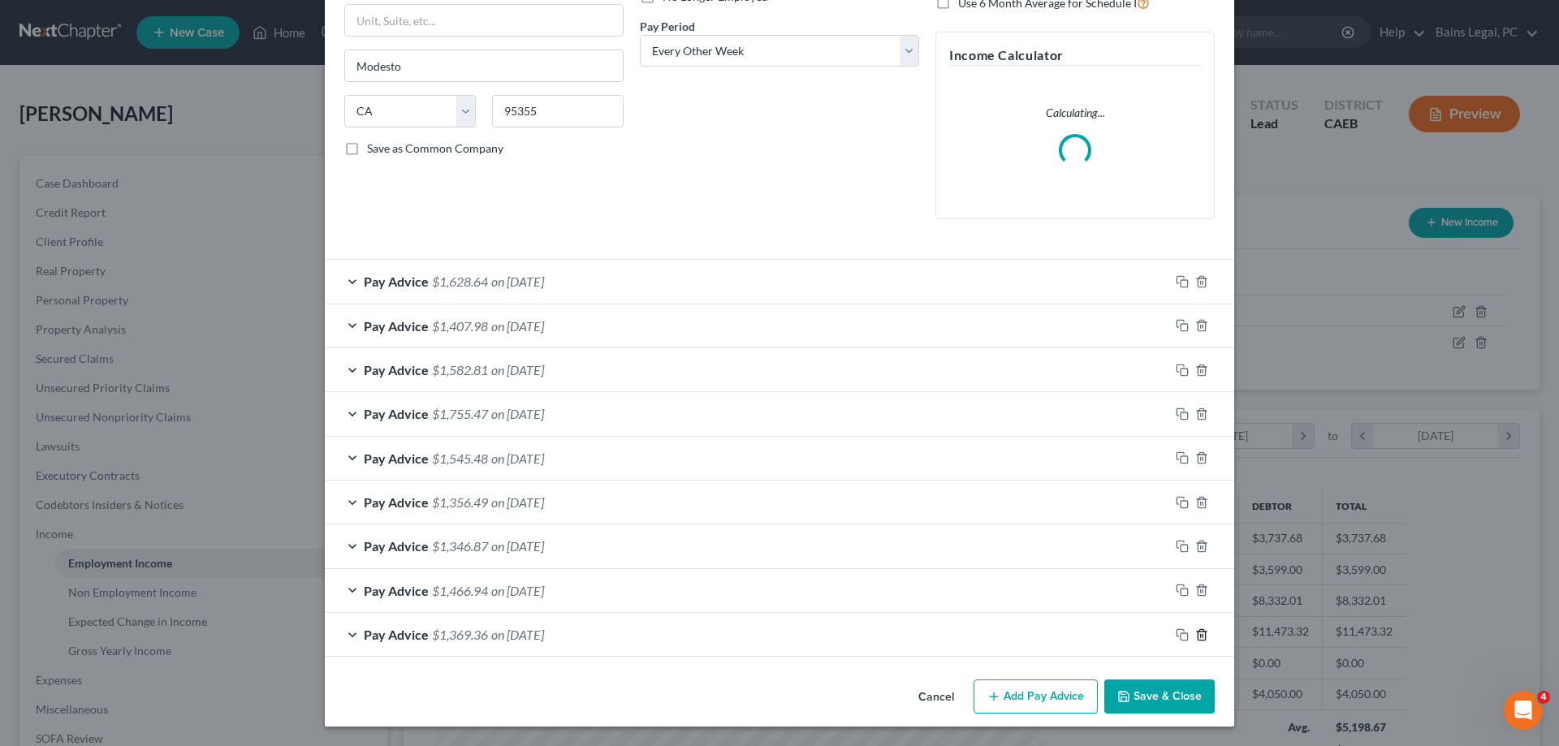
click at [1205, 637] on icon "button" at bounding box center [1201, 634] width 7 height 11
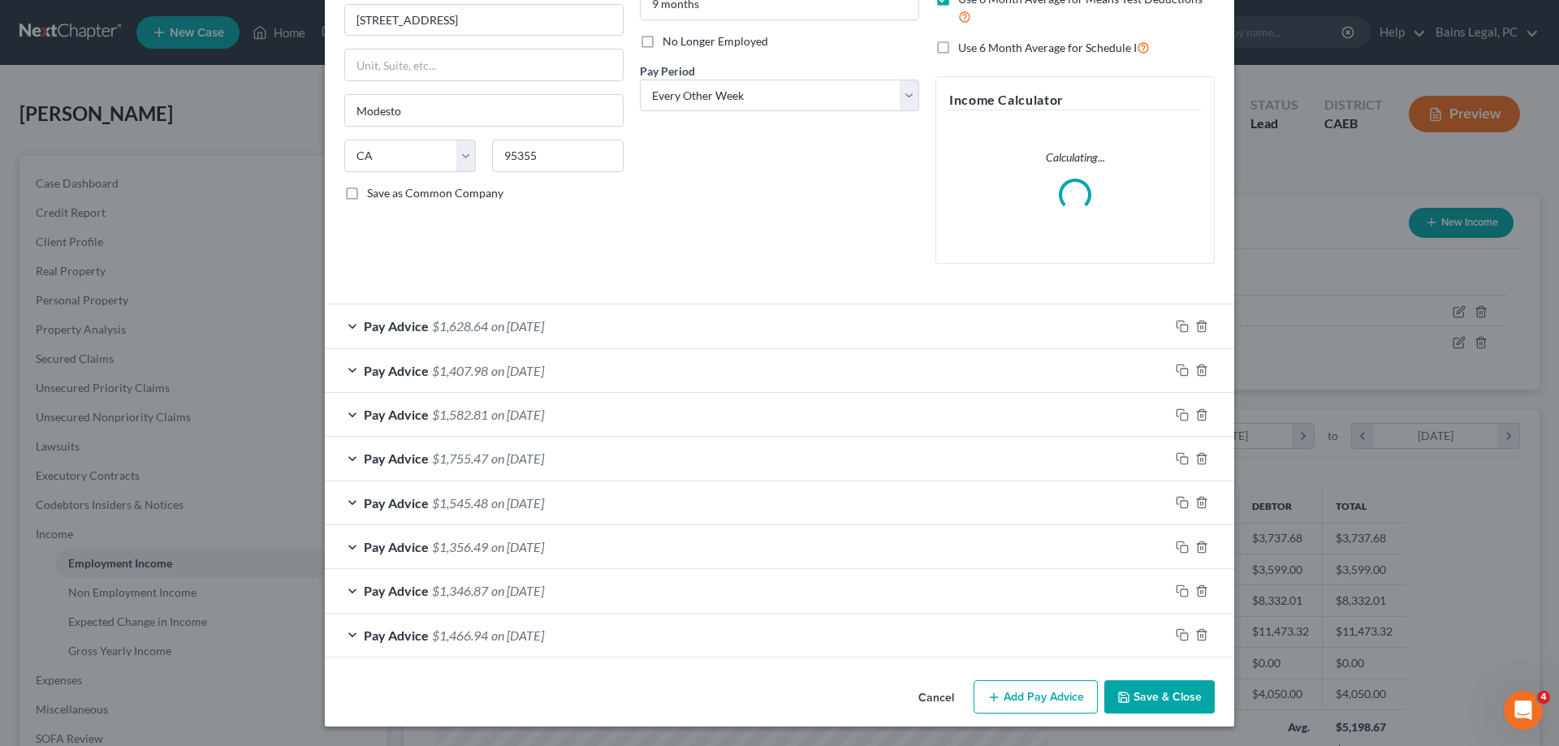
scroll to position [196, 0]
click at [1205, 637] on icon "button" at bounding box center [1201, 635] width 7 height 11
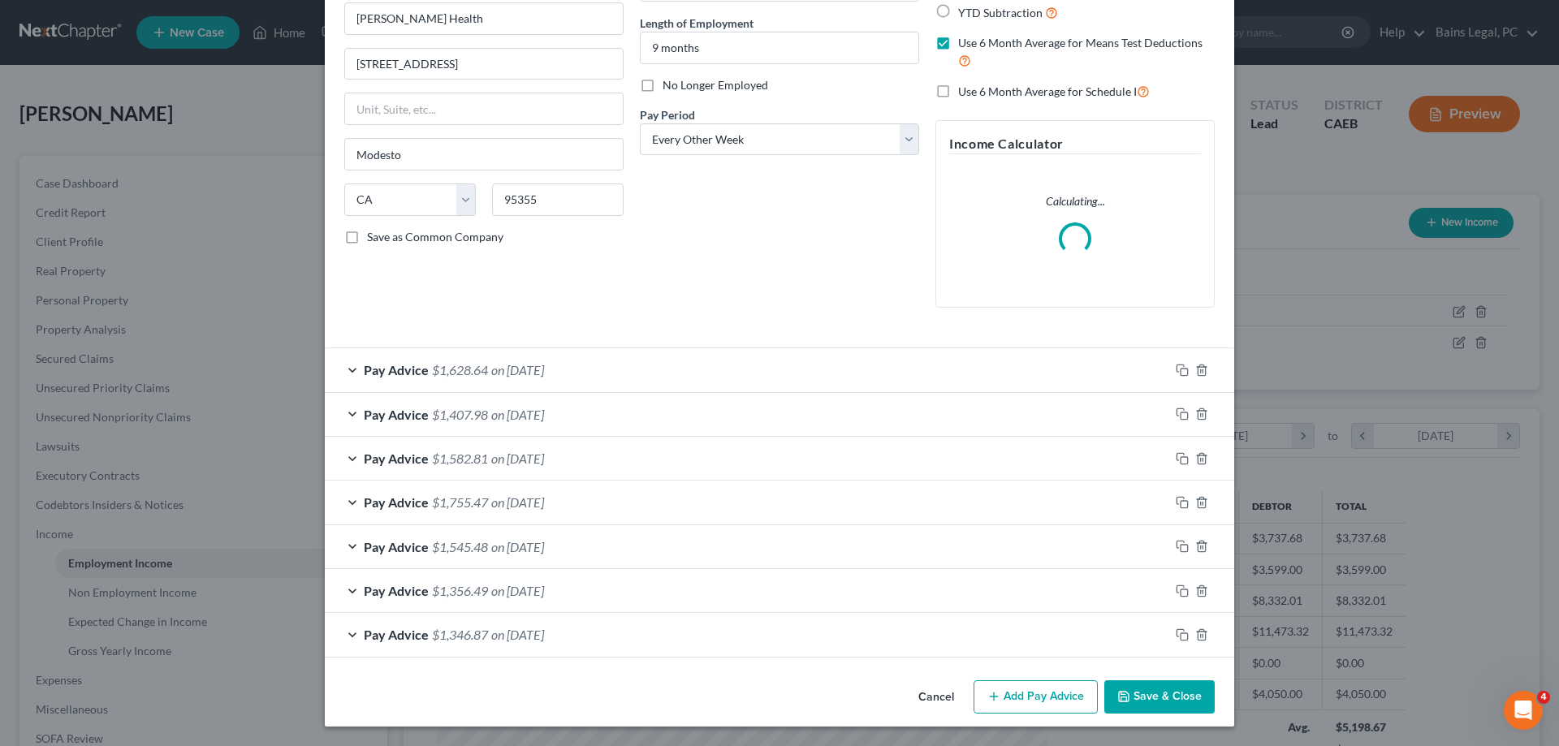
scroll to position [152, 0]
click at [728, 360] on div "Pay Advice $1,628.64 on [DATE]" at bounding box center [747, 369] width 844 height 43
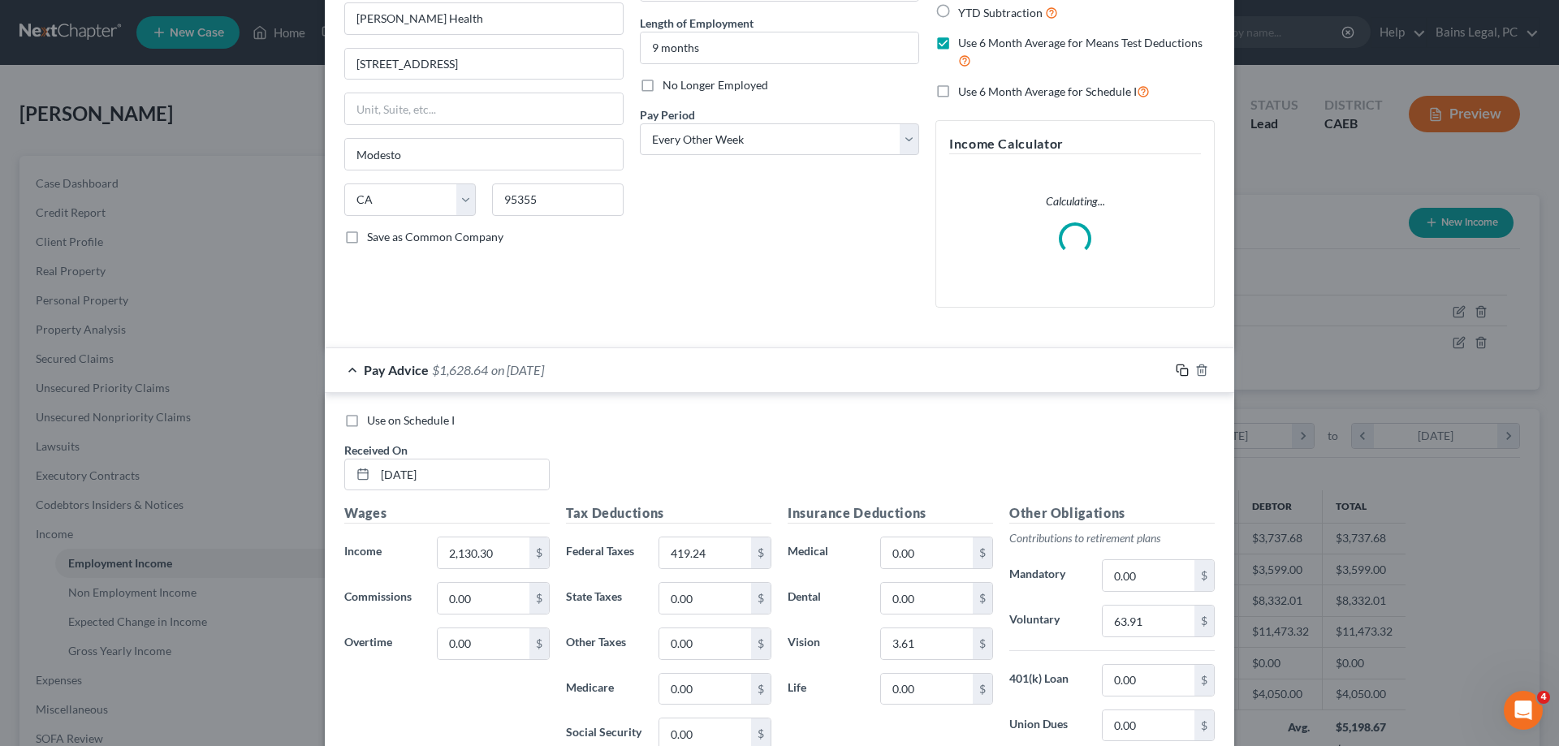
click at [1185, 373] on icon "button" at bounding box center [1182, 370] width 13 height 13
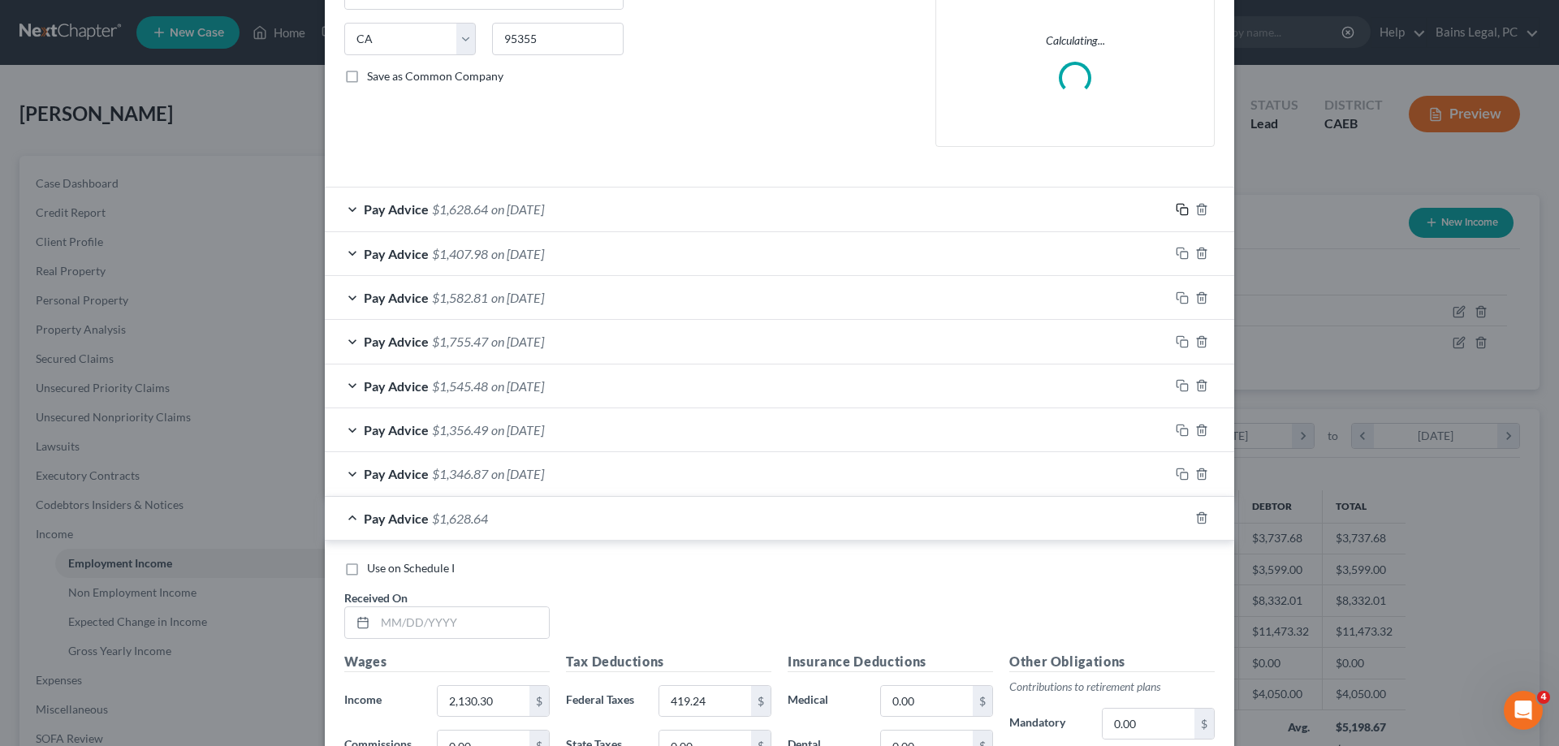
scroll to position [649, 0]
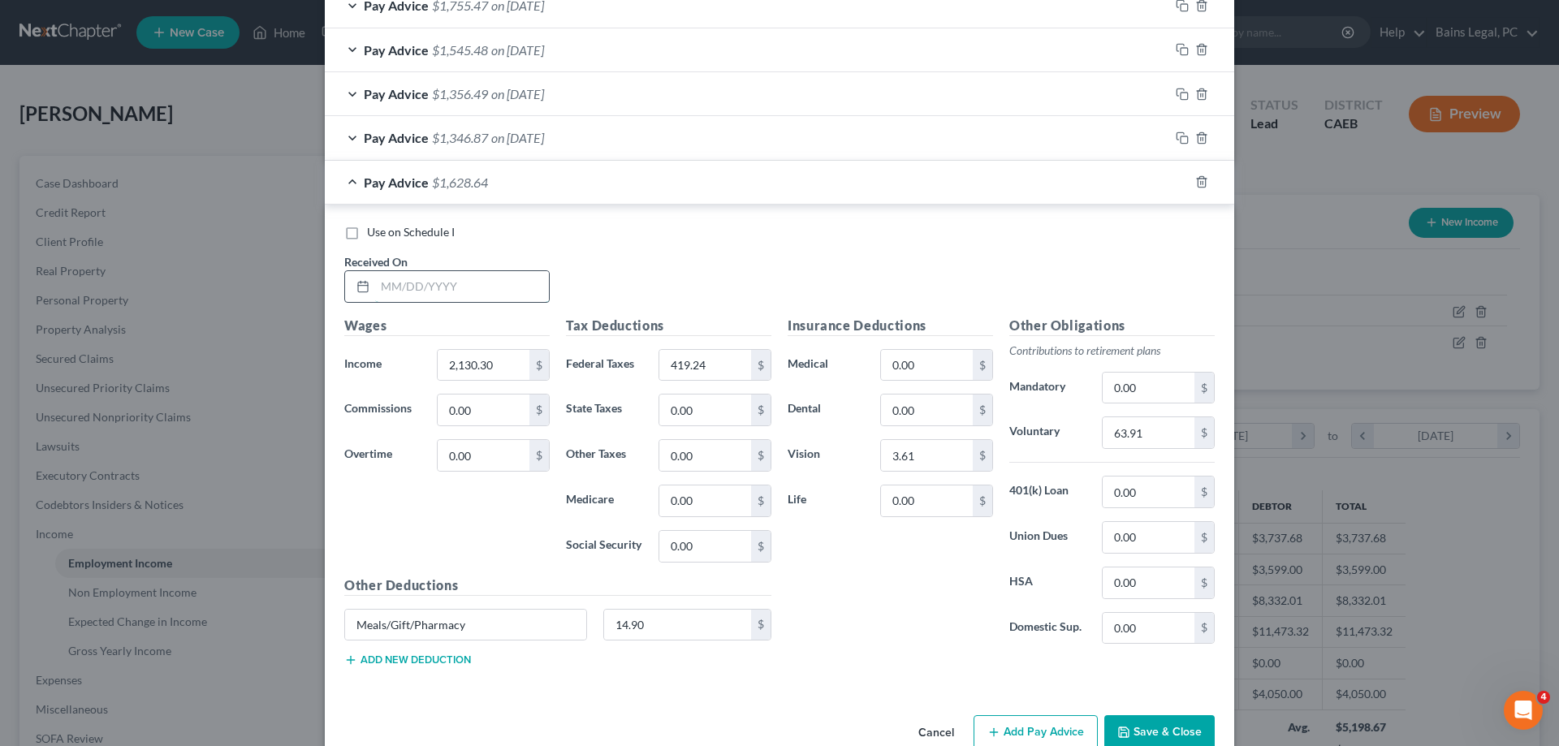
click at [439, 291] on input "text" at bounding box center [462, 286] width 174 height 31
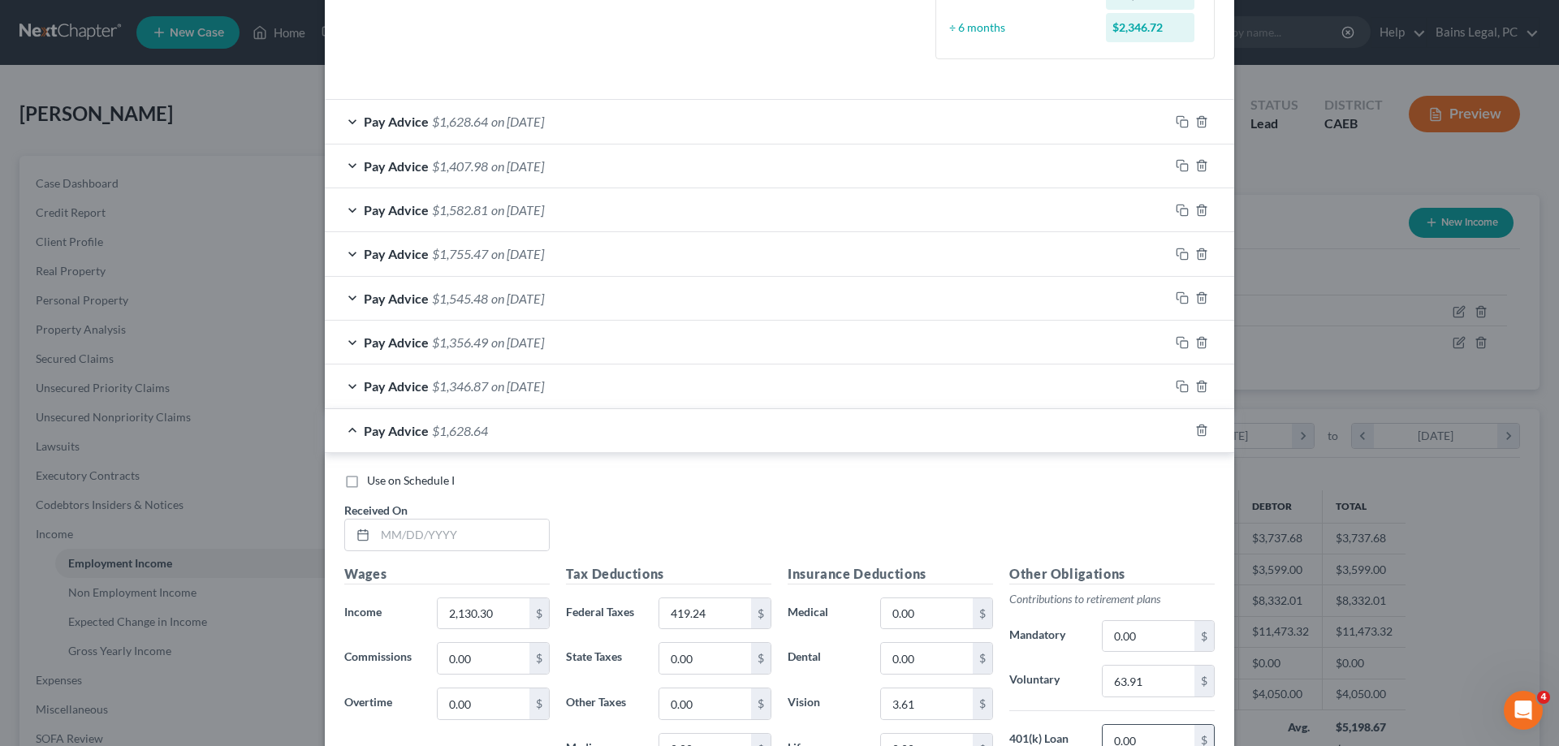
scroll to position [736, 0]
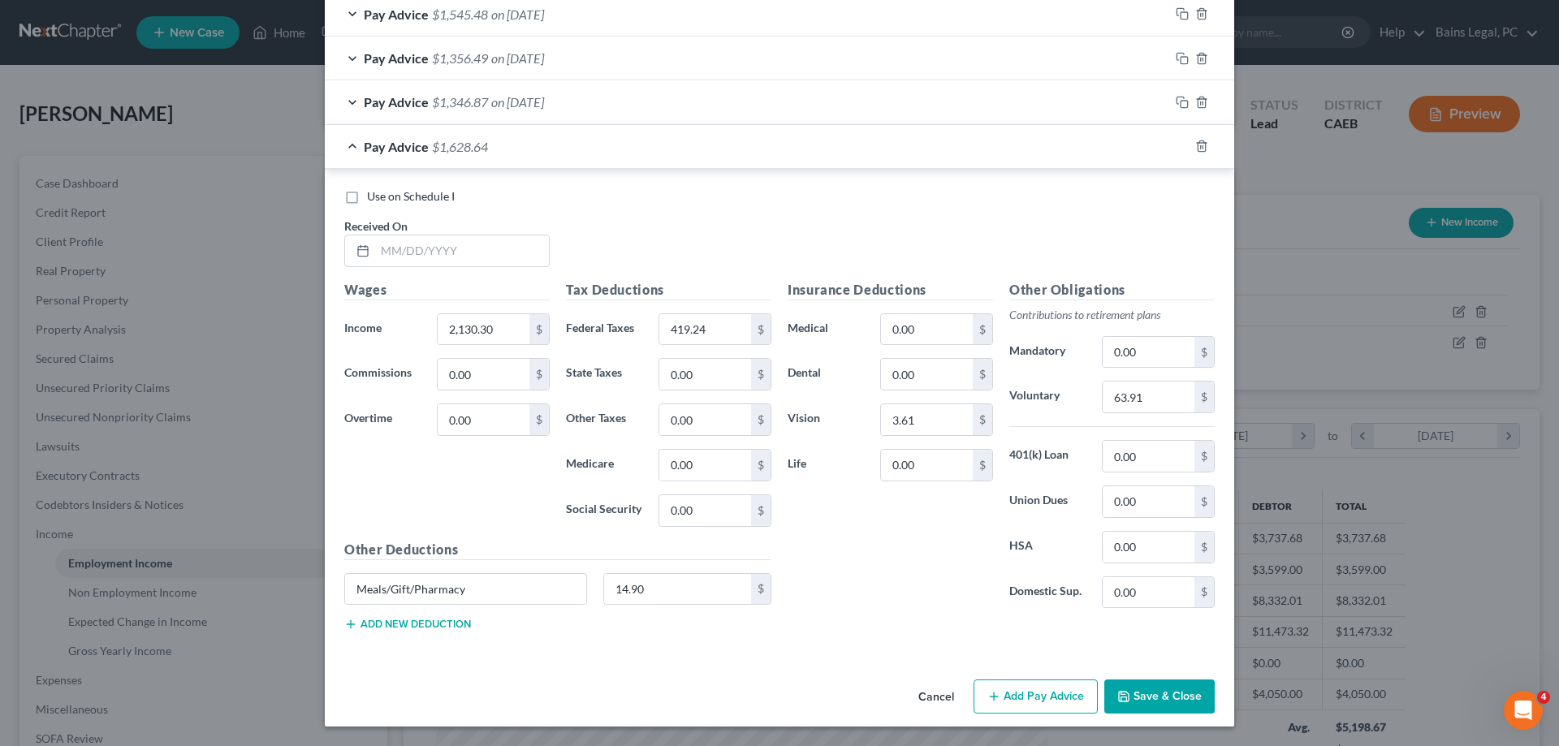
click at [1208, 140] on div at bounding box center [1211, 146] width 45 height 26
click at [1204, 143] on icon "button" at bounding box center [1201, 146] width 7 height 11
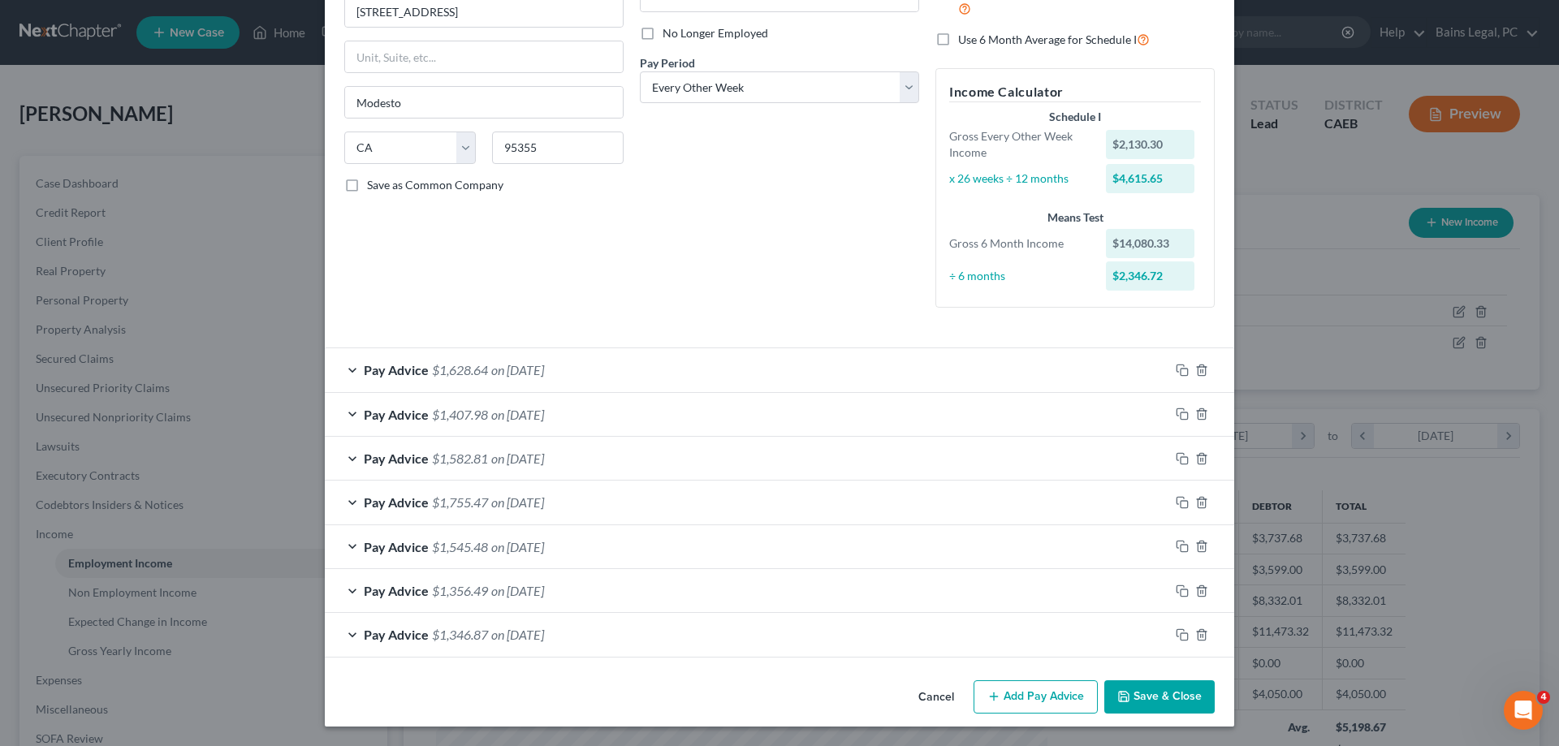
scroll to position [204, 0]
click at [1159, 693] on button "Save & Close" at bounding box center [1159, 697] width 110 height 34
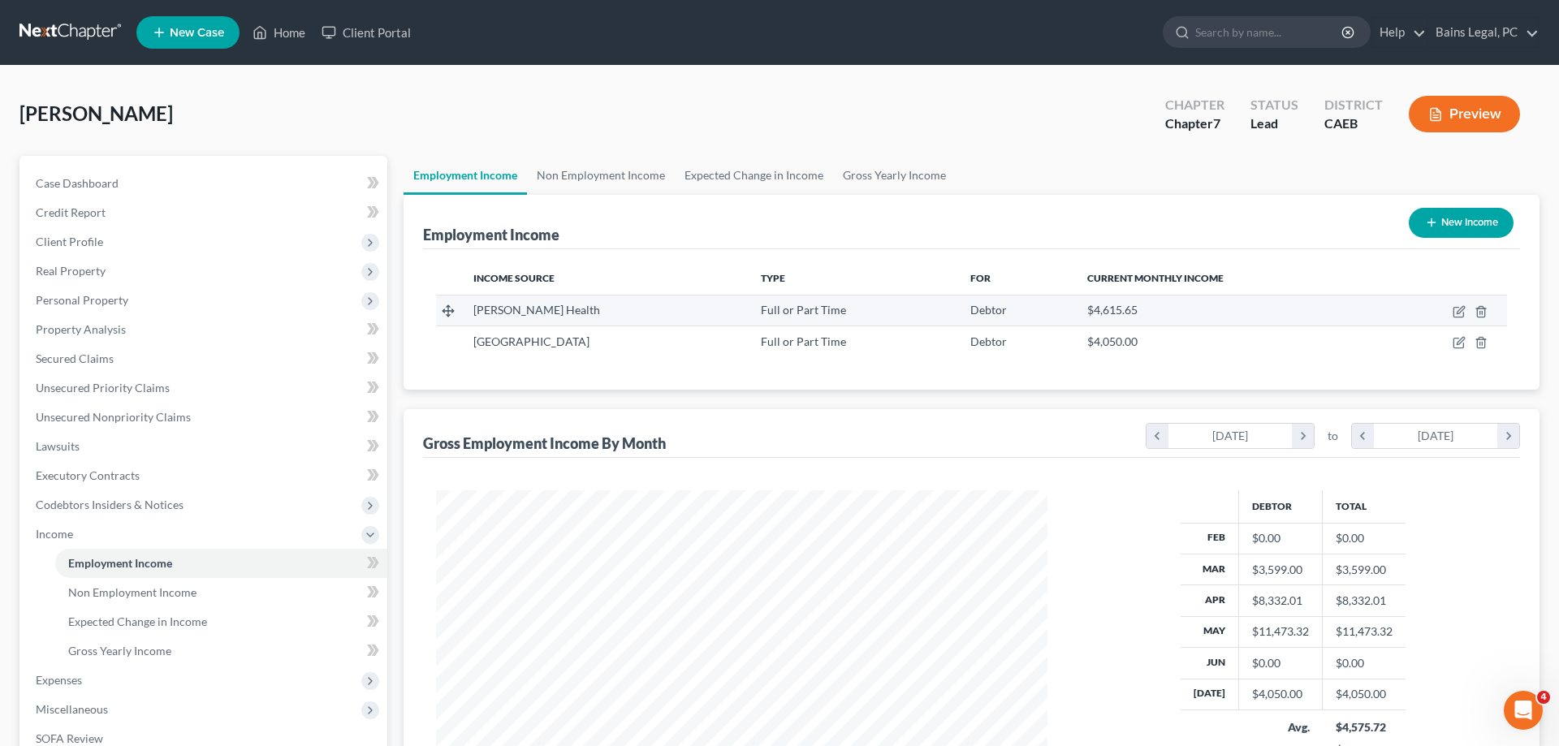
click at [1457, 318] on td at bounding box center [1443, 310] width 127 height 31
click at [1457, 313] on icon "button" at bounding box center [1460, 309] width 7 height 7
select select "0"
select select "4"
select select "2"
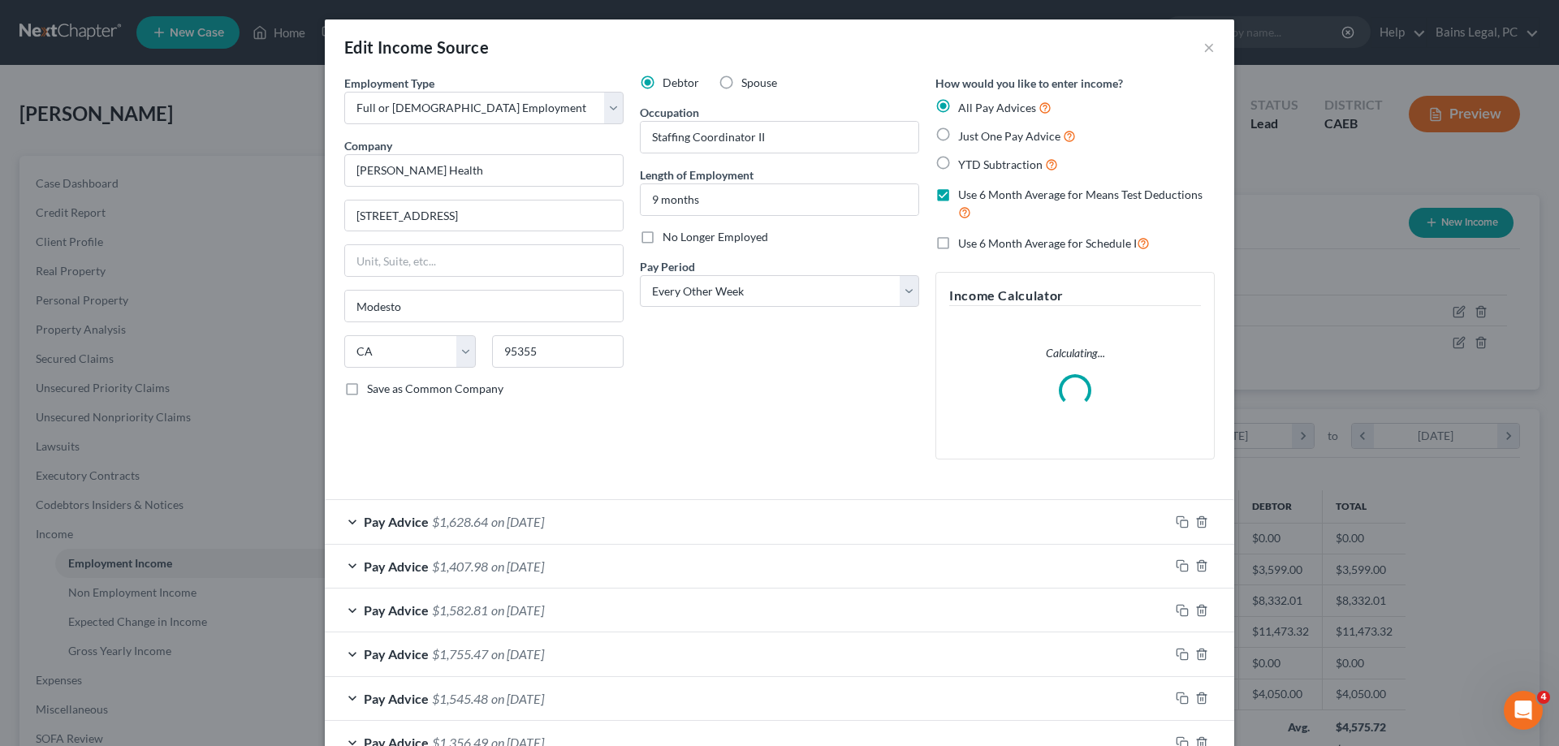
scroll to position [152, 0]
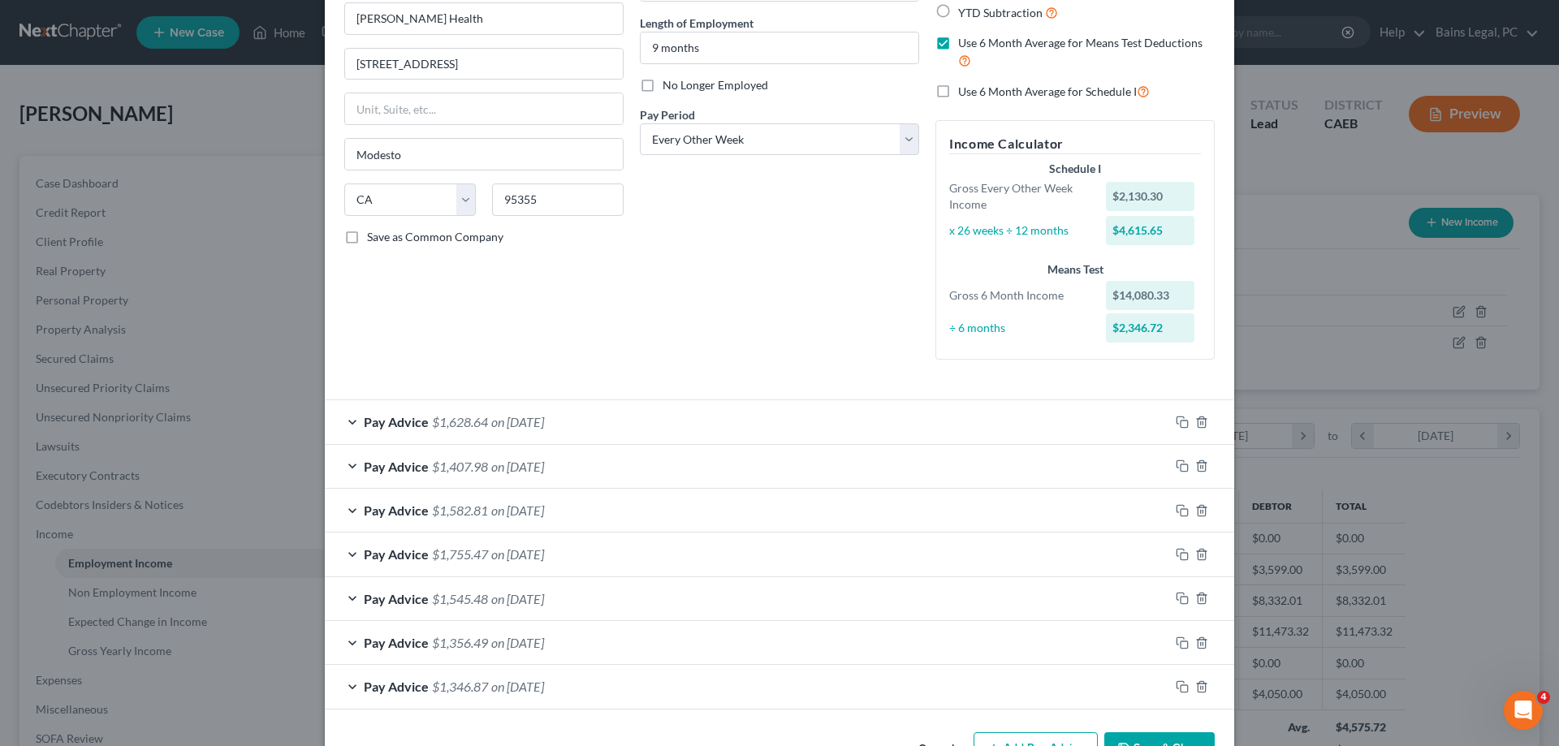
click at [1179, 697] on div at bounding box center [1201, 687] width 65 height 26
drag, startPoint x: 1130, startPoint y: 745, endPoint x: 349, endPoint y: 296, distance: 901.0
click at [1130, 745] on icon "button" at bounding box center [1123, 748] width 13 height 13
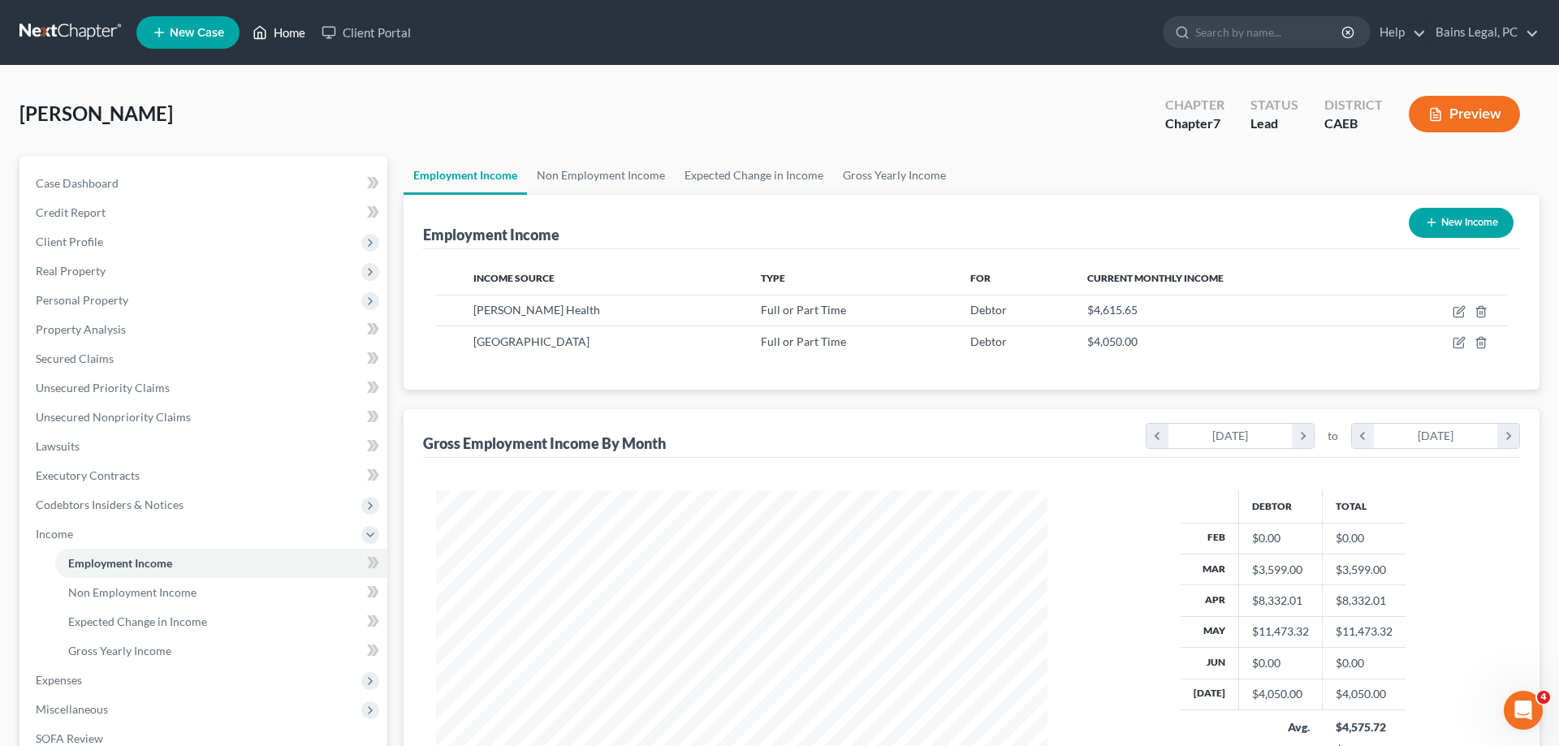
click at [283, 24] on link "Home" at bounding box center [278, 32] width 69 height 29
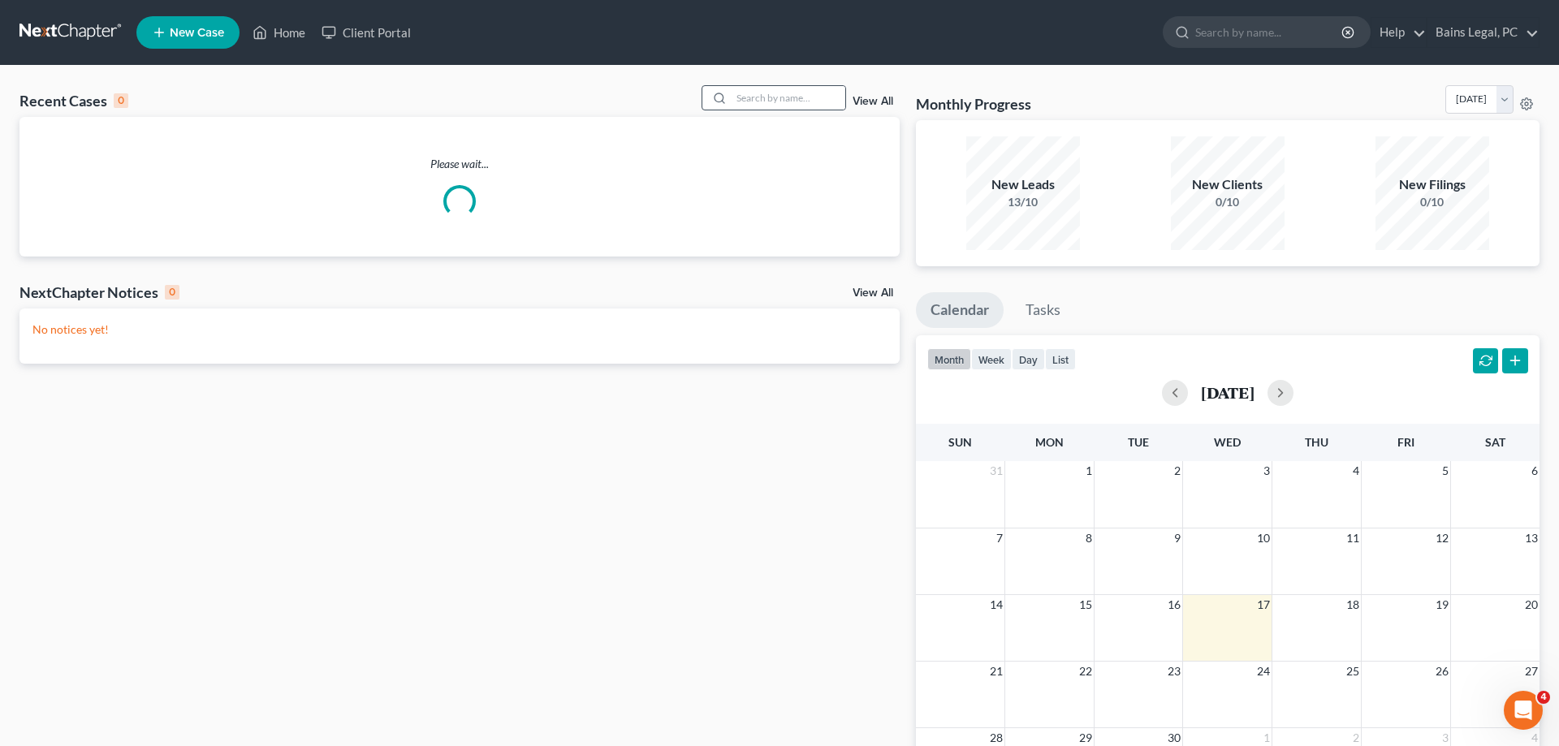
click at [716, 89] on div at bounding box center [716, 98] width 29 height 24
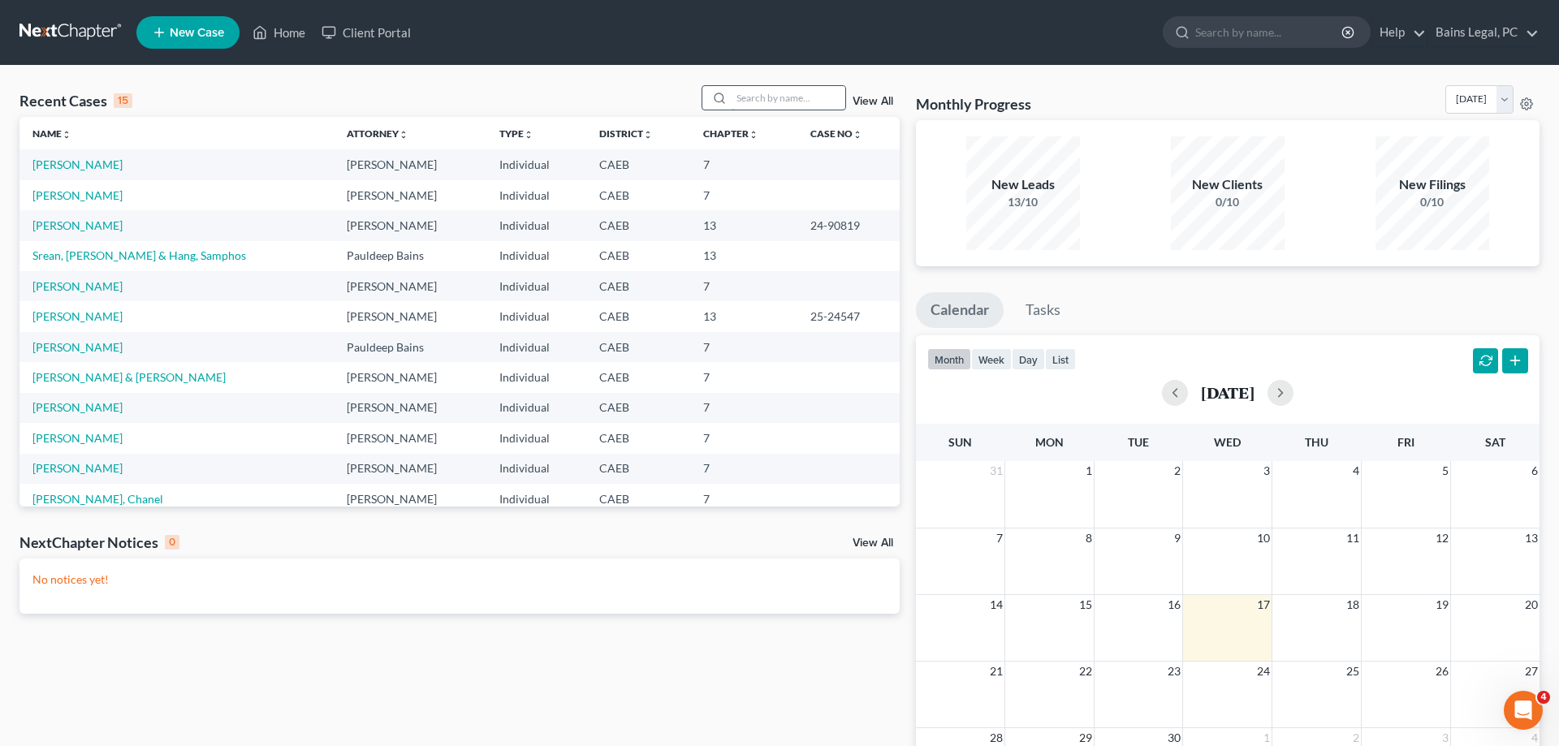
click at [768, 107] on input "search" at bounding box center [789, 98] width 114 height 24
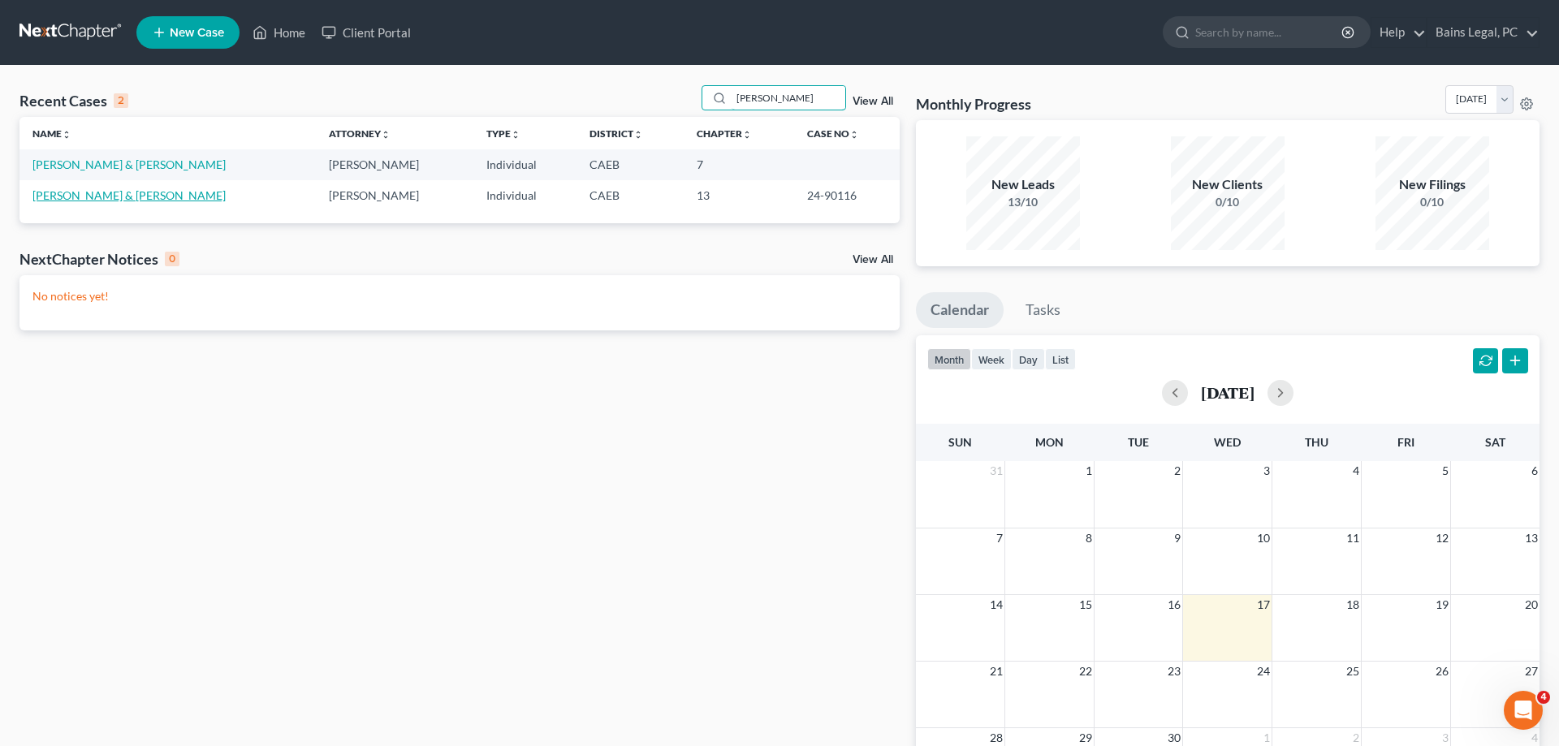
type input "[PERSON_NAME]"
click at [122, 194] on link "[PERSON_NAME] & [PERSON_NAME]" at bounding box center [128, 195] width 193 height 14
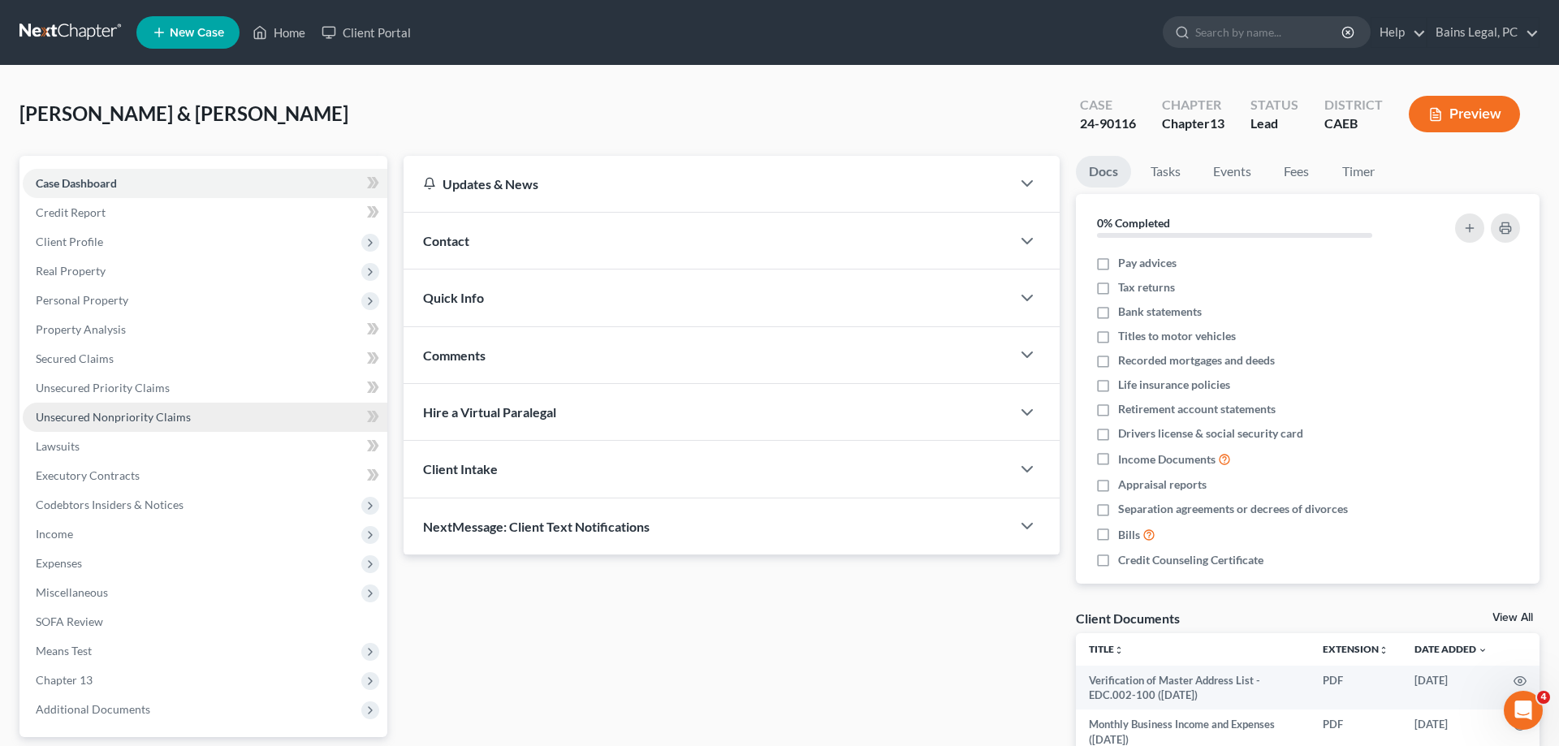
click at [153, 419] on span "Unsecured Nonpriority Claims" at bounding box center [113, 417] width 155 height 14
